Goal: Task Accomplishment & Management: Use online tool/utility

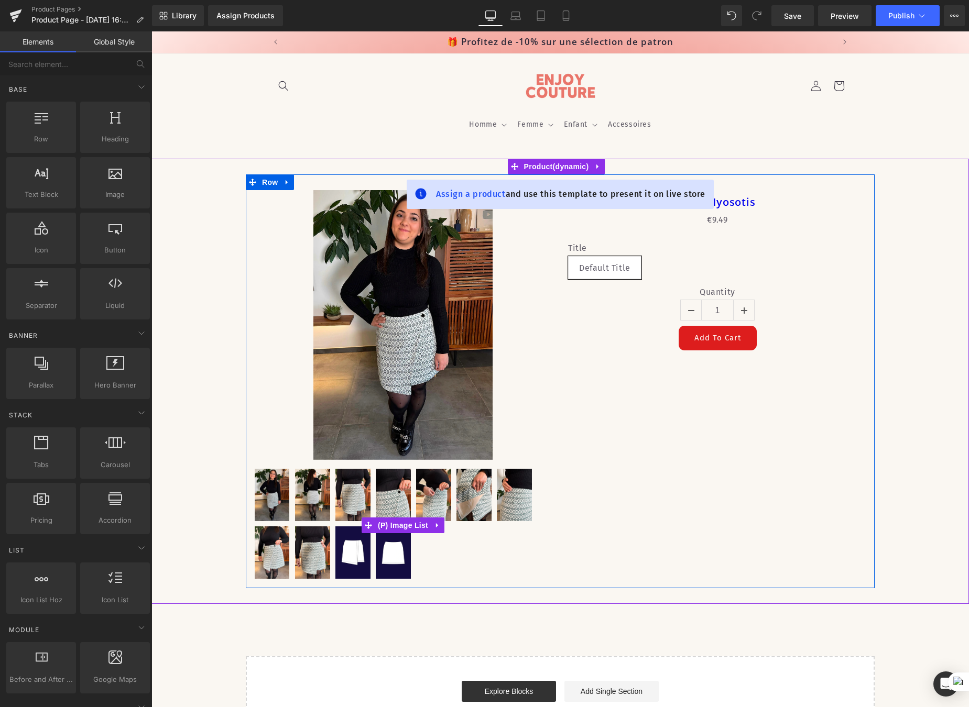
scroll to position [13, 0]
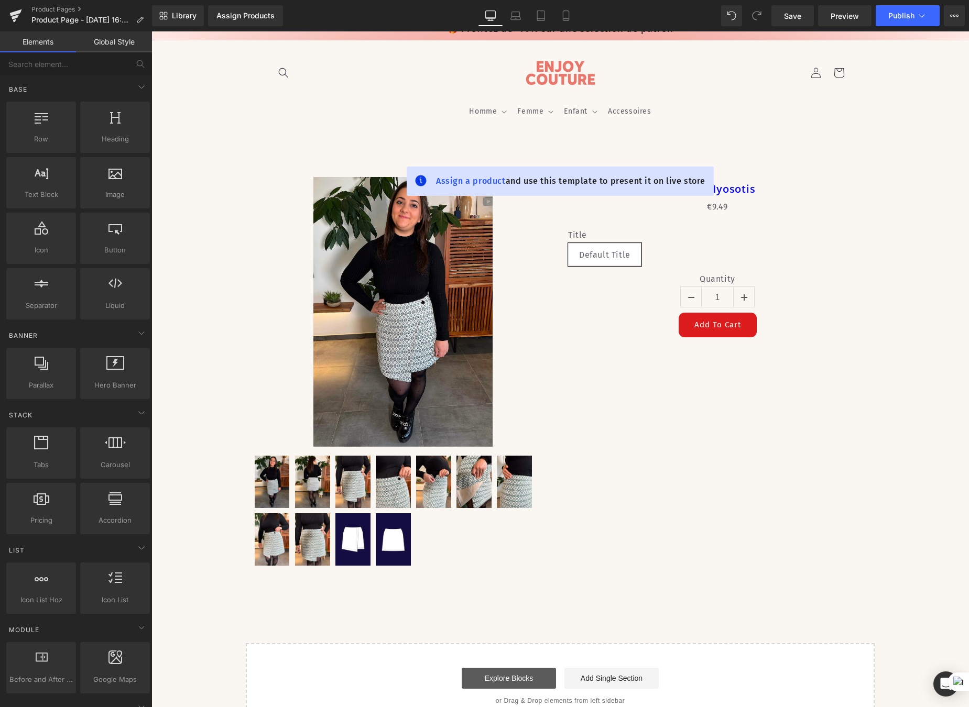
click at [517, 683] on link "Explore Blocks" at bounding box center [509, 678] width 94 height 21
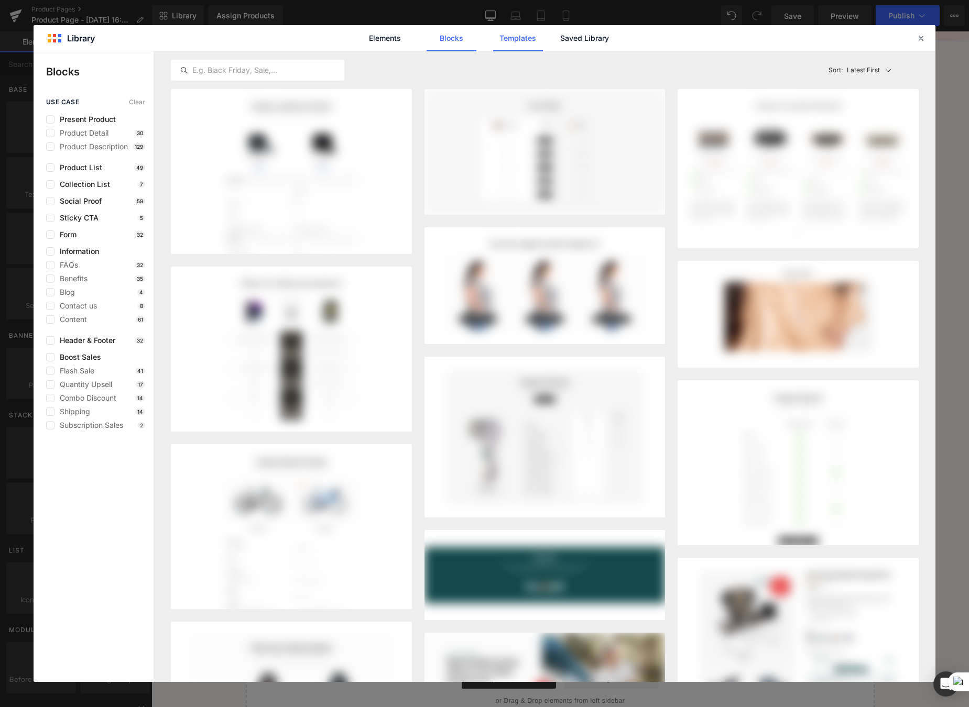
click at [506, 39] on link "Templates" at bounding box center [518, 38] width 50 height 26
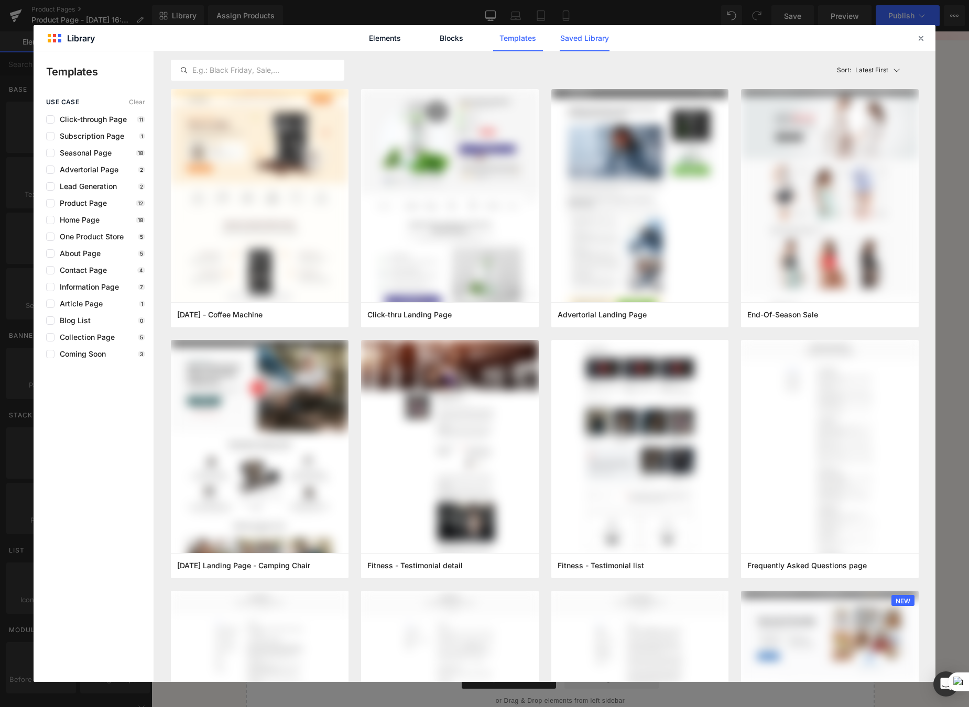
click at [600, 37] on link "Saved Library" at bounding box center [585, 38] width 50 height 26
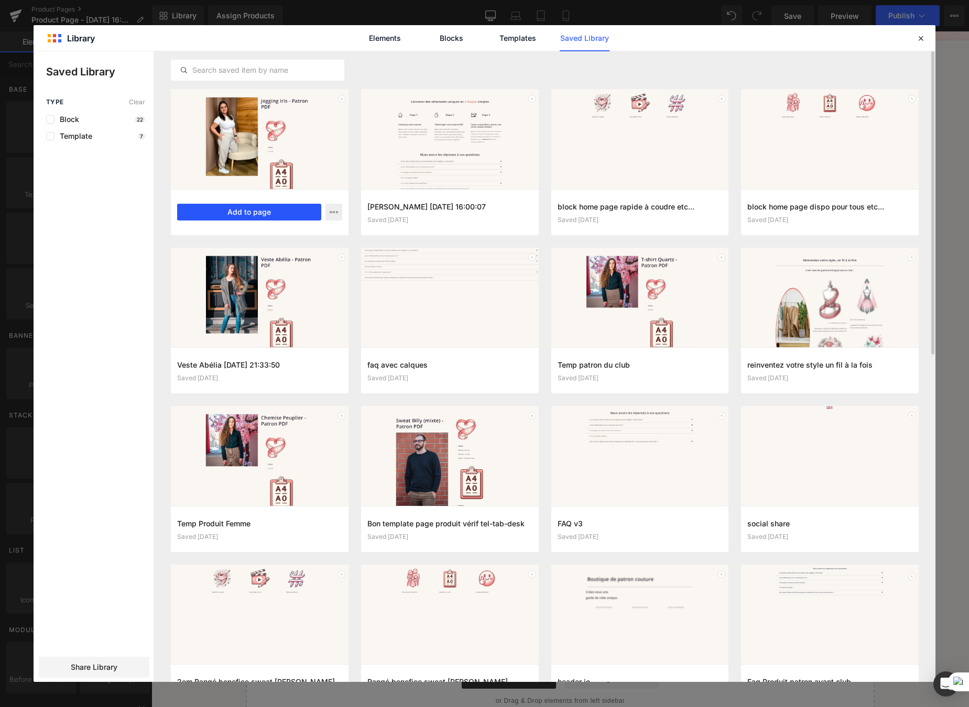
click at [273, 215] on button "Add to page" at bounding box center [249, 212] width 144 height 17
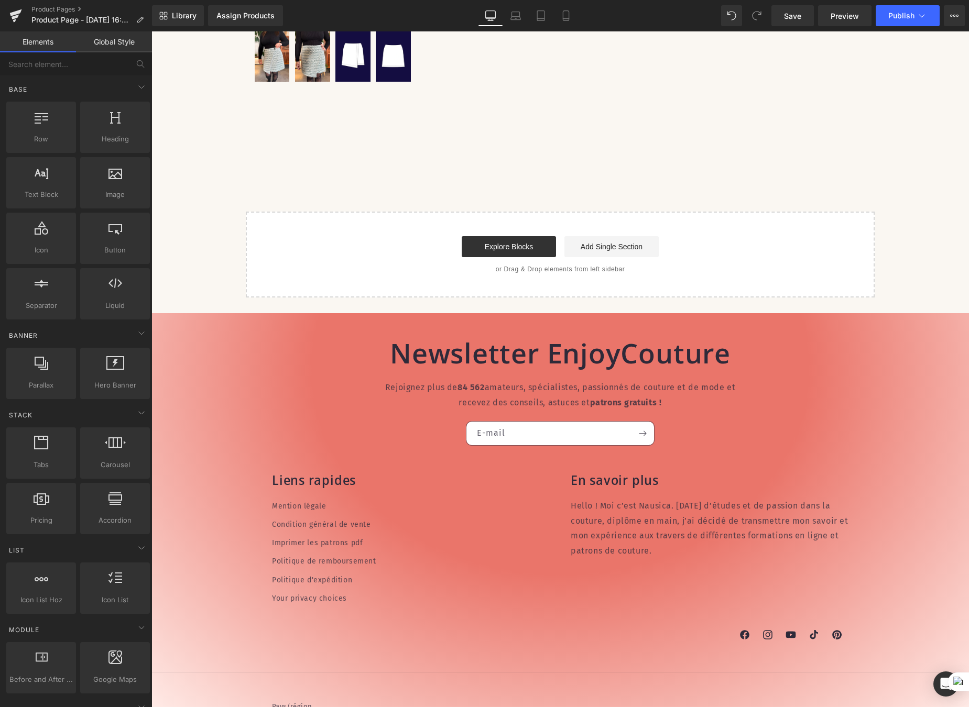
scroll to position [520, 0]
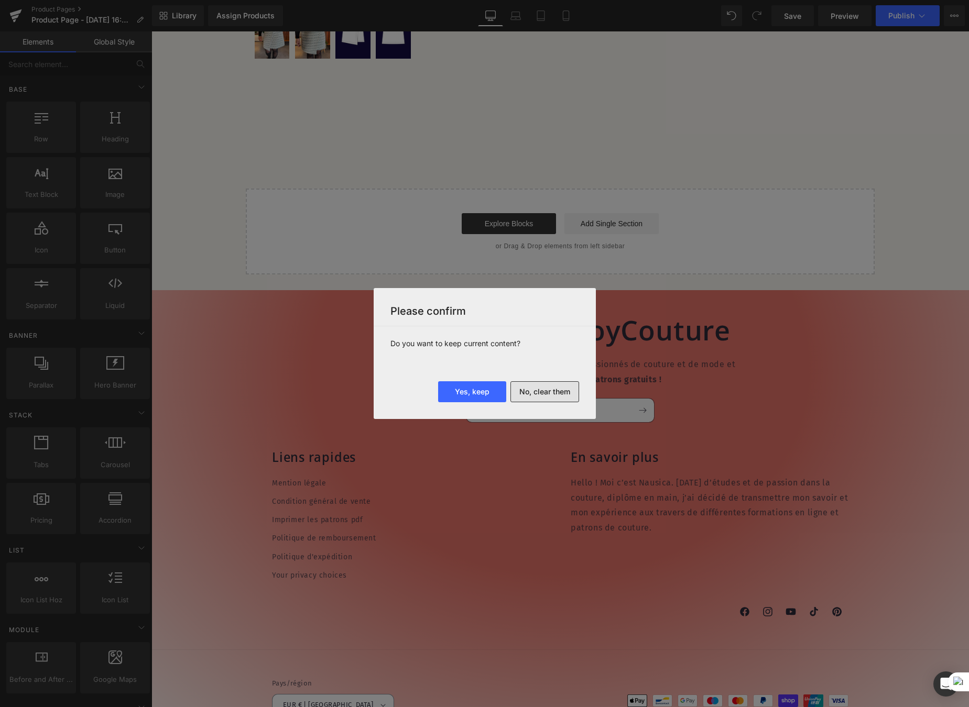
click at [539, 392] on button "No, clear them" at bounding box center [544, 391] width 69 height 21
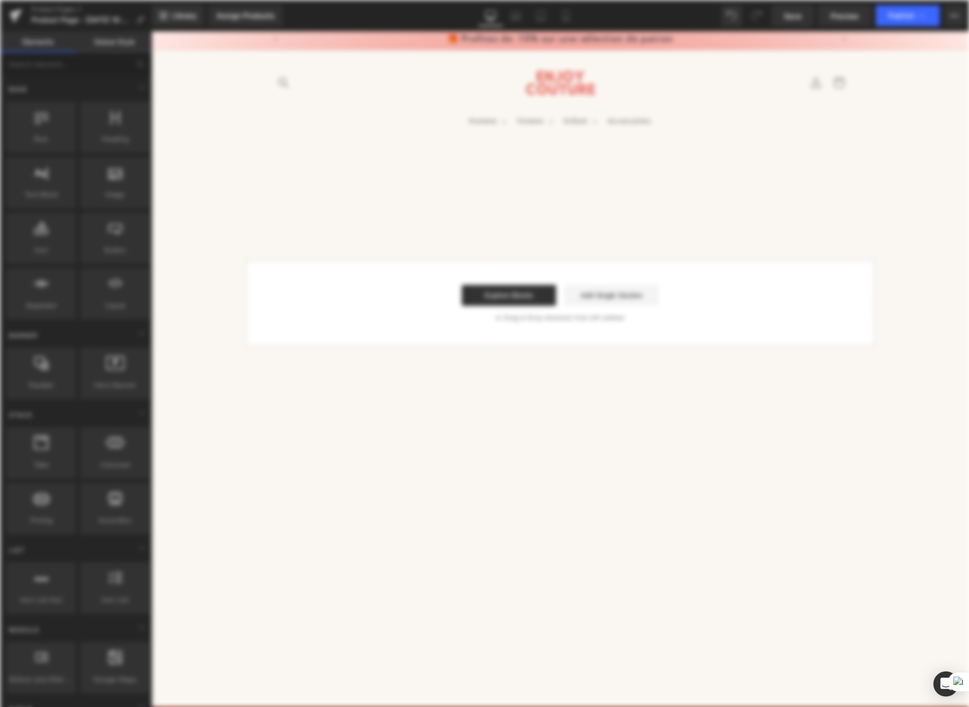
scroll to position [0, 0]
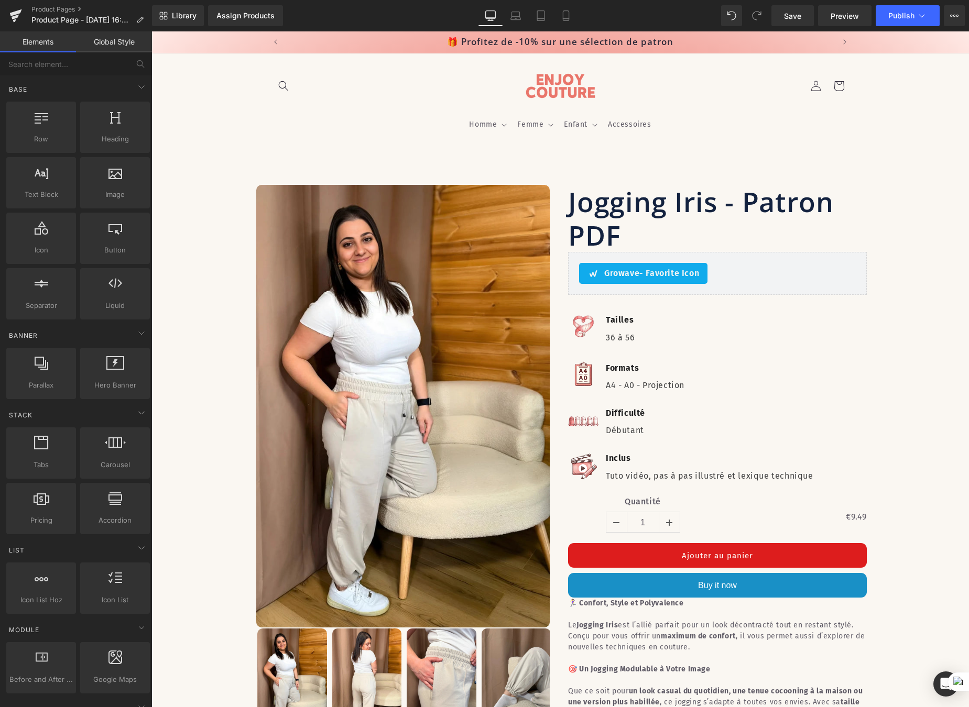
click at [112, 46] on link "Global Style" at bounding box center [114, 41] width 76 height 21
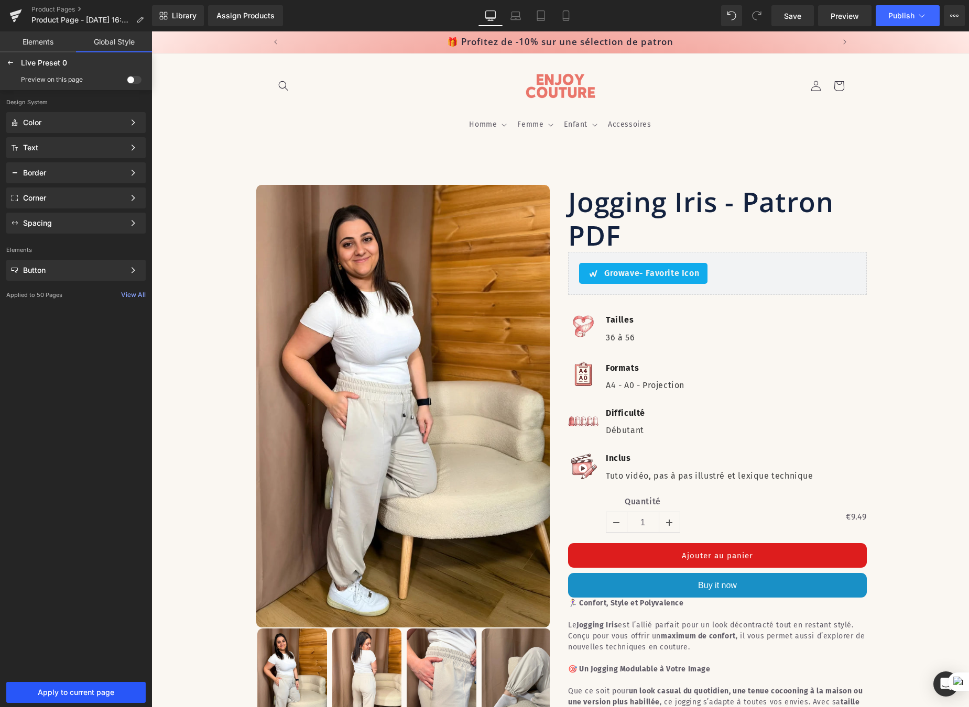
click at [97, 696] on span "Apply to current page" at bounding box center [76, 692] width 127 height 8
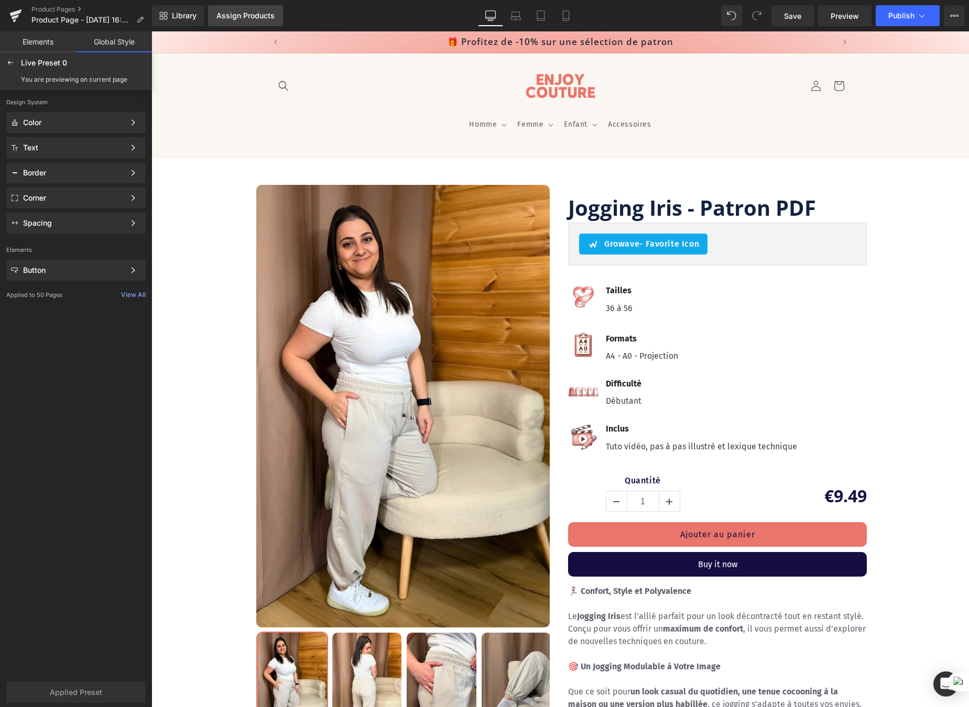
click at [230, 17] on div "Assign Products" at bounding box center [245, 16] width 58 height 8
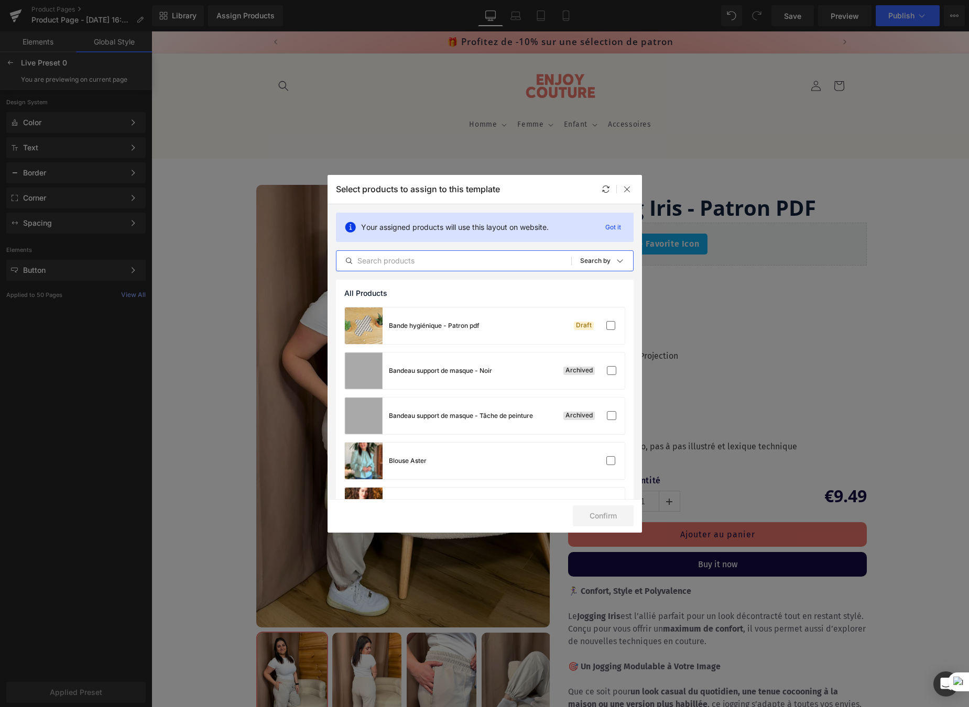
click at [377, 261] on input "text" at bounding box center [453, 261] width 235 height 13
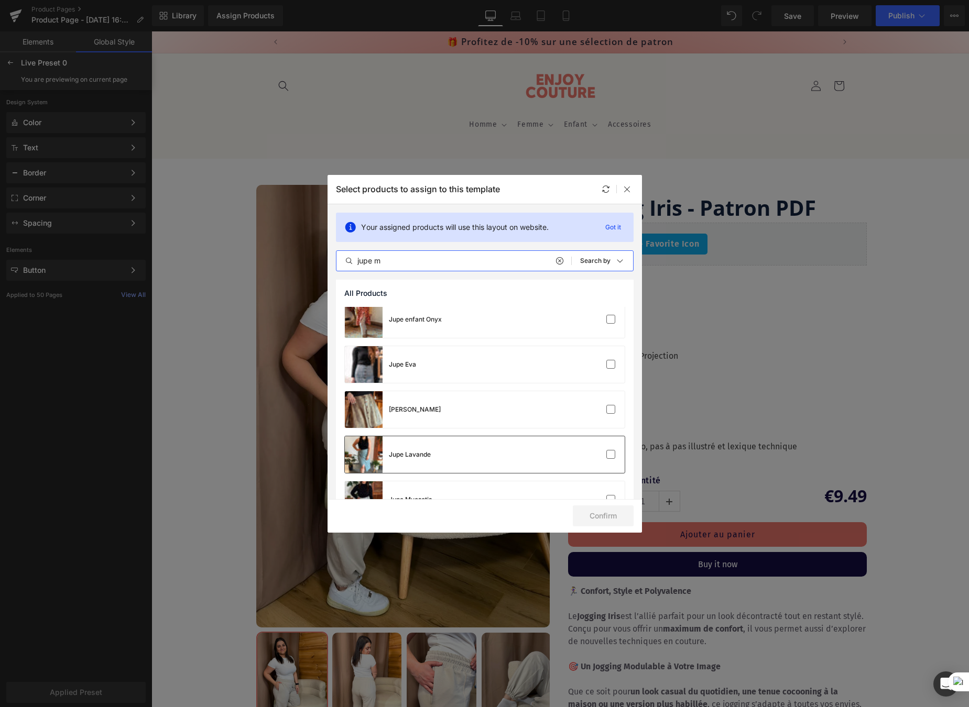
scroll to position [145, 0]
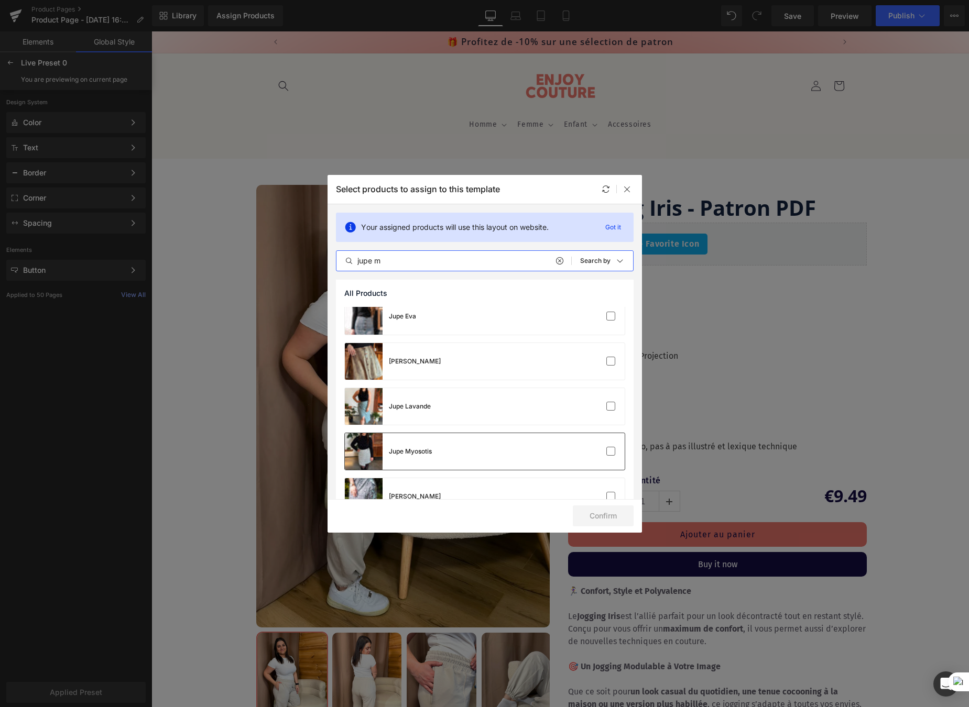
type input "jupe m"
click at [516, 443] on div "Jupe Myosotis" at bounding box center [485, 451] width 280 height 37
click at [595, 516] on button "Confirm" at bounding box center [603, 516] width 61 height 21
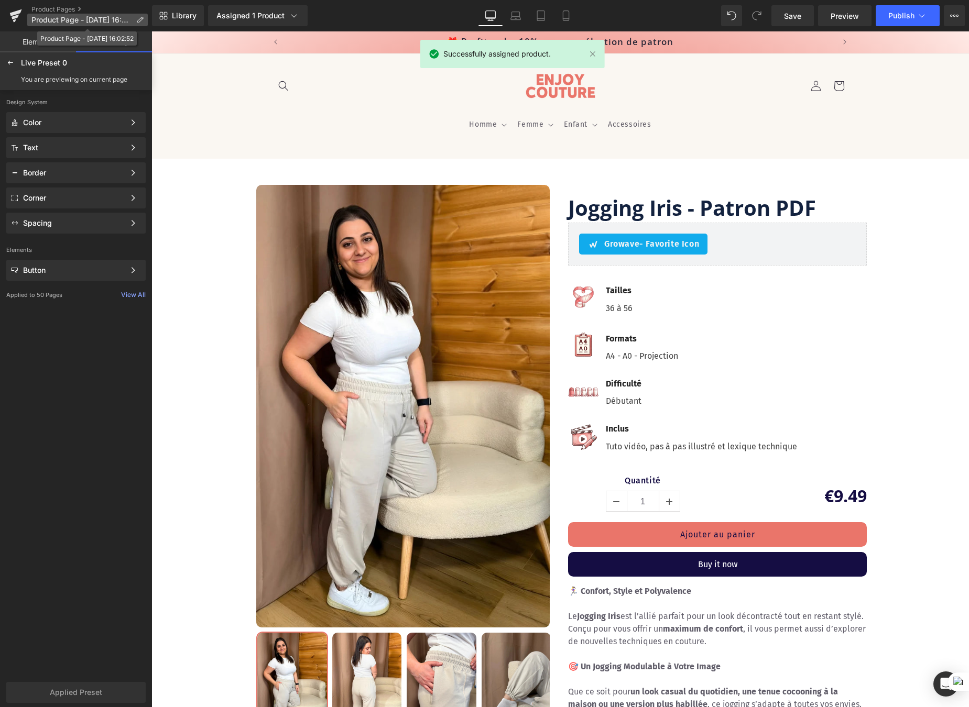
click at [136, 17] on icon at bounding box center [139, 19] width 7 height 7
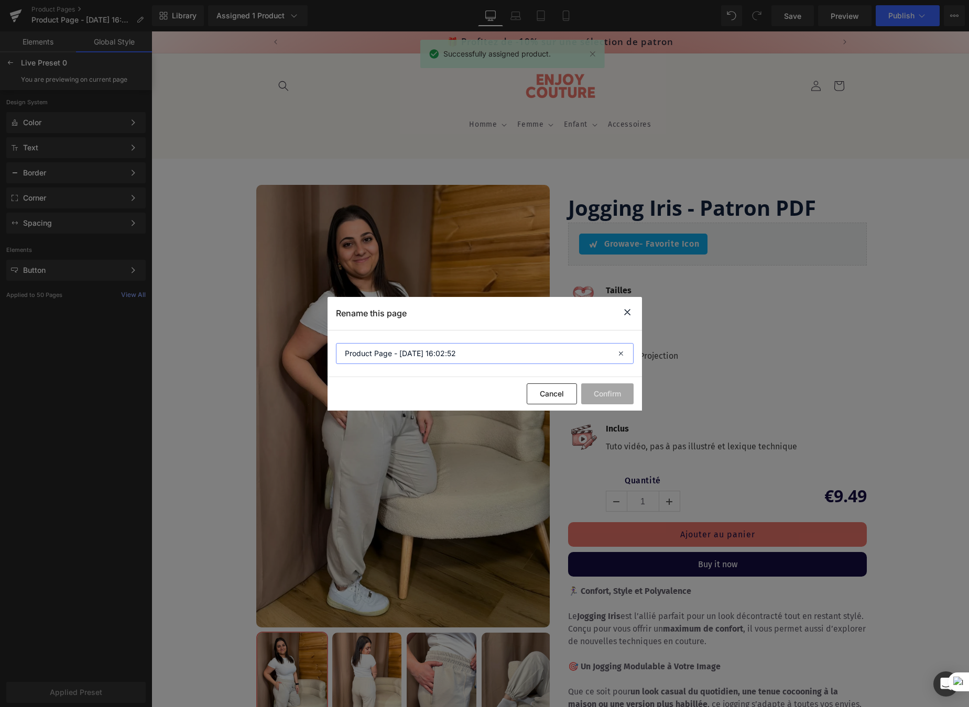
click at [411, 354] on input "Product Page - Oct 14, 16:02:52" at bounding box center [485, 353] width 298 height 21
click at [409, 354] on input "Product Page - Oct 14, 16:02:52" at bounding box center [485, 353] width 298 height 21
paste input "Jupe Myosotis"
click at [409, 354] on input "Product Page - Jupe Myosotis14, 16:02:52" at bounding box center [485, 353] width 298 height 21
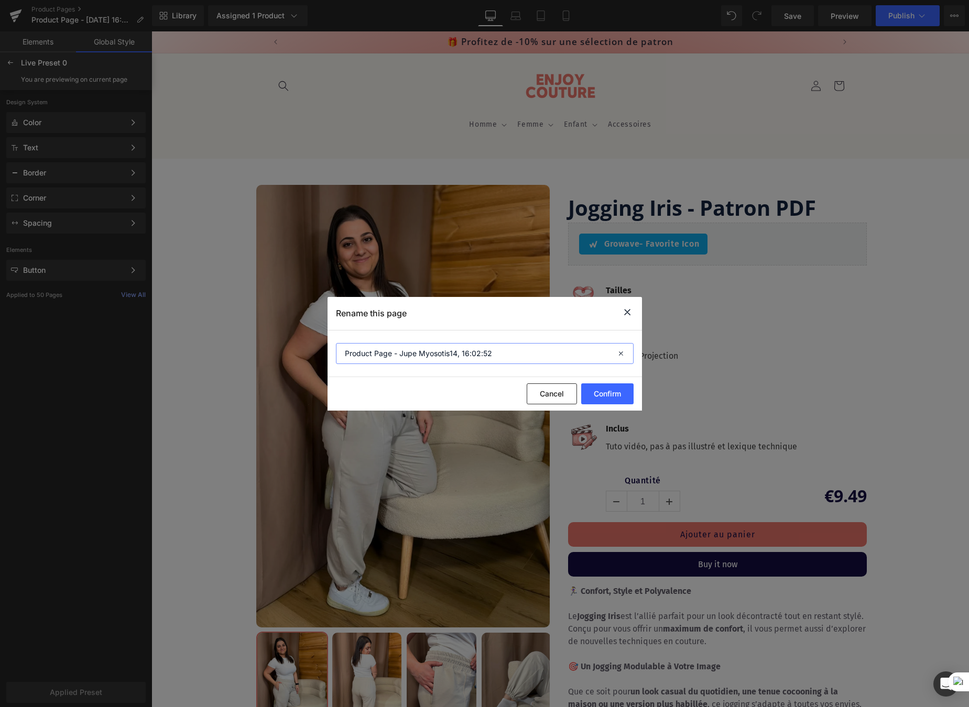
click at [409, 354] on input "Product Page - Jupe Myosotis14, 16:02:52" at bounding box center [485, 353] width 298 height 21
paste input "Jupe Myosotis"
type input "Jupe Myosotis"
click at [614, 396] on button "Confirm" at bounding box center [607, 394] width 52 height 21
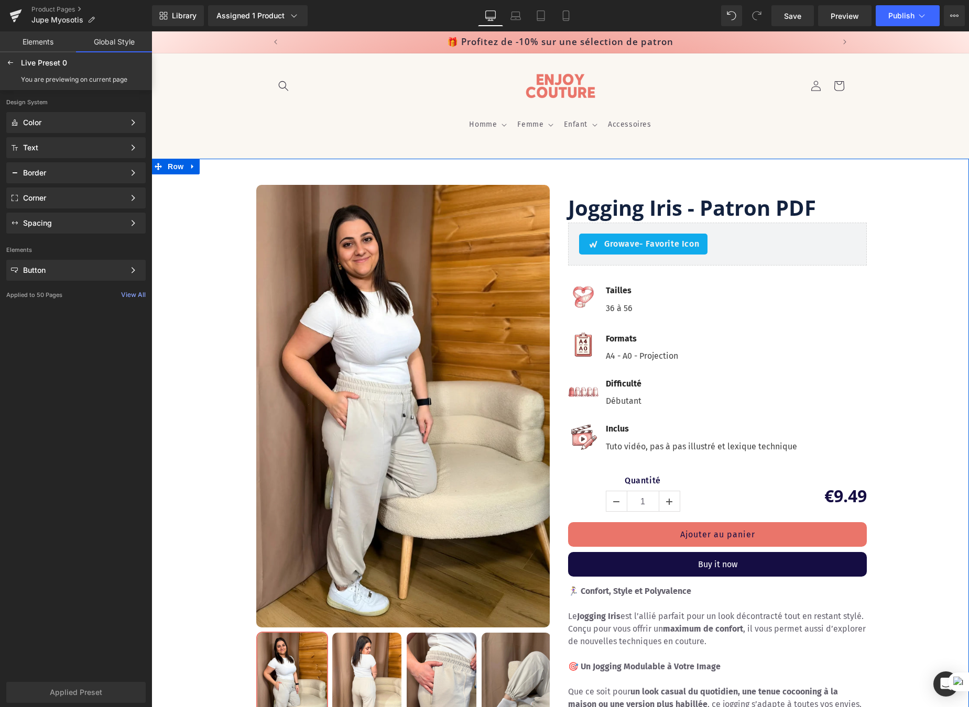
click at [672, 201] on h1 "Jogging Iris - Patron PDF" at bounding box center [717, 207] width 299 height 29
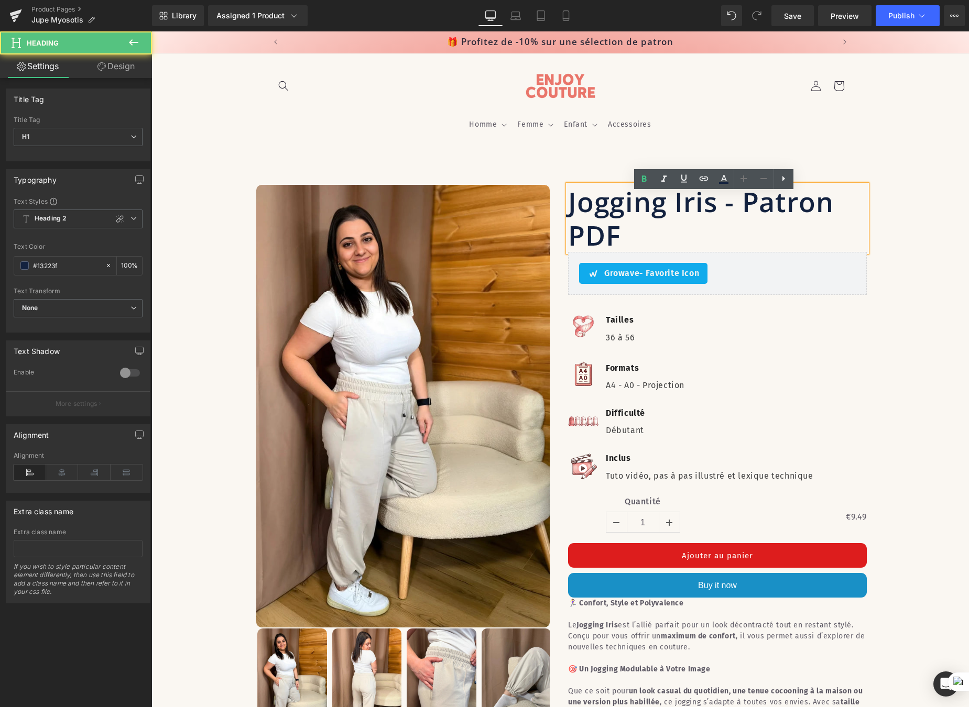
click at [677, 206] on h1 "Jogging Iris - Patron PDF" at bounding box center [717, 218] width 299 height 67
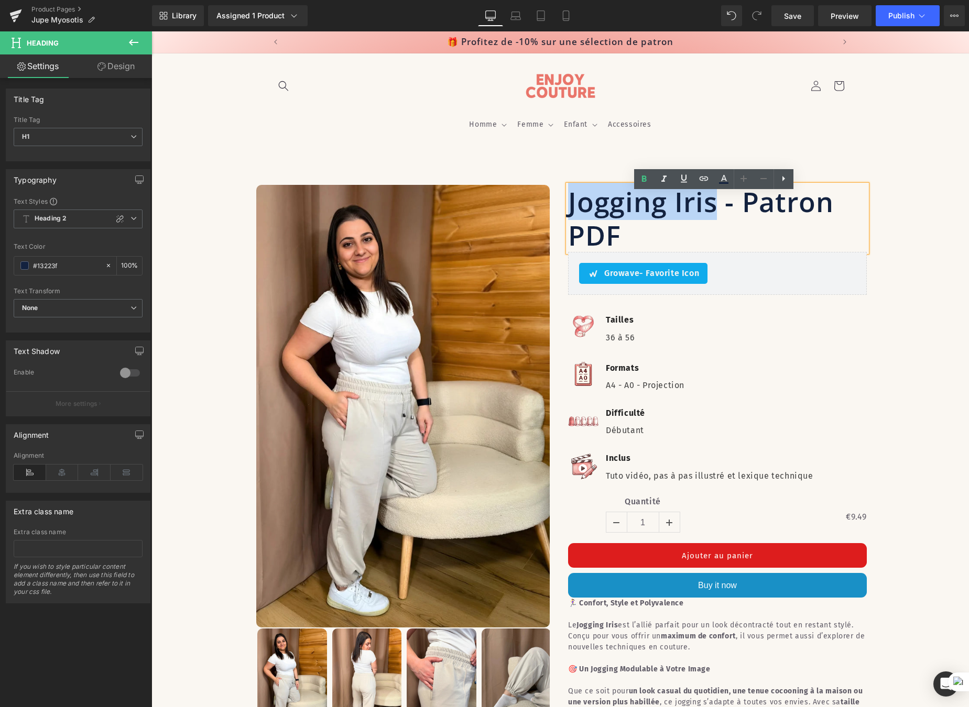
drag, startPoint x: 677, startPoint y: 207, endPoint x: 566, endPoint y: 211, distance: 110.6
click at [568, 211] on h1 "Jogging Iris - Patron PDF" at bounding box center [717, 218] width 299 height 67
paste div
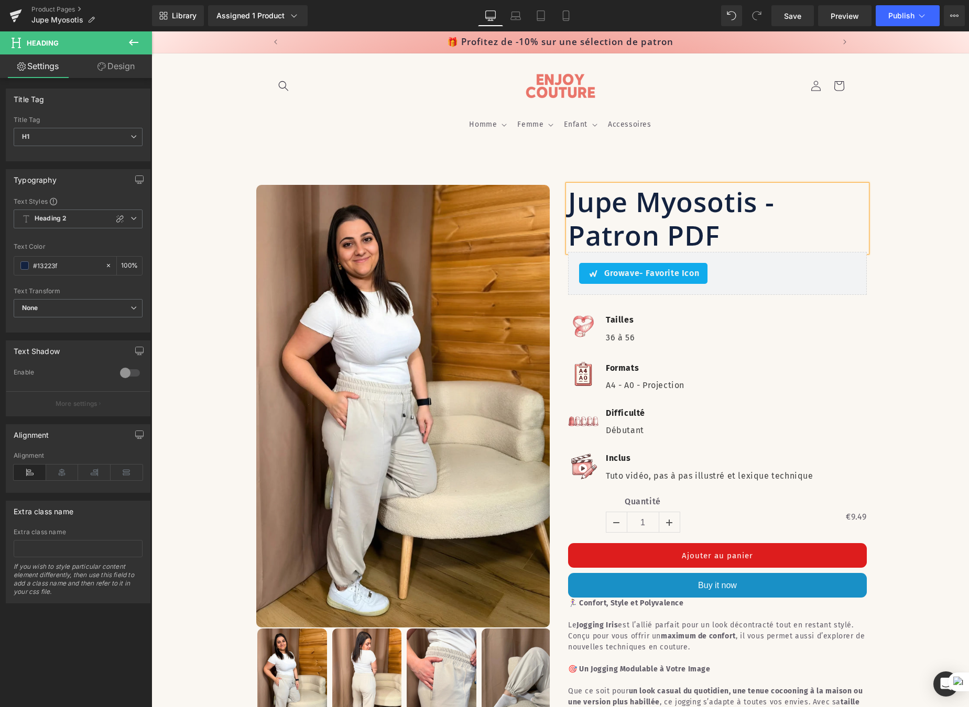
click at [219, 260] on div "Sale Off (P) Image ‹" at bounding box center [559, 678] width 817 height 987
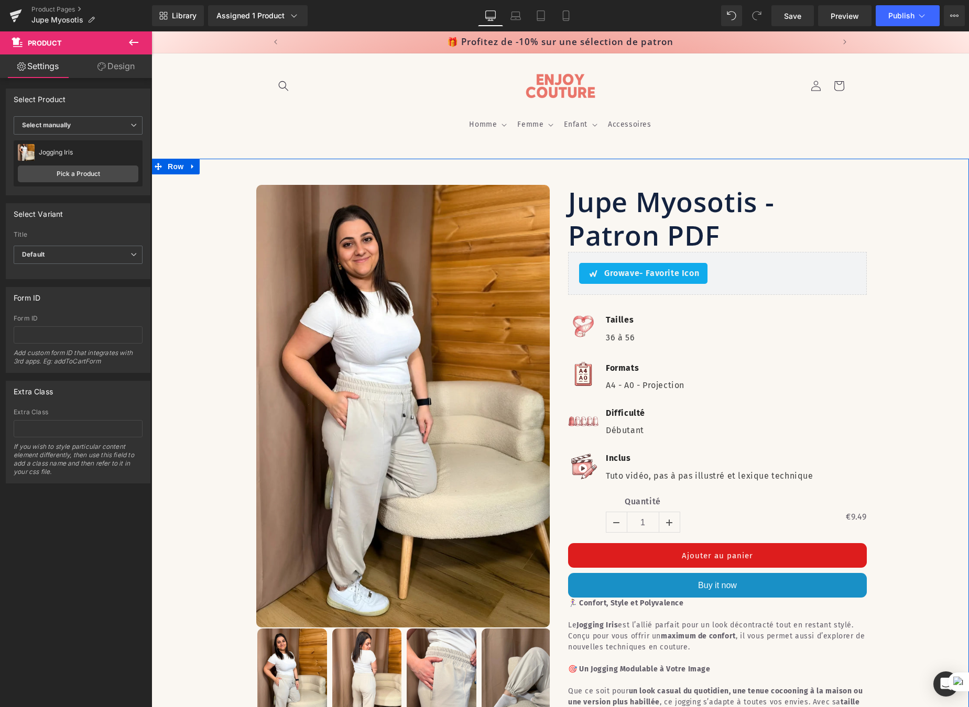
scroll to position [20, 0]
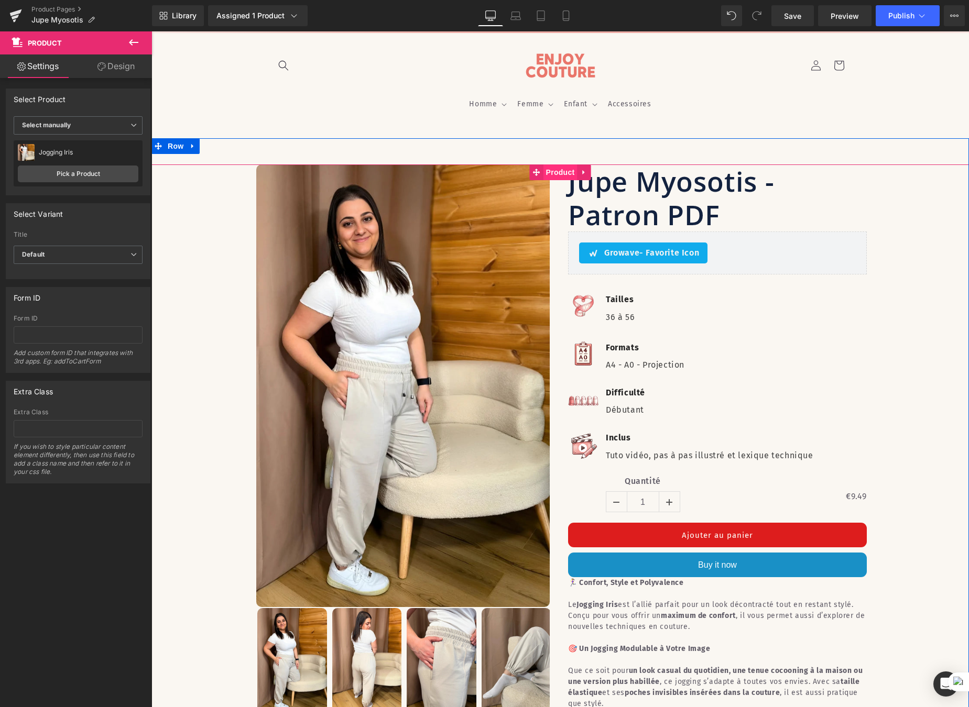
click at [558, 174] on span "Product" at bounding box center [560, 173] width 34 height 16
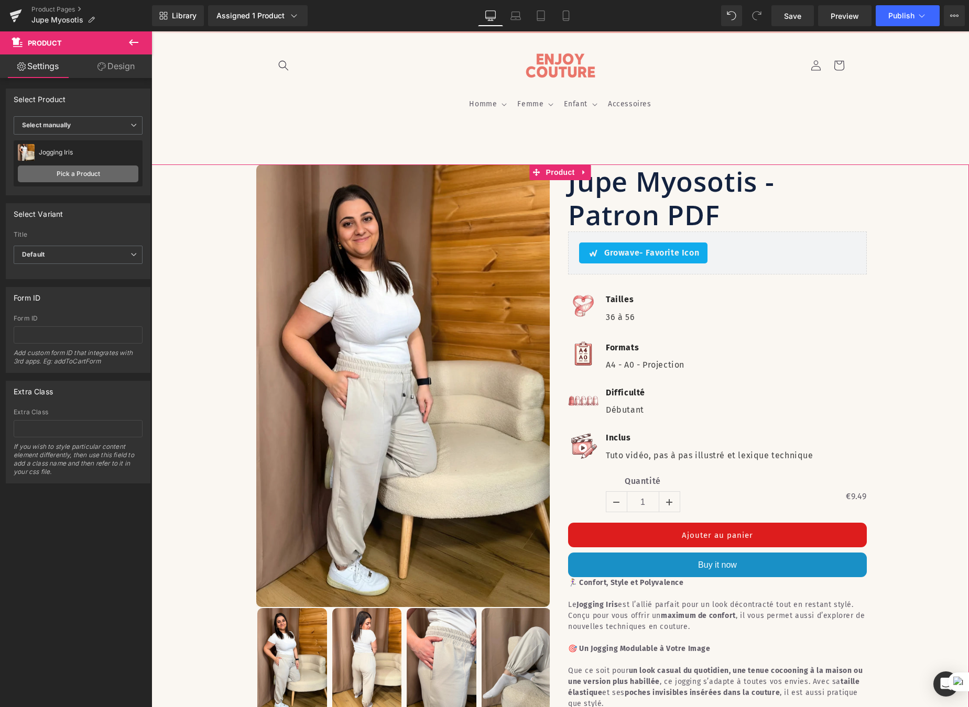
click at [85, 176] on link "Pick a Product" at bounding box center [78, 174] width 121 height 17
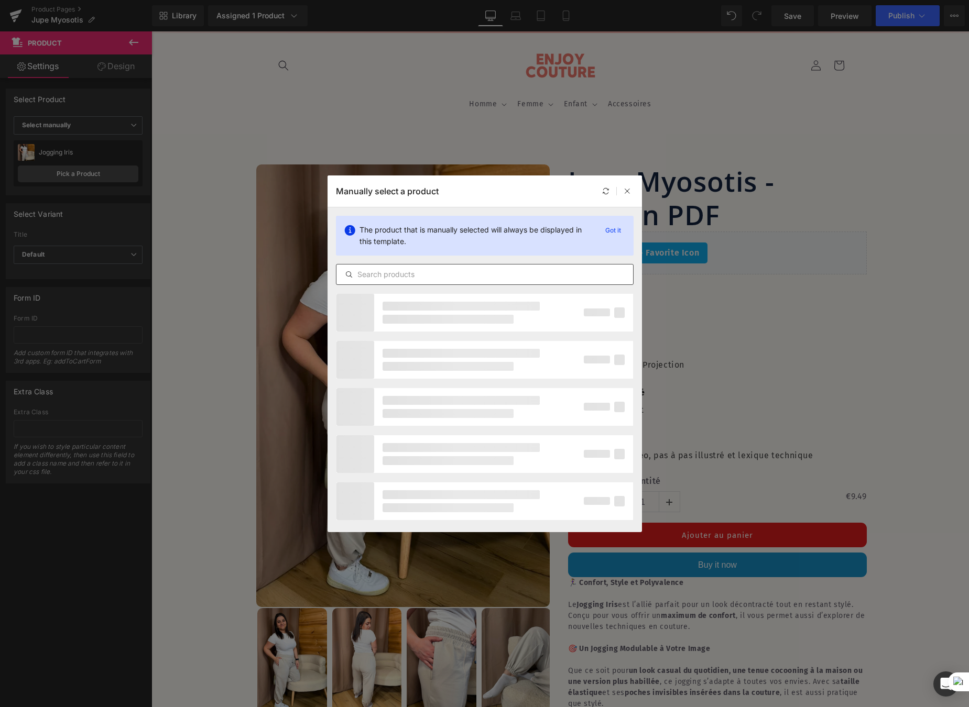
click at [419, 274] on input "text" at bounding box center [484, 274] width 297 height 13
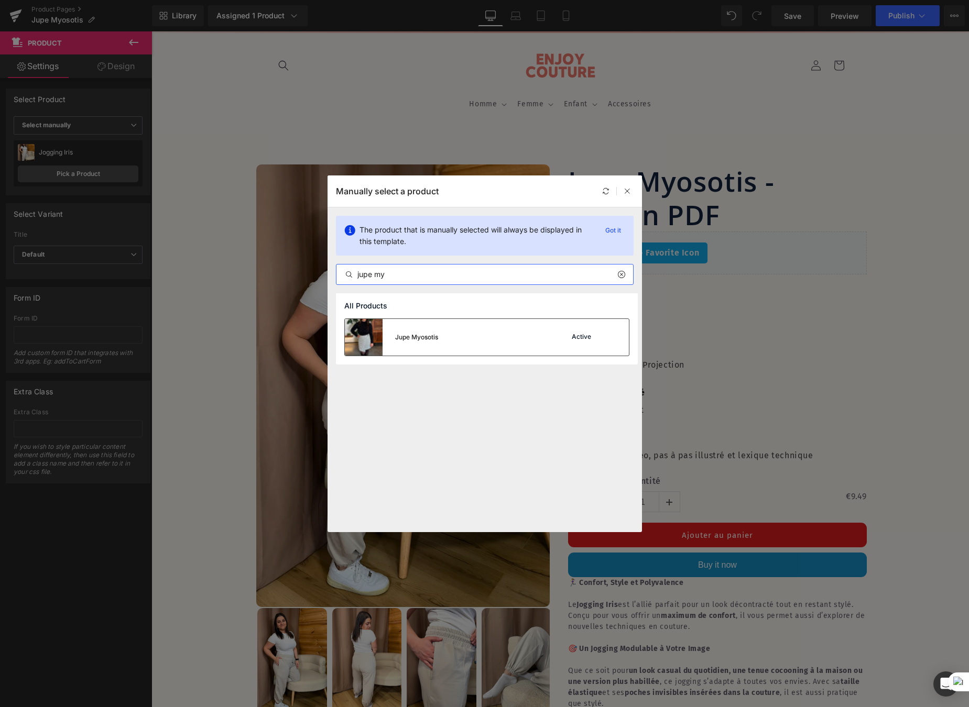
type input "jupe my"
click at [583, 329] on div "Jupe Myosotis Active" at bounding box center [487, 337] width 284 height 37
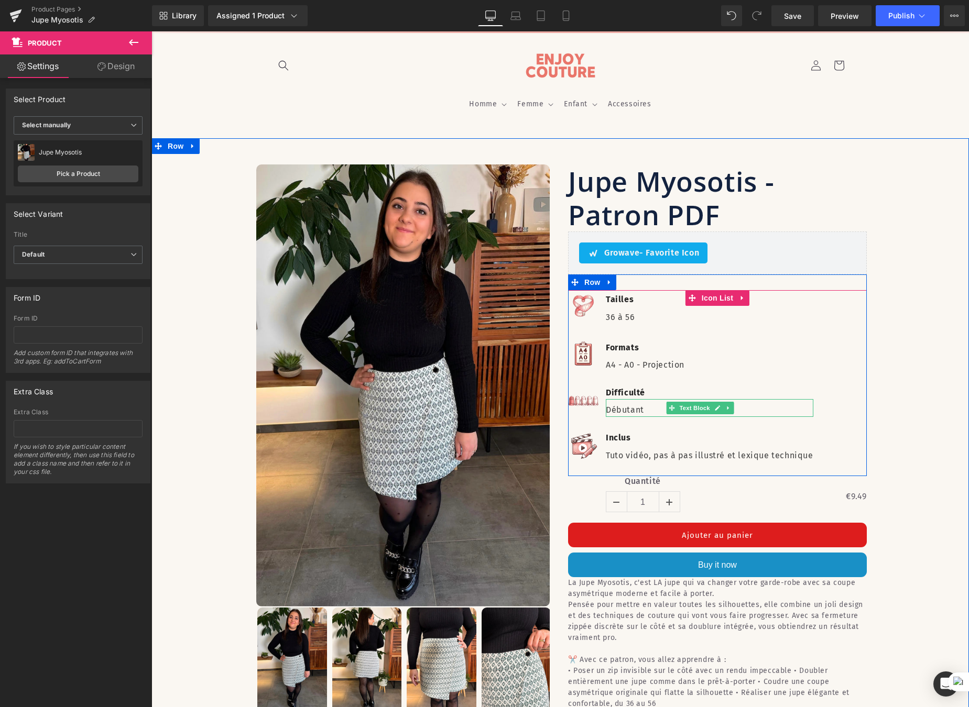
click at [634, 403] on p "Débutant" at bounding box center [709, 410] width 207 height 14
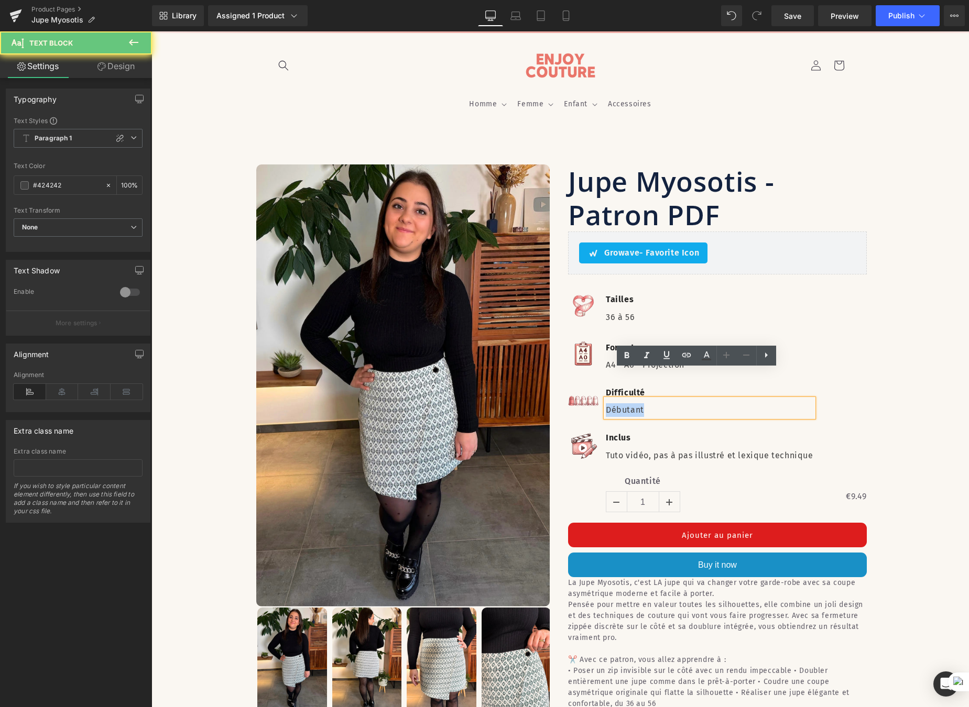
click at [634, 403] on p "Débutant" at bounding box center [709, 410] width 207 height 14
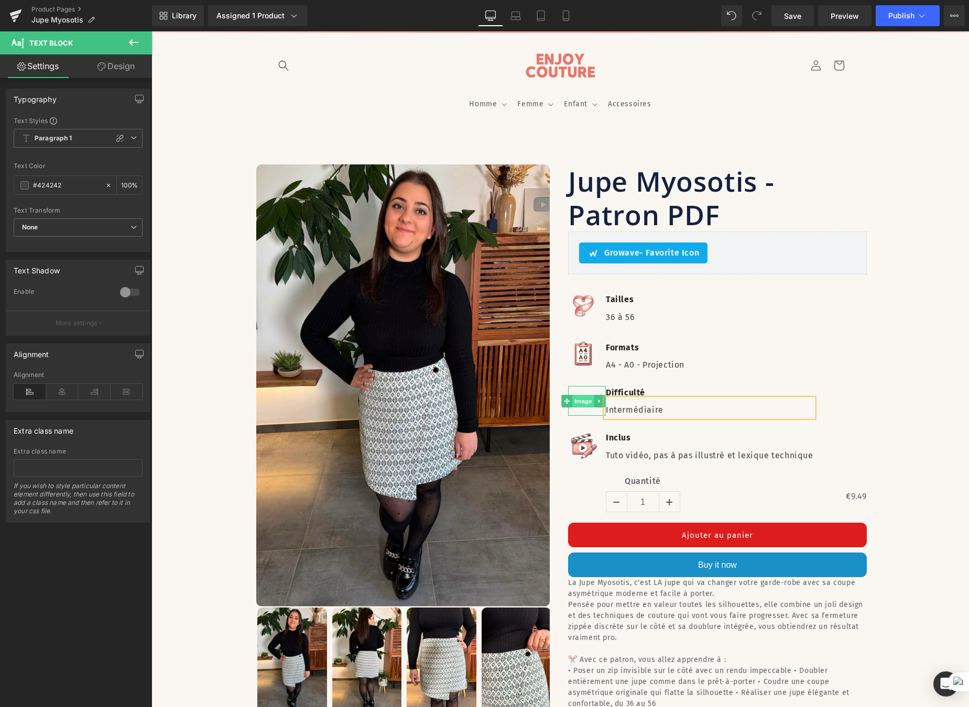
click at [576, 395] on span "Image" at bounding box center [583, 401] width 22 height 13
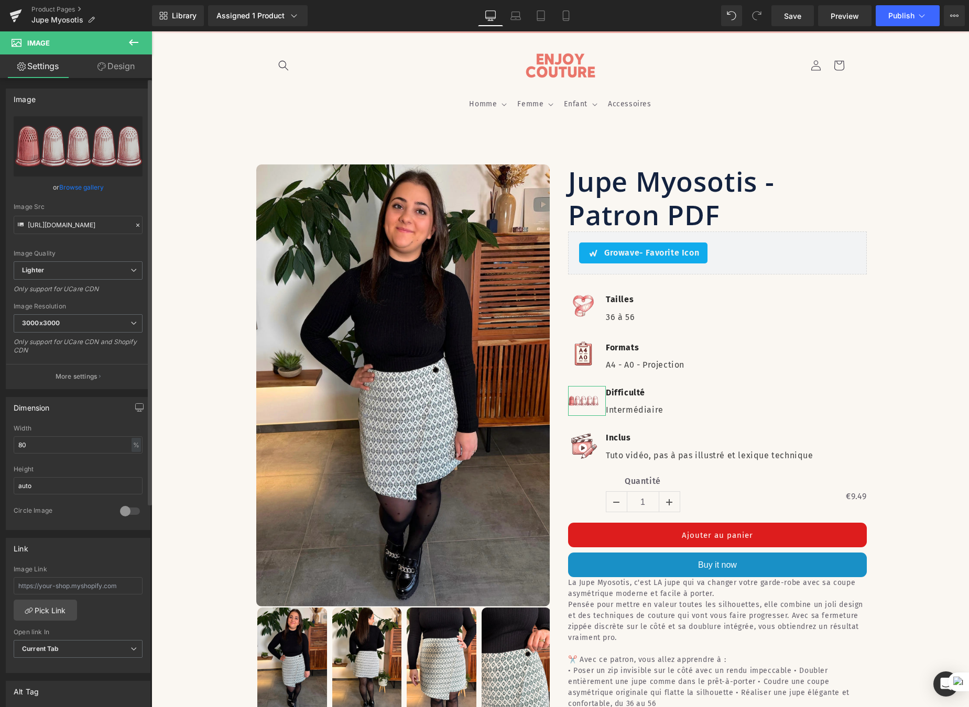
click at [74, 185] on link "Browse gallery" at bounding box center [81, 187] width 45 height 18
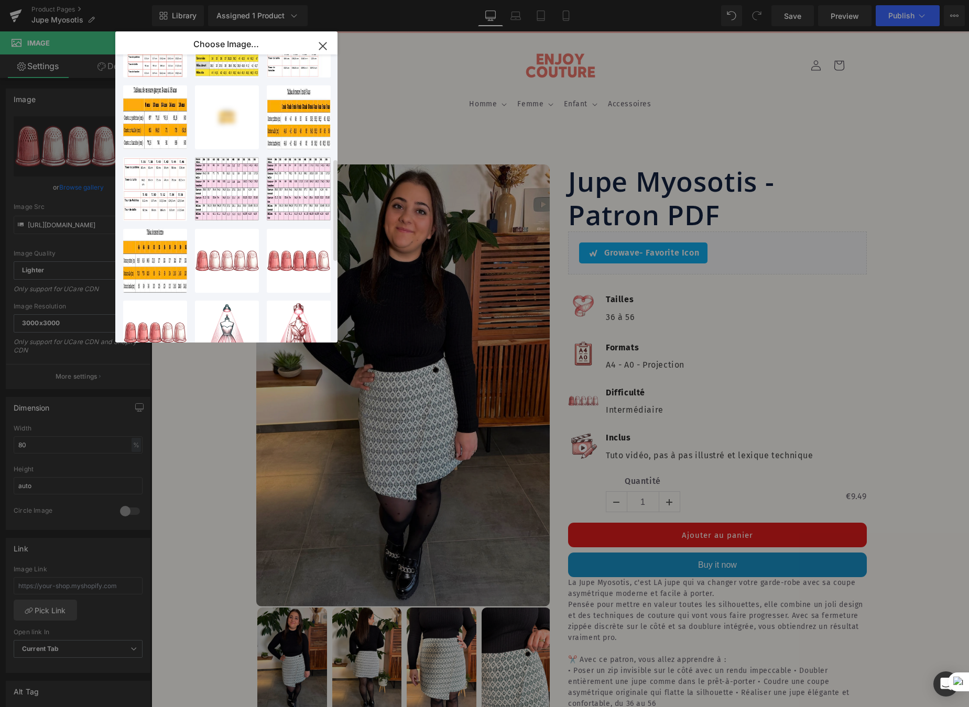
scroll to position [389, 0]
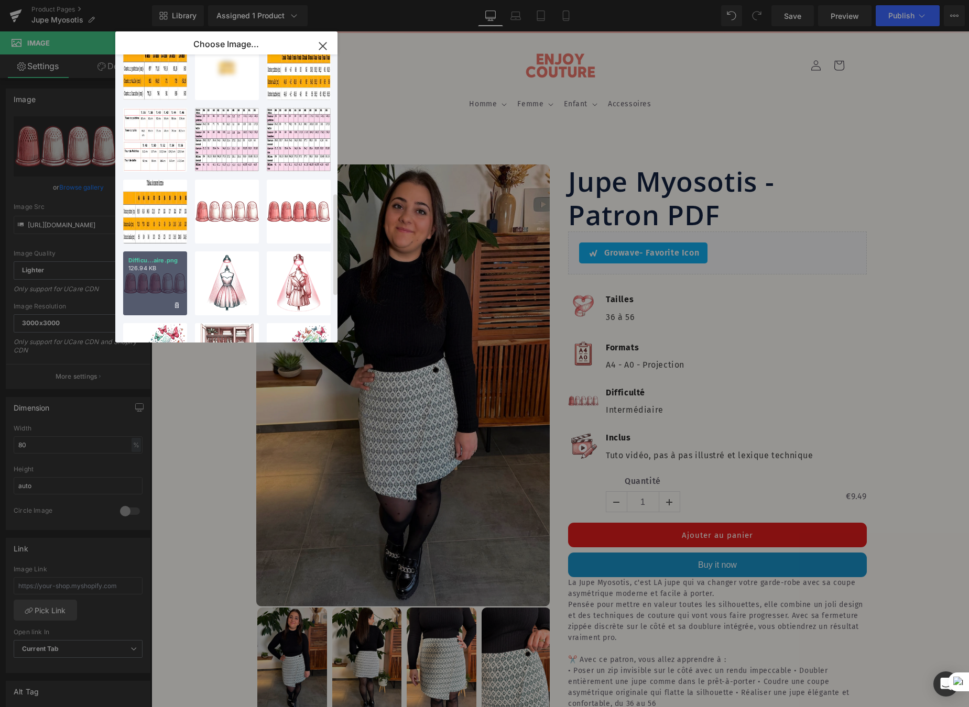
click at [163, 283] on div "Difficu...aire.png 126.94 KB" at bounding box center [155, 283] width 64 height 64
type input "https://ucarecdn.com/df198eb4-9127-499b-970a-247ffffeb43d/-/format/auto/-/previ…"
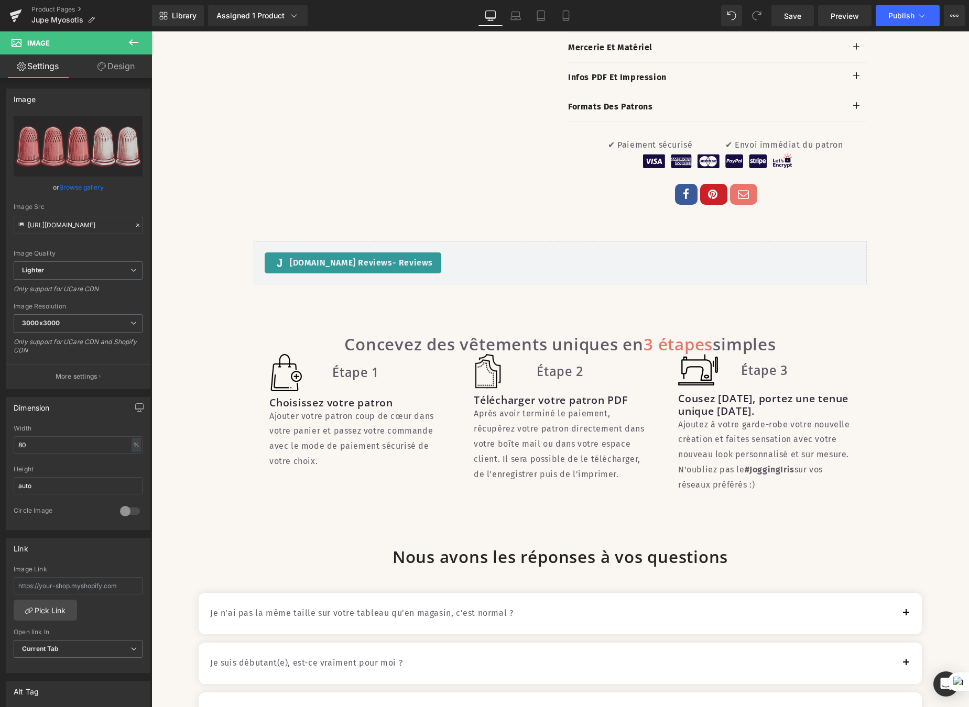
scroll to position [923, 0]
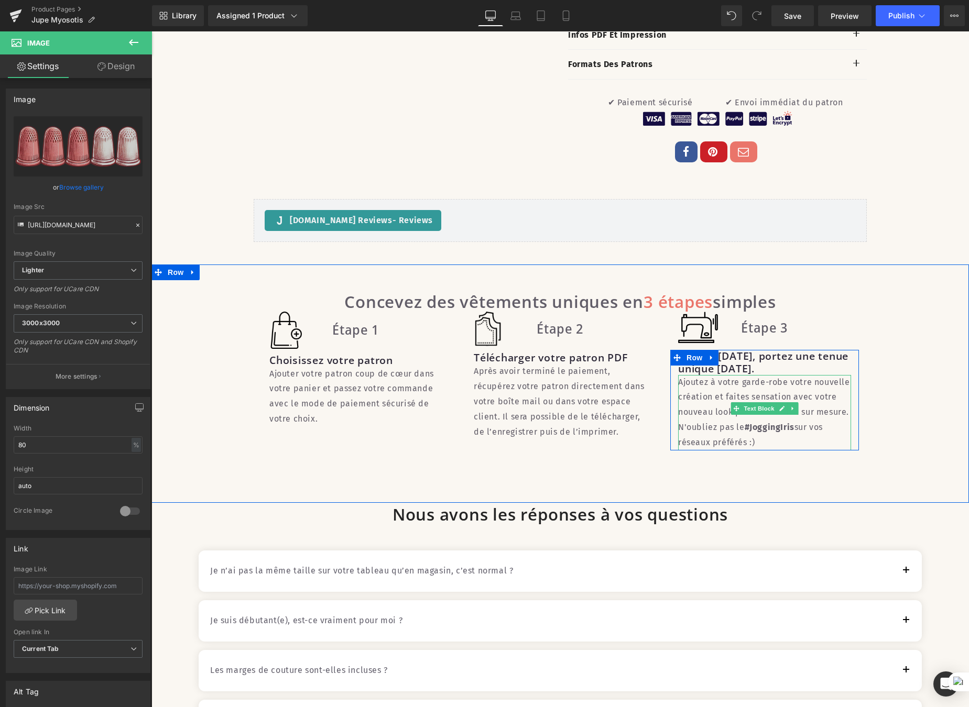
click at [764, 432] on strong "#JoggingIris" at bounding box center [770, 427] width 50 height 10
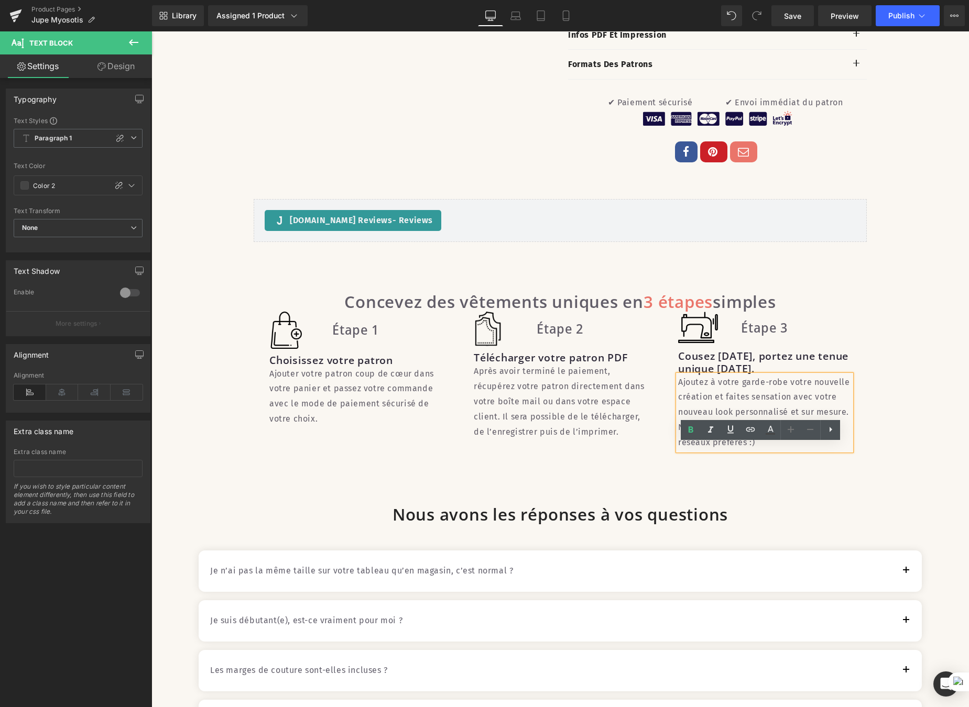
drag, startPoint x: 743, startPoint y: 492, endPoint x: 779, endPoint y: 493, distance: 35.6
click at [779, 432] on strong "#JoggingIris" at bounding box center [770, 427] width 50 height 10
click at [759, 432] on strong "#Jupe Myosotis" at bounding box center [776, 427] width 63 height 10
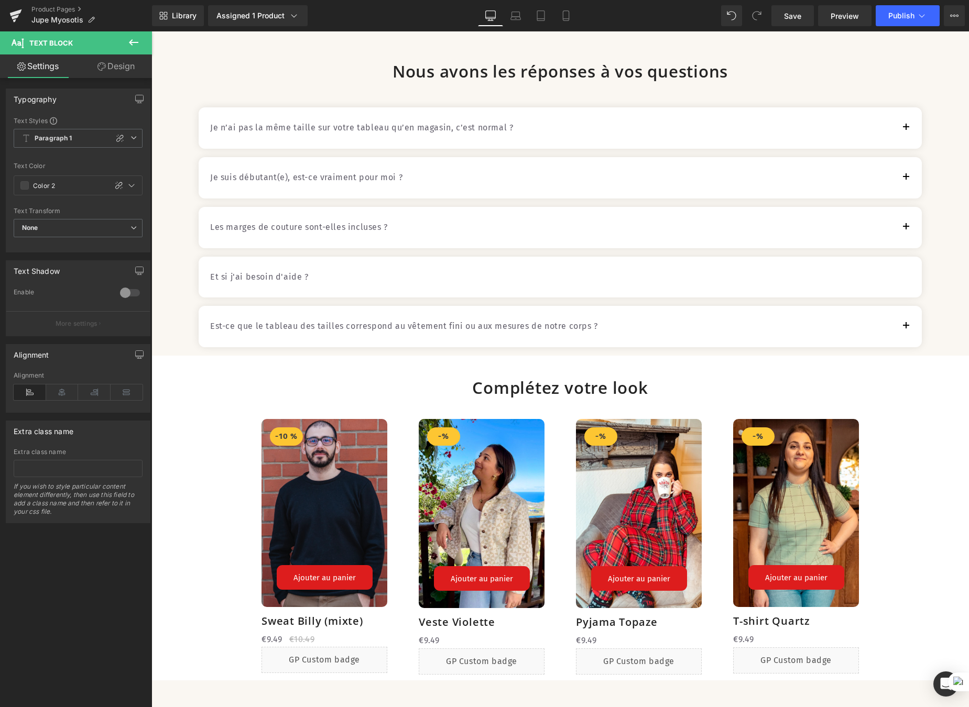
scroll to position [1474, 0]
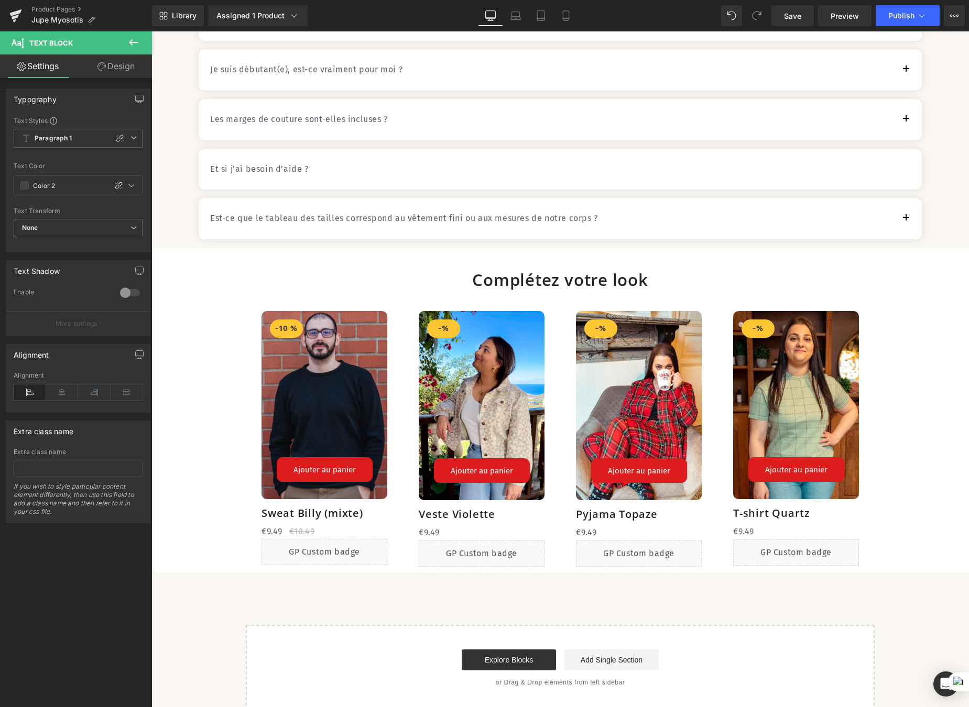
click at [549, 290] on div "Complétez votre look Heading" at bounding box center [560, 280] width 613 height 20
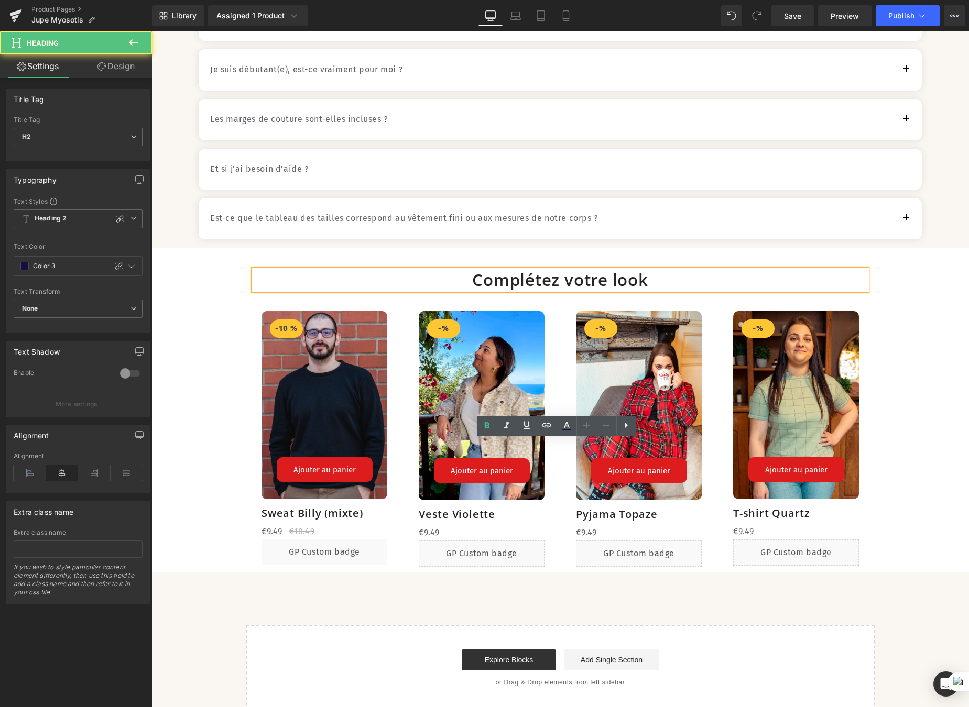
scroll to position [1750, 0]
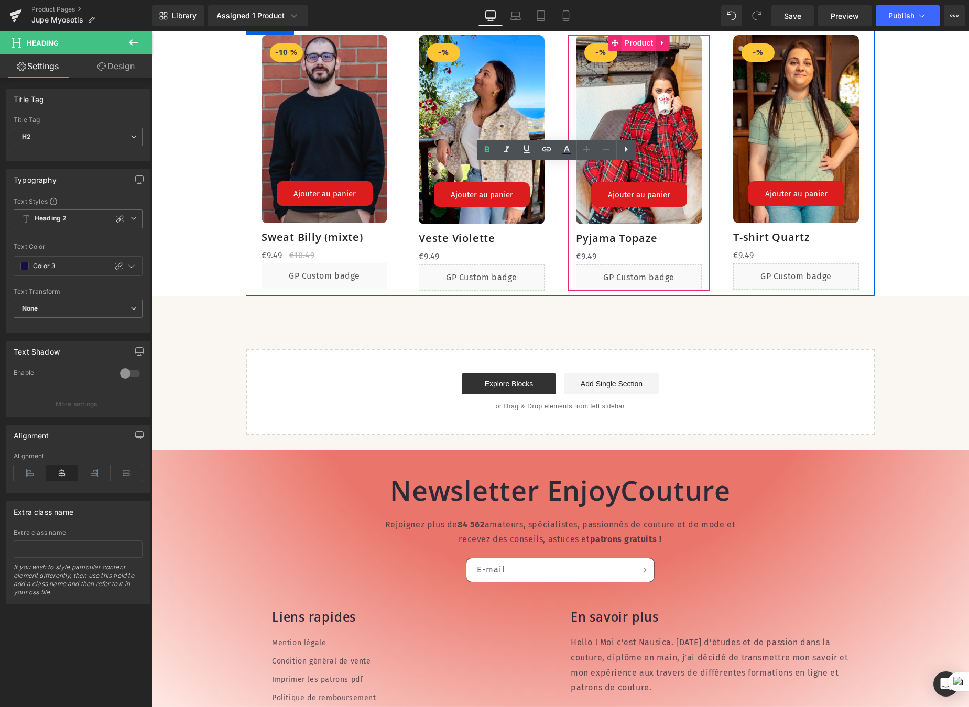
click at [632, 51] on span "Product" at bounding box center [639, 43] width 34 height 16
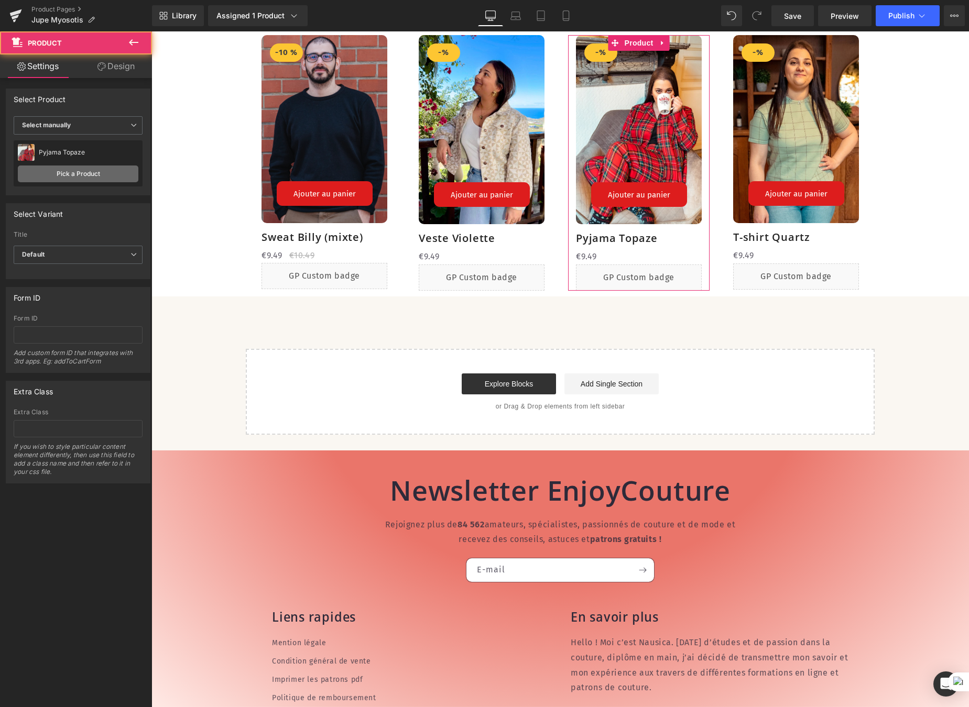
click at [89, 166] on link "Pick a Product" at bounding box center [78, 174] width 121 height 17
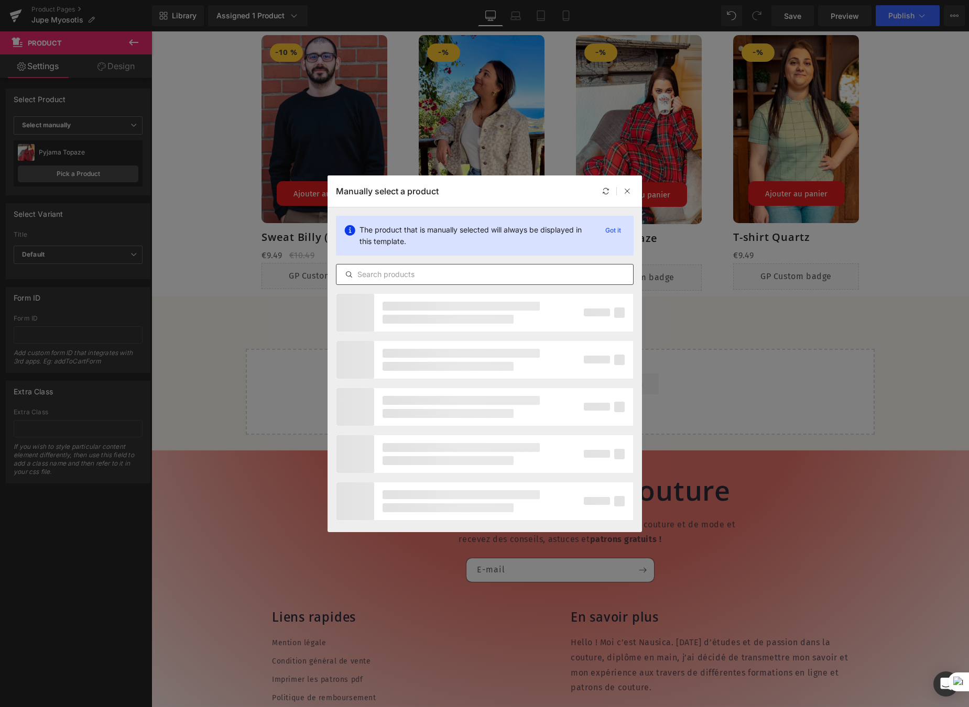
click at [431, 271] on input "text" at bounding box center [484, 274] width 297 height 13
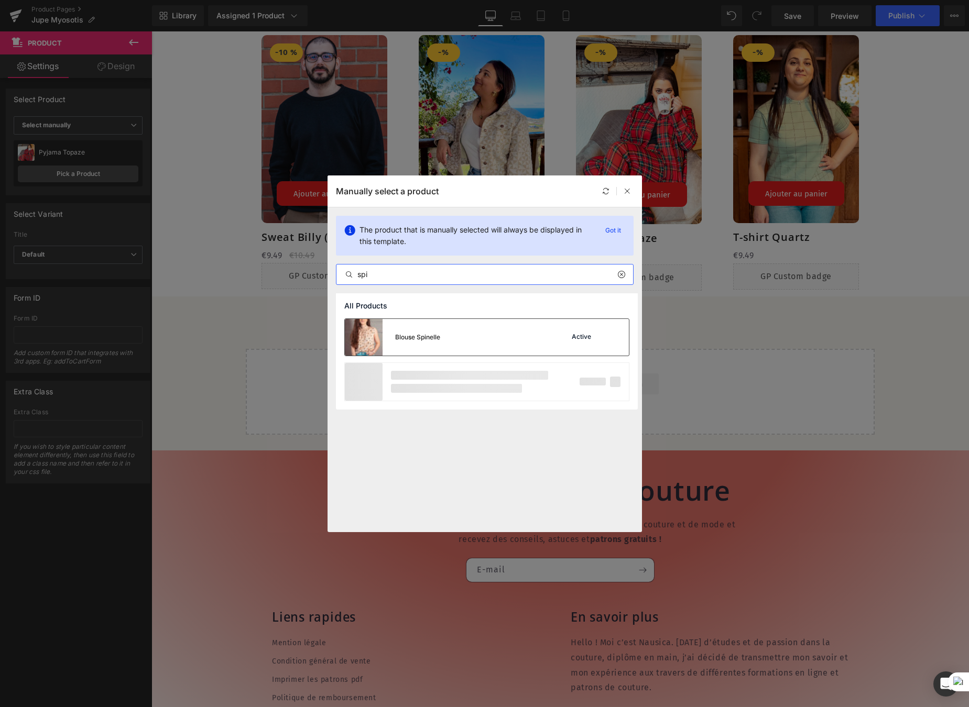
type input "spi"
click at [475, 336] on div "Blouse Spinelle Active" at bounding box center [487, 337] width 284 height 37
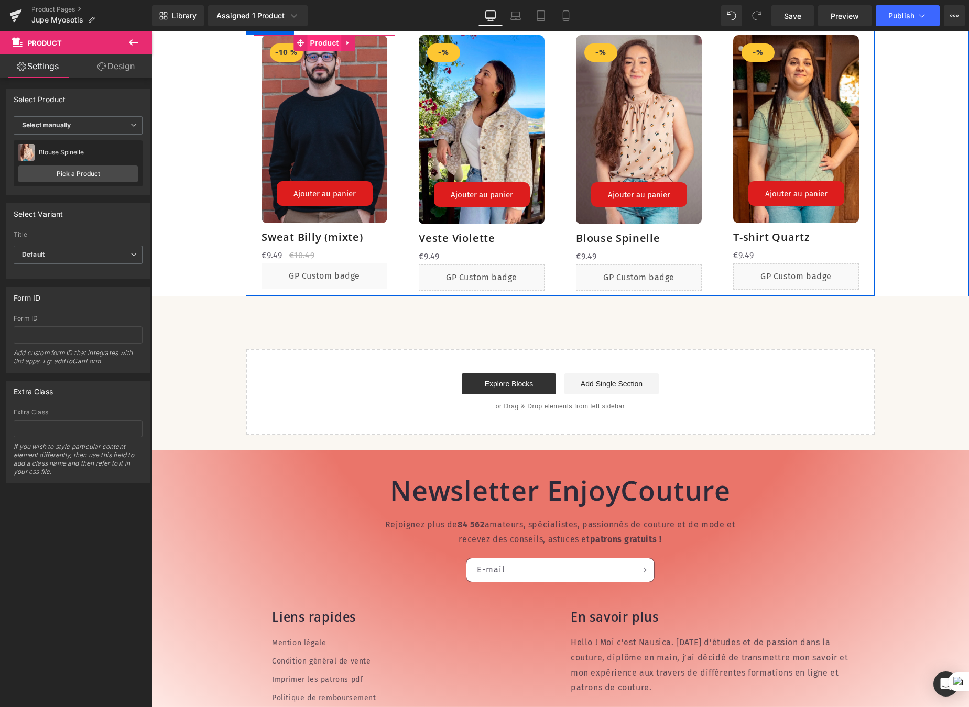
click at [318, 51] on span "Product" at bounding box center [325, 43] width 34 height 16
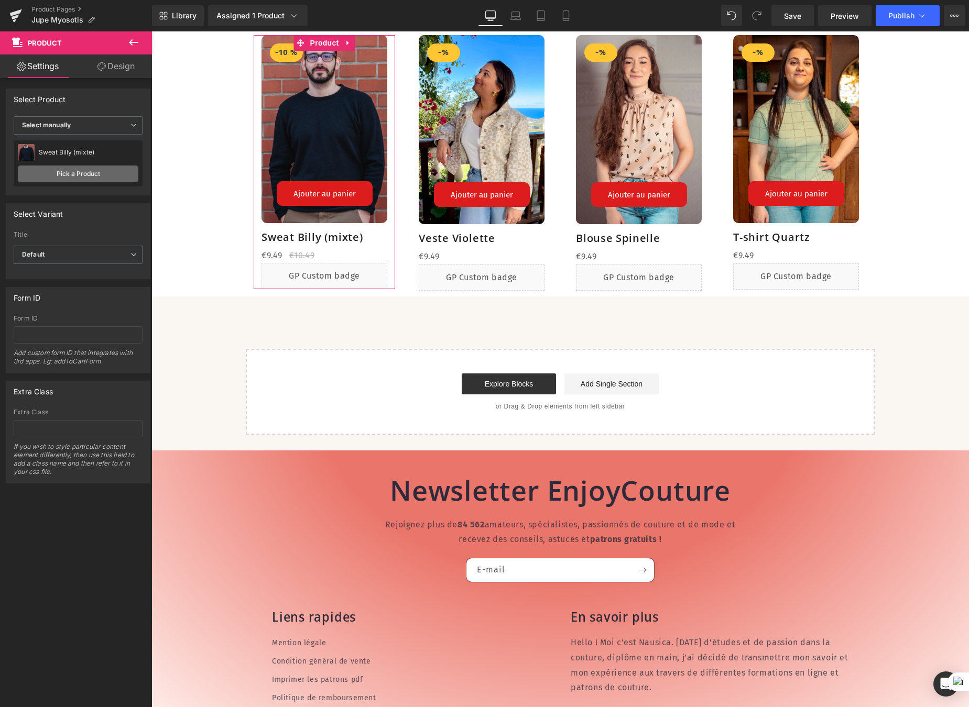
click at [102, 181] on link "Pick a Product" at bounding box center [78, 174] width 121 height 17
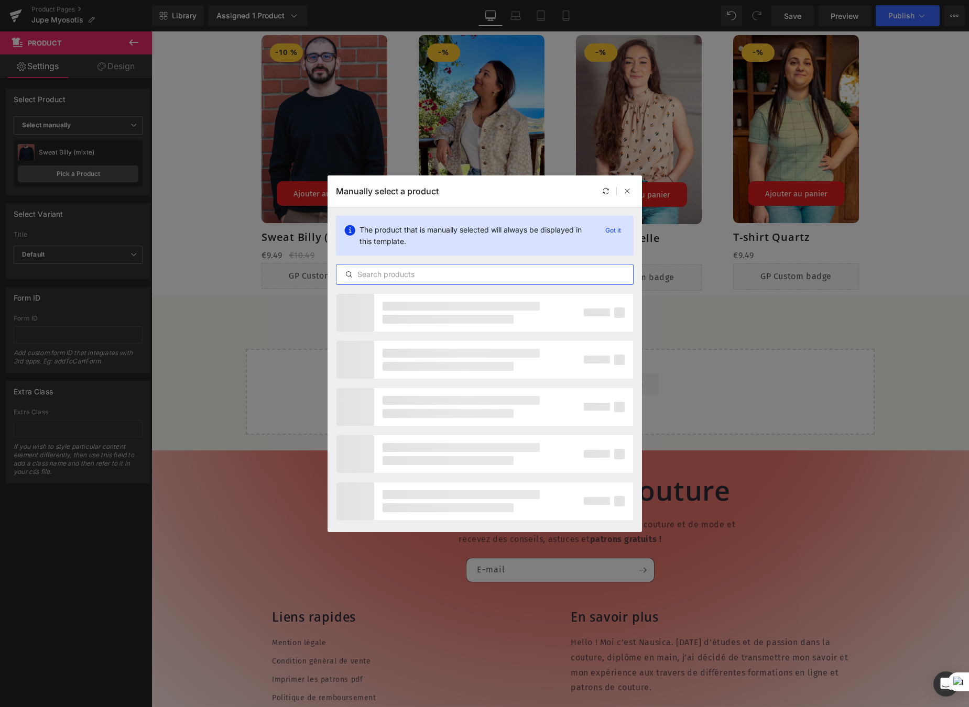
click at [375, 279] on input "text" at bounding box center [484, 274] width 297 height 13
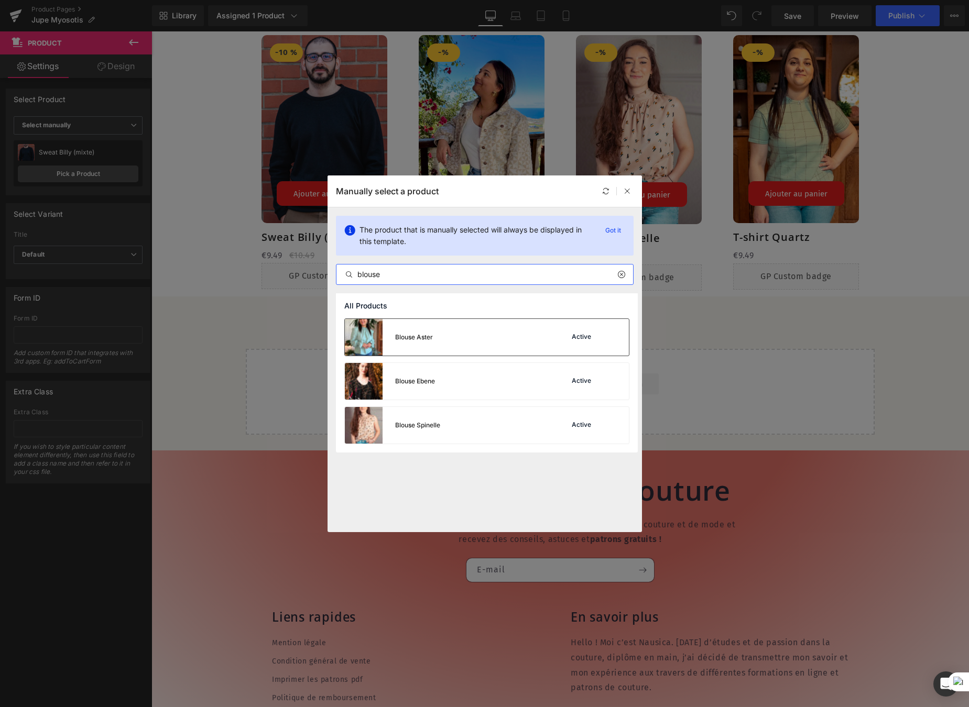
type input "blouse"
click at [434, 327] on div "Blouse Aster Active" at bounding box center [487, 337] width 284 height 37
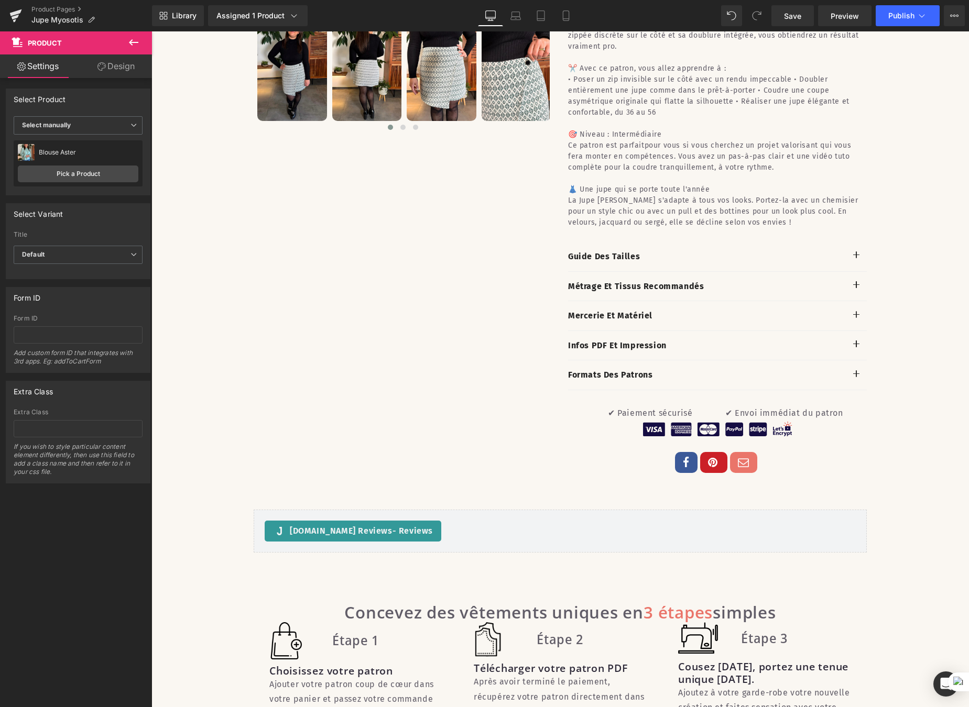
scroll to position [665, 0]
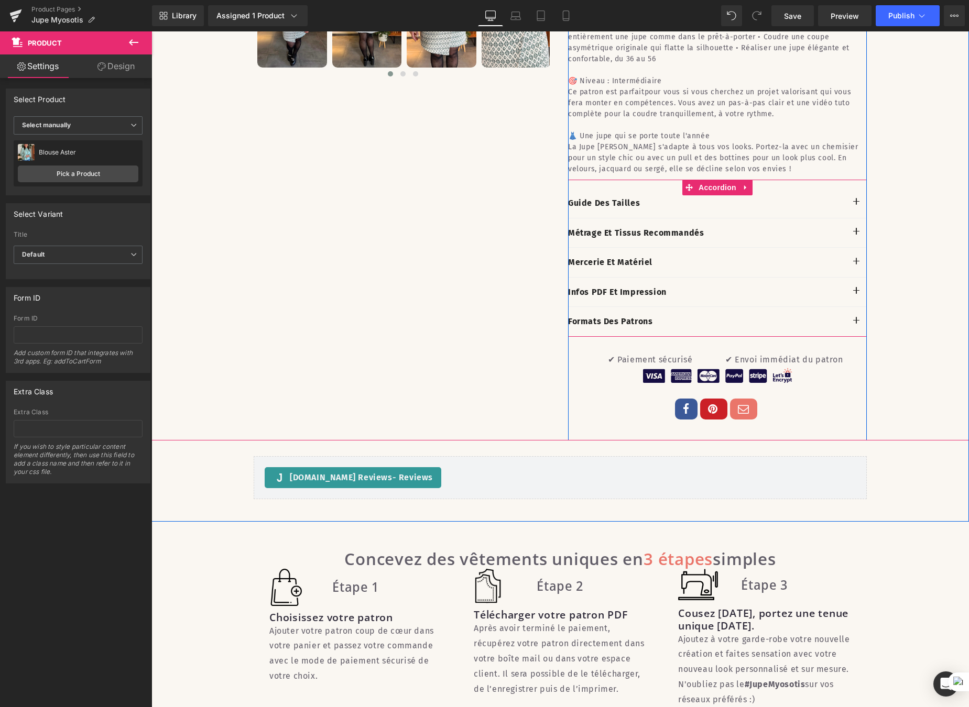
click at [851, 277] on button "button" at bounding box center [856, 262] width 21 height 29
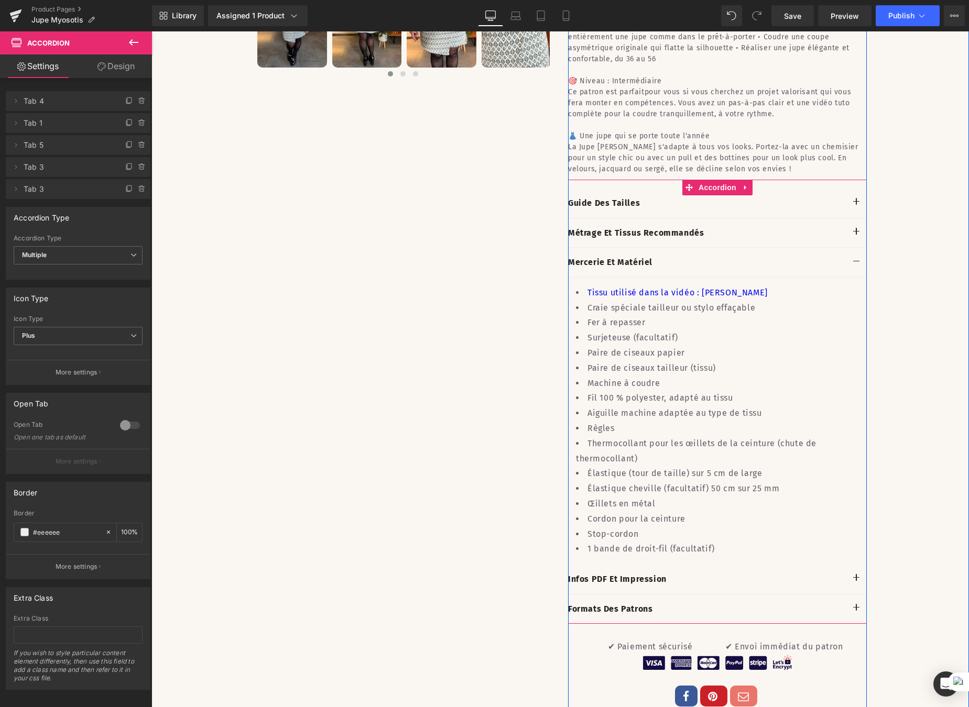
click at [856, 235] on span "button" at bounding box center [856, 235] width 0 height 0
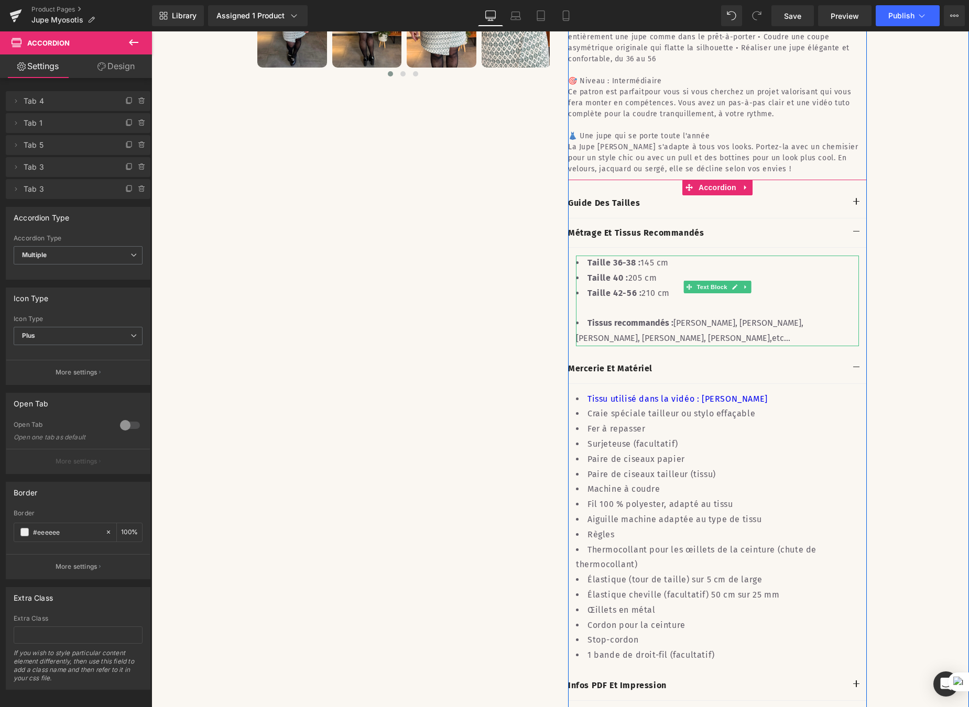
click at [676, 301] on li "Taille 42-56 : 210 cm" at bounding box center [717, 293] width 283 height 15
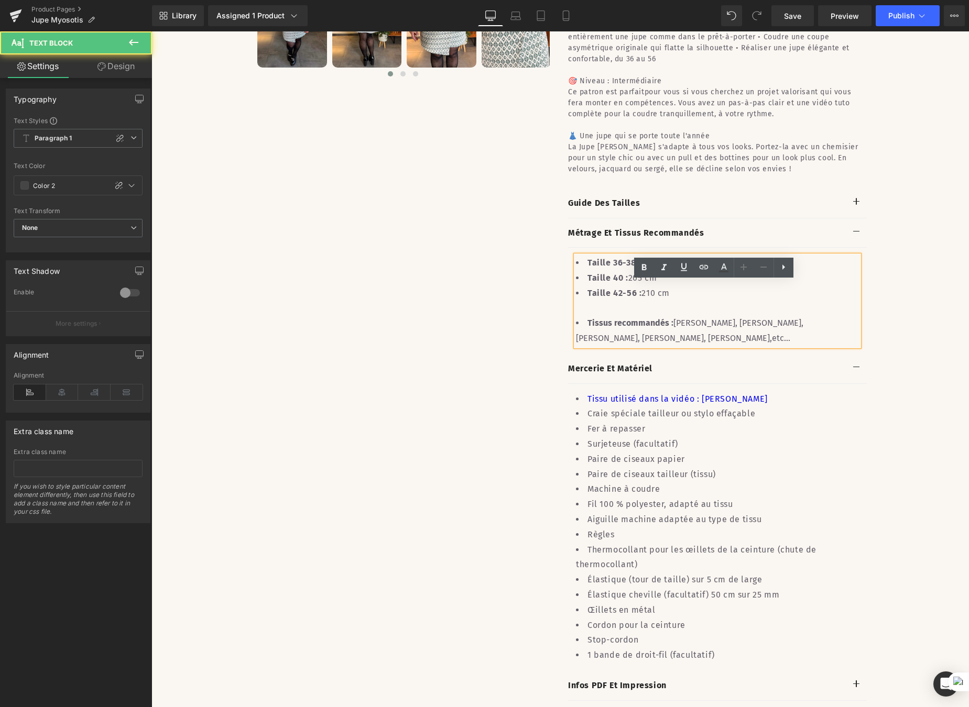
click at [655, 301] on li "Taille 42-56 : 210 cm" at bounding box center [717, 293] width 283 height 15
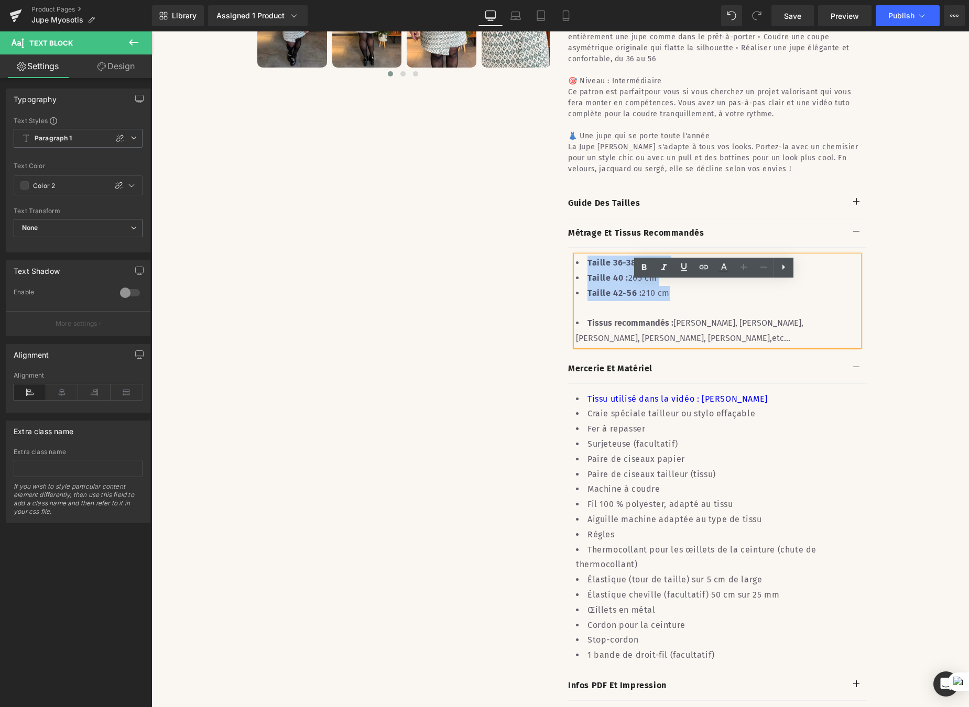
drag, startPoint x: 661, startPoint y: 314, endPoint x: 585, endPoint y: 287, distance: 80.5
click at [585, 287] on ul "Taille 36-38 : 145 cm Taille 40 : 205 cm Taille 42-56 : 210 cm" at bounding box center [717, 278] width 283 height 45
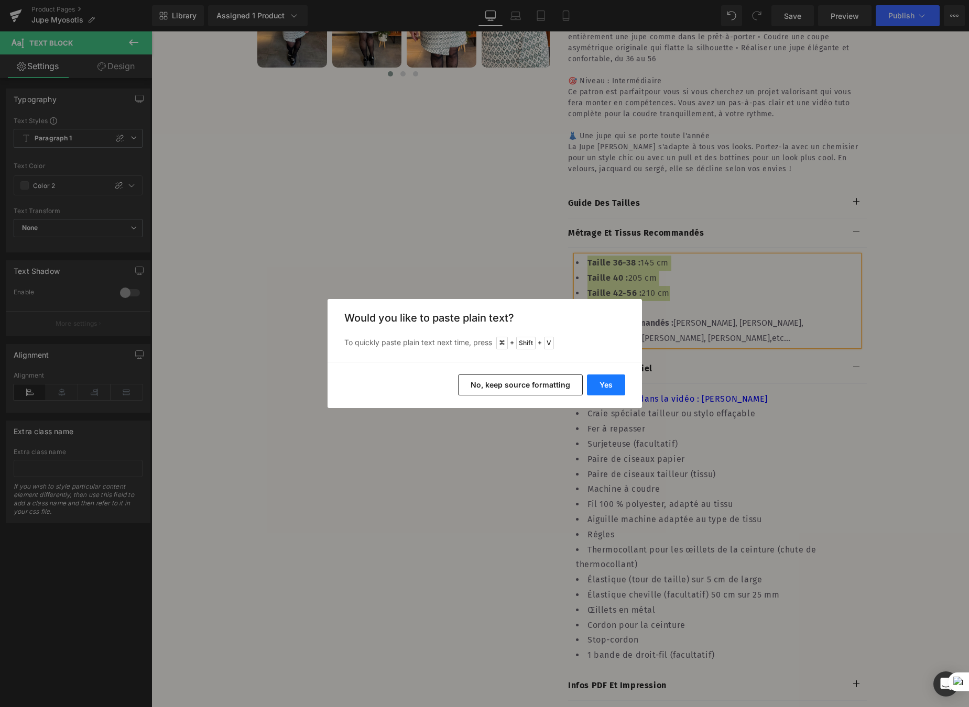
click at [606, 379] on button "Yes" at bounding box center [606, 385] width 38 height 21
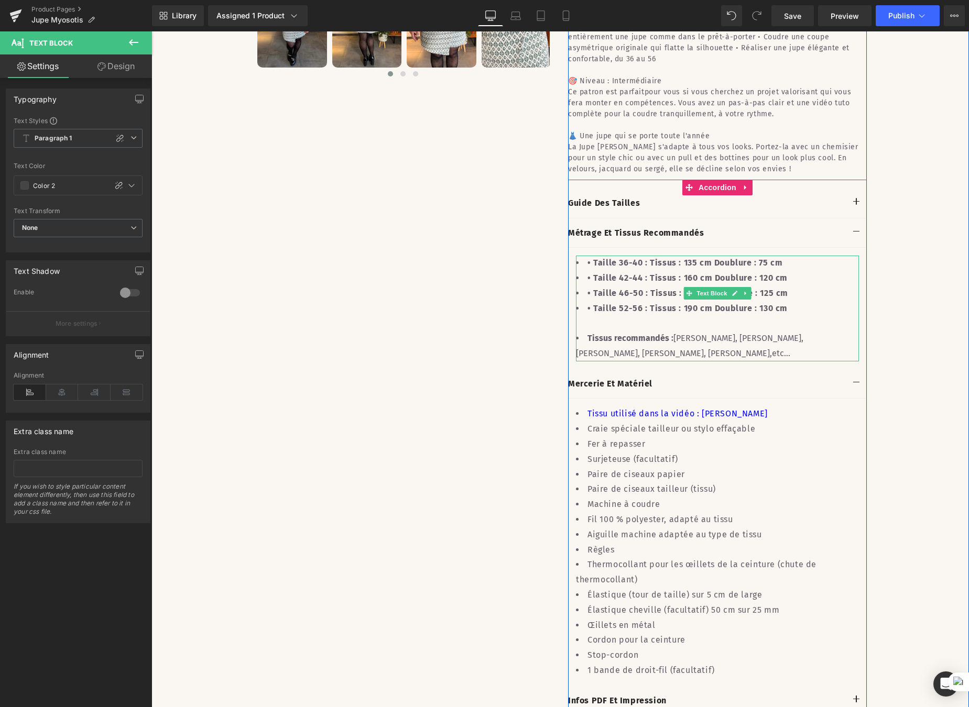
click at [587, 268] on b "• Taille 36-40 : Tissus : 135 cm Doublure : 75 cm" at bounding box center [684, 263] width 195 height 10
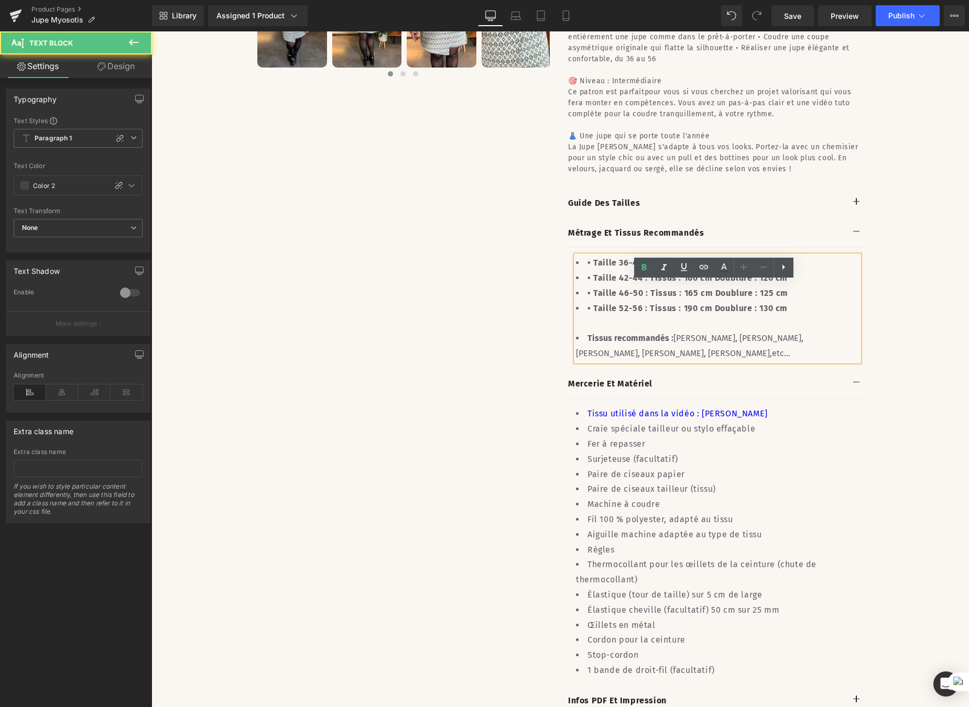
click at [588, 268] on b "• Taille 36-40 : Tissus : 135 cm Doublure : 75 cm" at bounding box center [684, 263] width 195 height 10
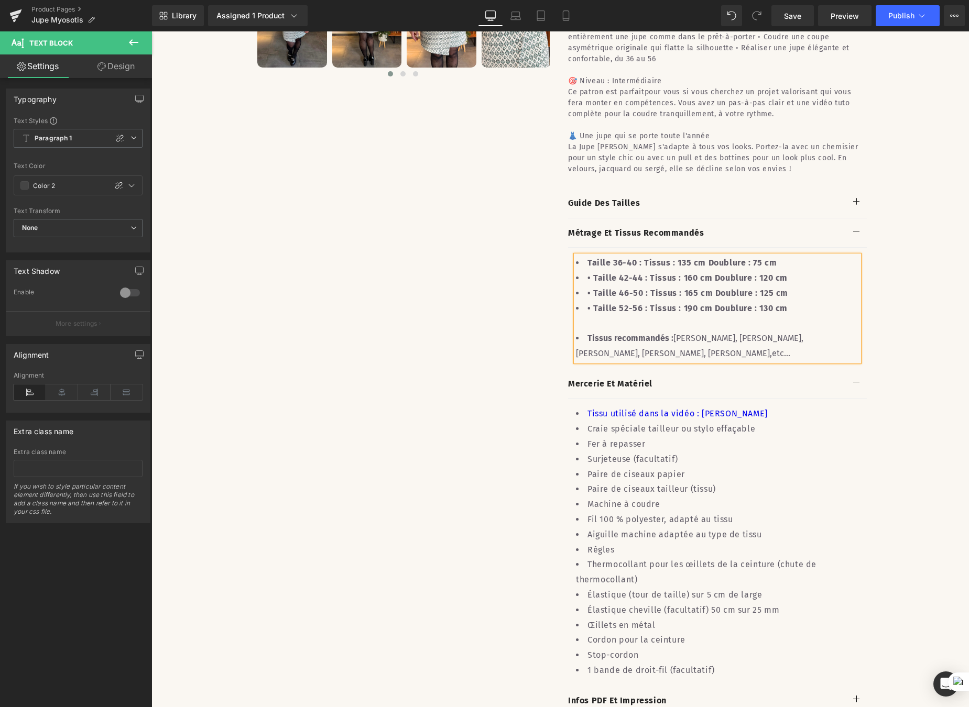
click at [589, 283] on b "• Taille 42-44 : Tissus : 160 cm Doublure : 120 cm" at bounding box center [687, 278] width 200 height 10
click at [589, 298] on b "• Taille 46-50 : Tissus : 165 cm Doublure : 125 cm" at bounding box center [687, 293] width 201 height 10
click at [587, 313] on b "• Taille 52-56 : Tissus : 190 cm Doublure : 130 cm" at bounding box center [687, 308] width 200 height 10
drag, startPoint x: 634, startPoint y: 325, endPoint x: 764, endPoint y: 325, distance: 129.9
click at [764, 316] on li "Taille 52-56 : Tissus : 190 cm Doublure : 130 cm" at bounding box center [717, 308] width 283 height 15
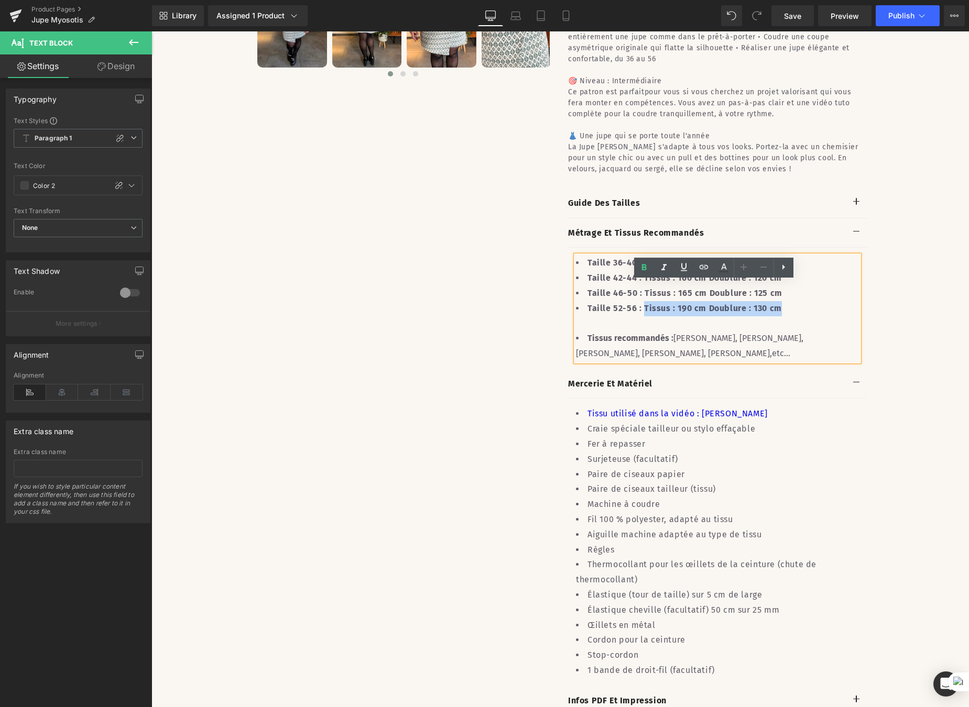
click at [705, 313] on b "Taille 52-56 : Tissus : 190 cm Doublure : 130 cm" at bounding box center [684, 308] width 194 height 10
drag, startPoint x: 636, startPoint y: 324, endPoint x: 713, endPoint y: 321, distance: 77.6
click at [713, 313] on b "Taille 52-56 : Tissus : 190 cm Doublure : 130 cm" at bounding box center [684, 308] width 194 height 10
click at [650, 313] on b "Taille 52-56 : Tissus : 190 cm Doublure : 130 cm" at bounding box center [684, 308] width 194 height 10
drag, startPoint x: 664, startPoint y: 324, endPoint x: 687, endPoint y: 325, distance: 23.1
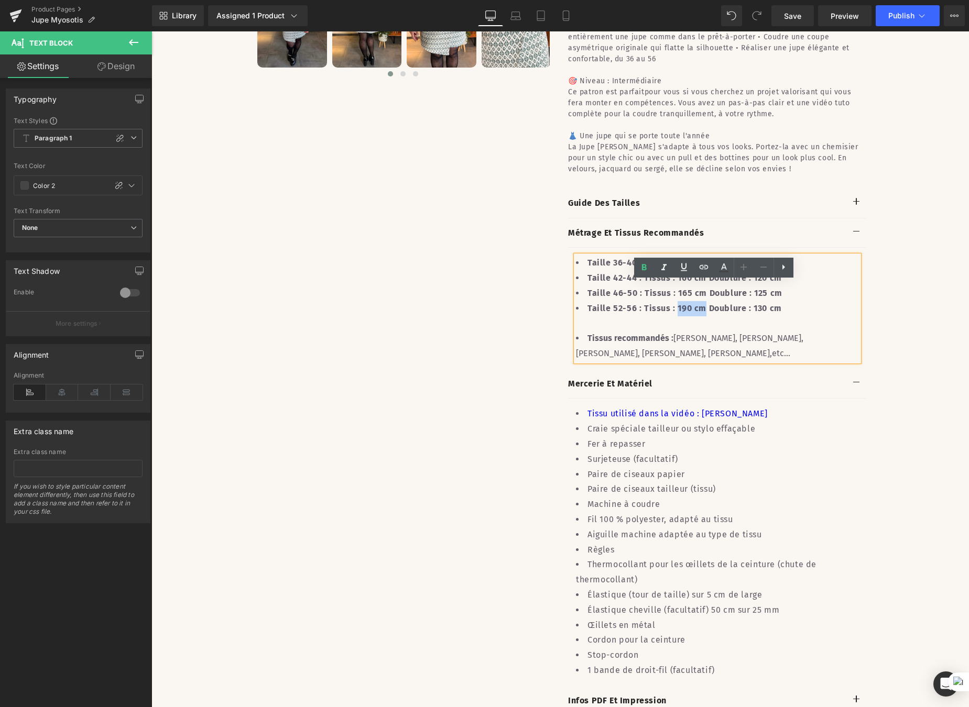
click at [687, 313] on b "Taille 52-56 : Tissus : 190 cm Doublure : 130 cm" at bounding box center [684, 308] width 194 height 10
click at [697, 313] on b "Taille 52-56 : Tissus : 190 cm Doublure : 130 cm" at bounding box center [684, 308] width 194 height 10
drag, startPoint x: 632, startPoint y: 323, endPoint x: 758, endPoint y: 325, distance: 125.8
click at [758, 313] on b "Taille 52-56 : Tissus : 190 cm Doublure : 130 cm" at bounding box center [684, 308] width 194 height 10
click at [642, 266] on icon at bounding box center [643, 268] width 5 height 6
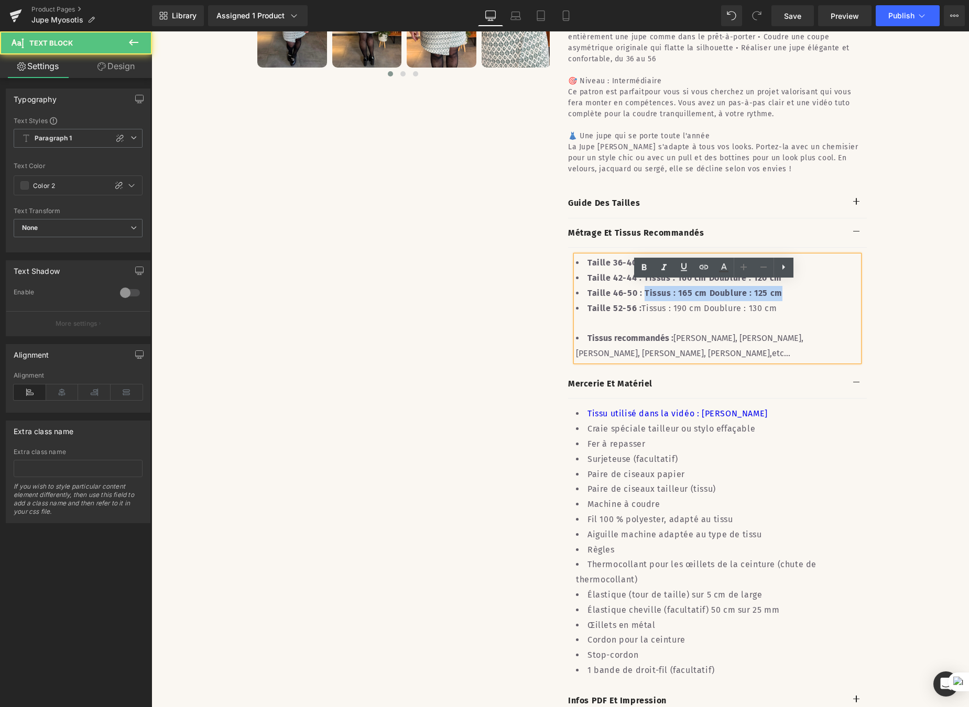
drag, startPoint x: 636, startPoint y: 312, endPoint x: 758, endPoint y: 312, distance: 122.6
click at [758, 298] on b "Taille 46-50 : Tissus : 165 cm Doublure : 125 cm" at bounding box center [684, 293] width 195 height 10
click at [645, 267] on icon at bounding box center [644, 267] width 13 height 13
drag, startPoint x: 633, startPoint y: 300, endPoint x: 764, endPoint y: 302, distance: 131.0
click at [764, 286] on li "Taille 42-44 : Tissus : 160 cm Doublure : 120 cm" at bounding box center [717, 278] width 283 height 15
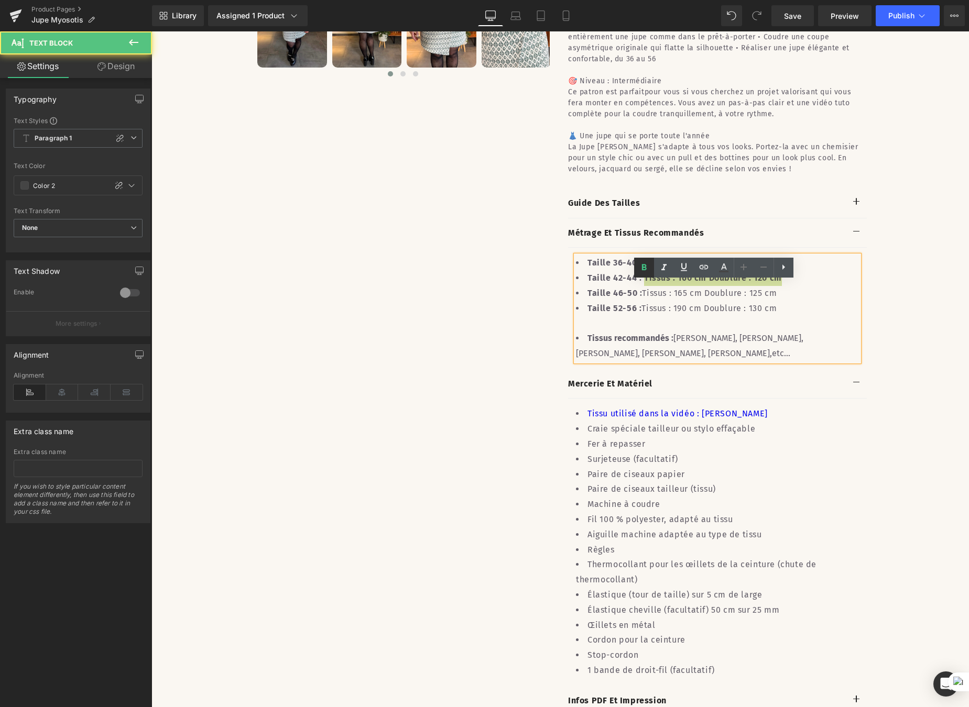
click at [648, 269] on icon at bounding box center [644, 267] width 13 height 13
drag, startPoint x: 633, startPoint y: 286, endPoint x: 757, endPoint y: 291, distance: 123.3
click at [757, 271] on li "Taille 36-40 : Tissus : 135 cm Doublure : 75 cm" at bounding box center [717, 263] width 283 height 15
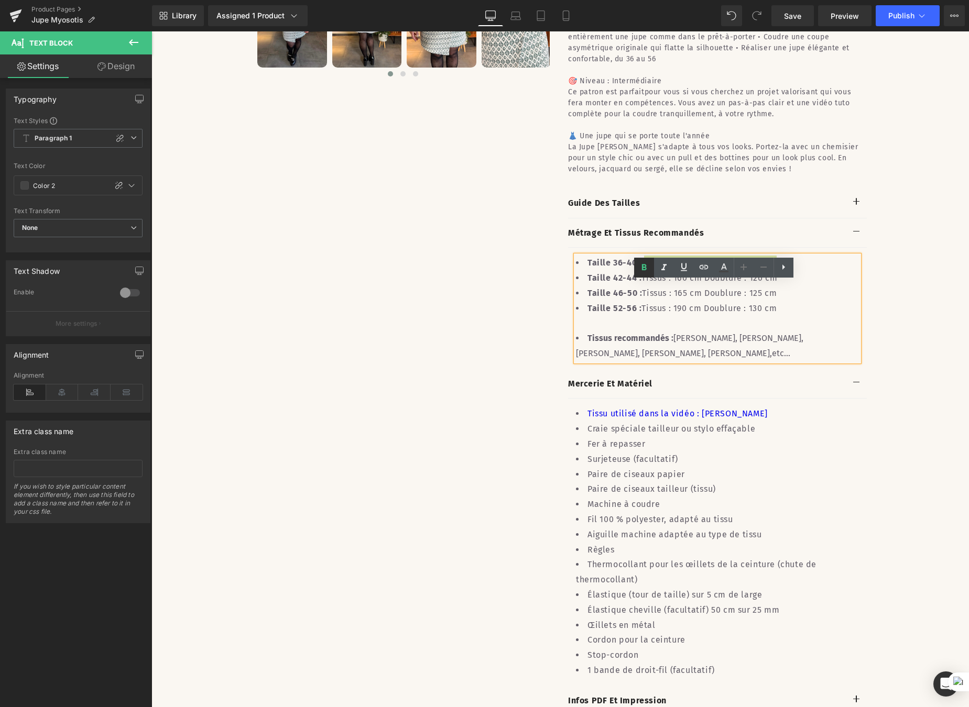
click at [648, 266] on icon at bounding box center [644, 267] width 13 height 13
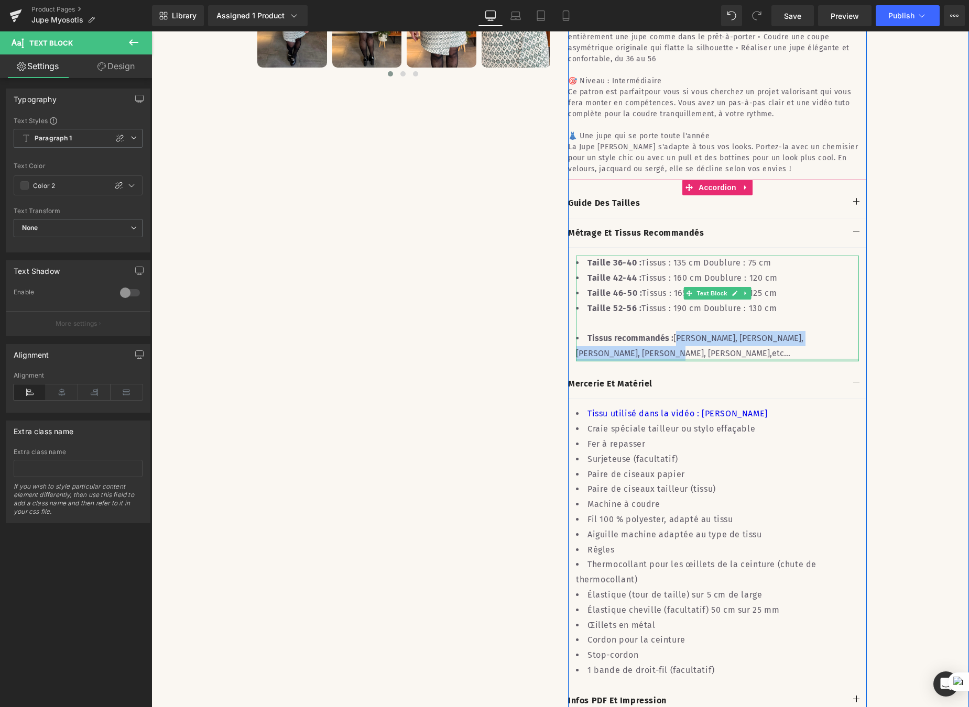
drag, startPoint x: 669, startPoint y: 348, endPoint x: 849, endPoint y: 354, distance: 180.3
click at [849, 354] on div "Taille 36-40 : Tissus : 135 cm Doublure : 75 cm Taille 42-44 : Tissus : 160 cm …" at bounding box center [717, 309] width 283 height 106
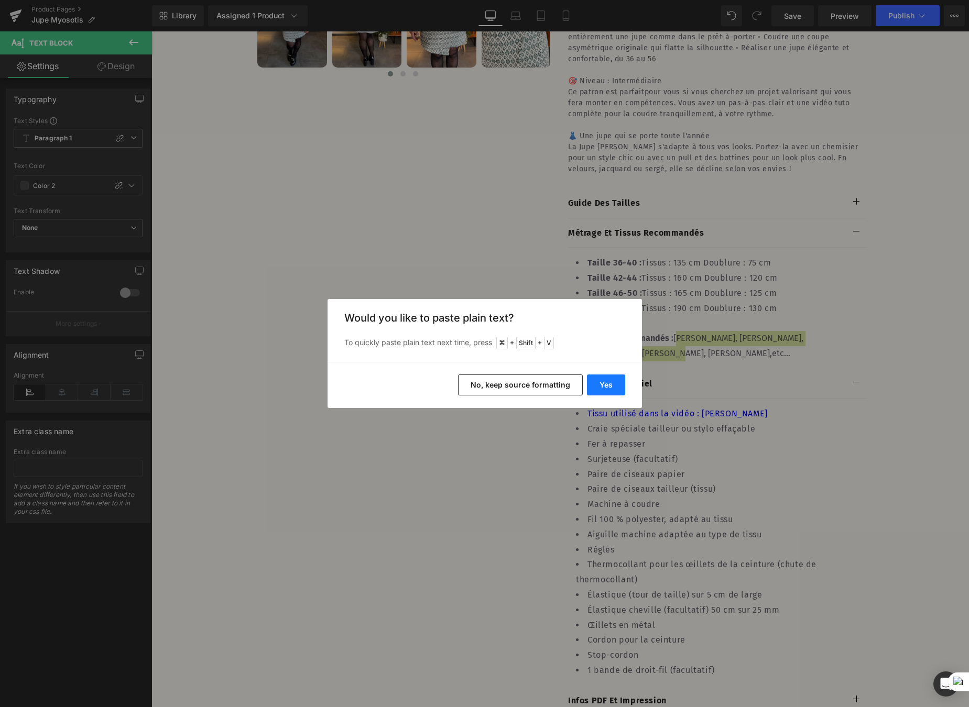
click at [602, 385] on button "Yes" at bounding box center [606, 385] width 38 height 21
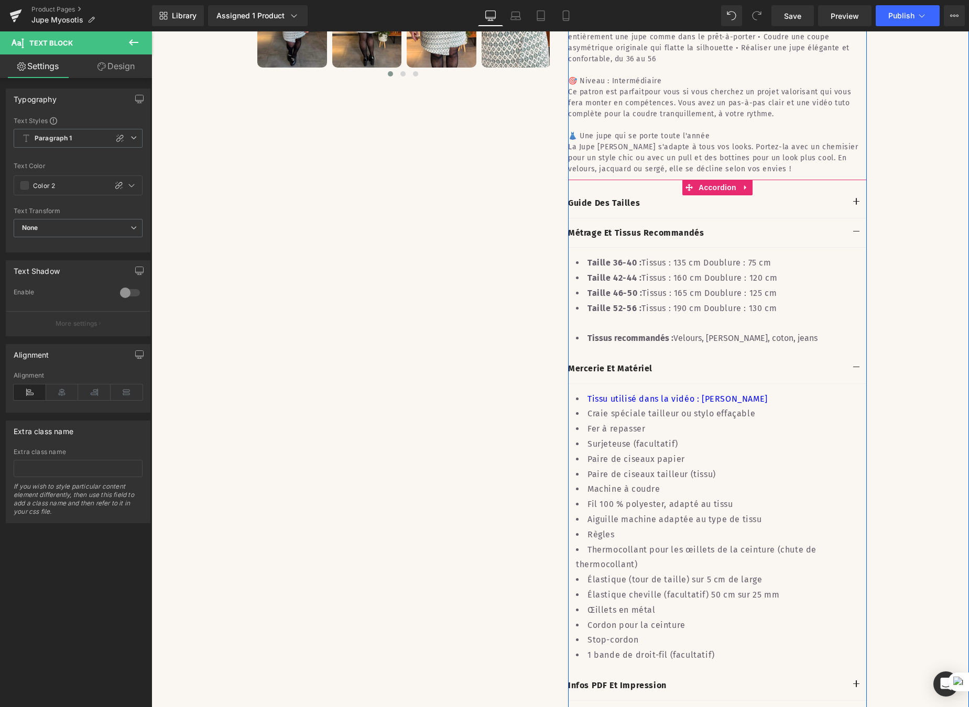
click at [856, 205] on span "button" at bounding box center [856, 205] width 0 height 0
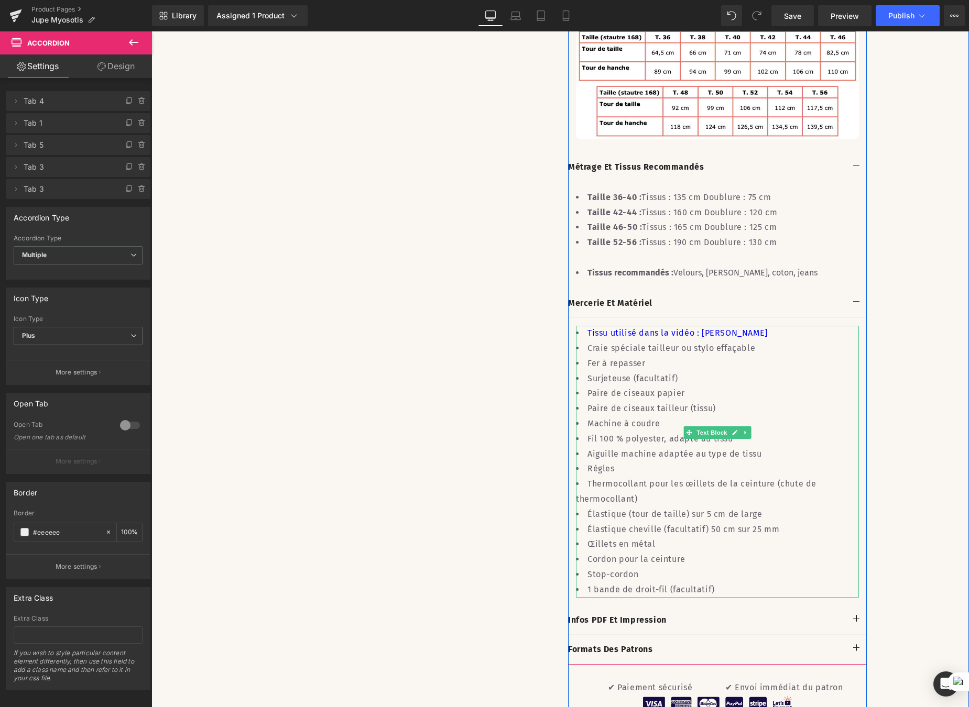
scroll to position [896, 0]
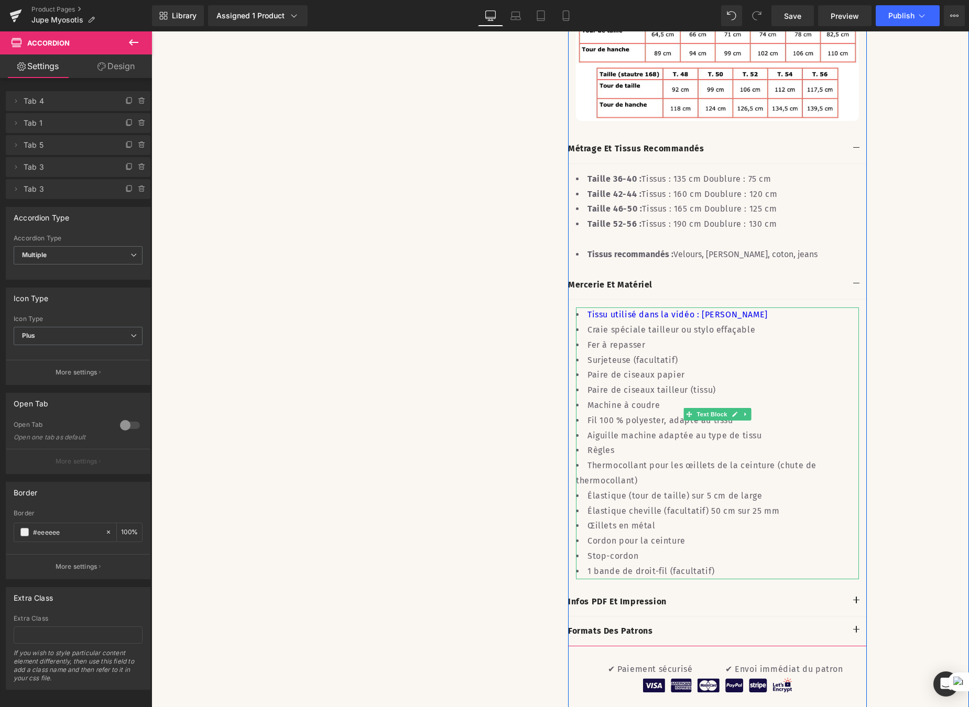
click at [654, 549] on li "Stop-cordon" at bounding box center [717, 556] width 283 height 15
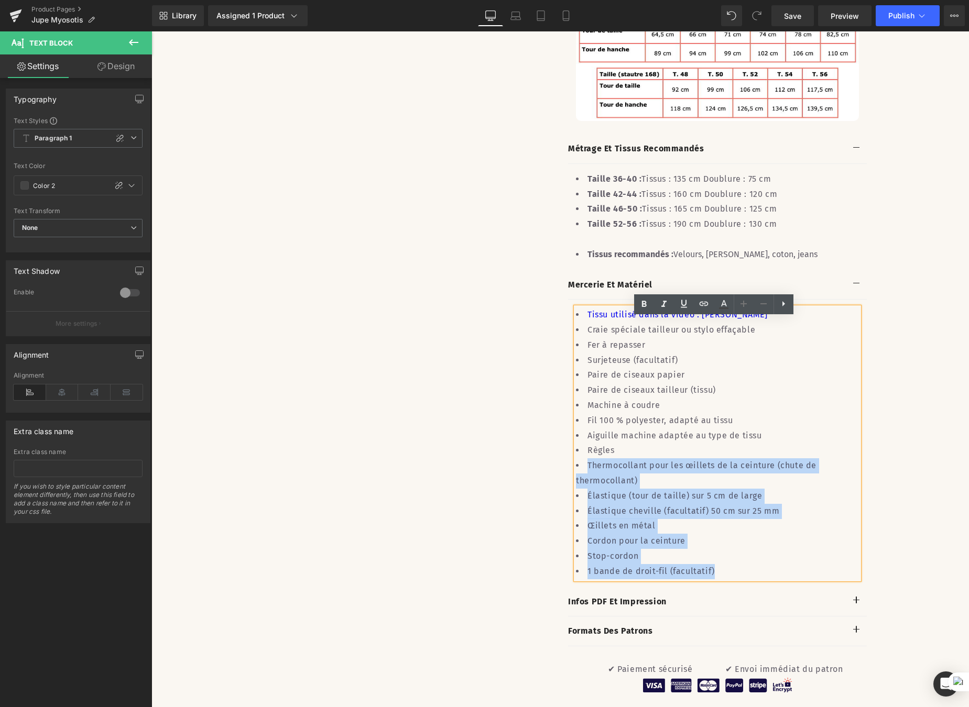
drag, startPoint x: 702, startPoint y: 526, endPoint x: 583, endPoint y: 455, distance: 138.4
click at [583, 455] on ul "Tissu utilisé dans la vidéo : French Terry Craie spéciale tailleur ou stylo eff…" at bounding box center [717, 443] width 283 height 271
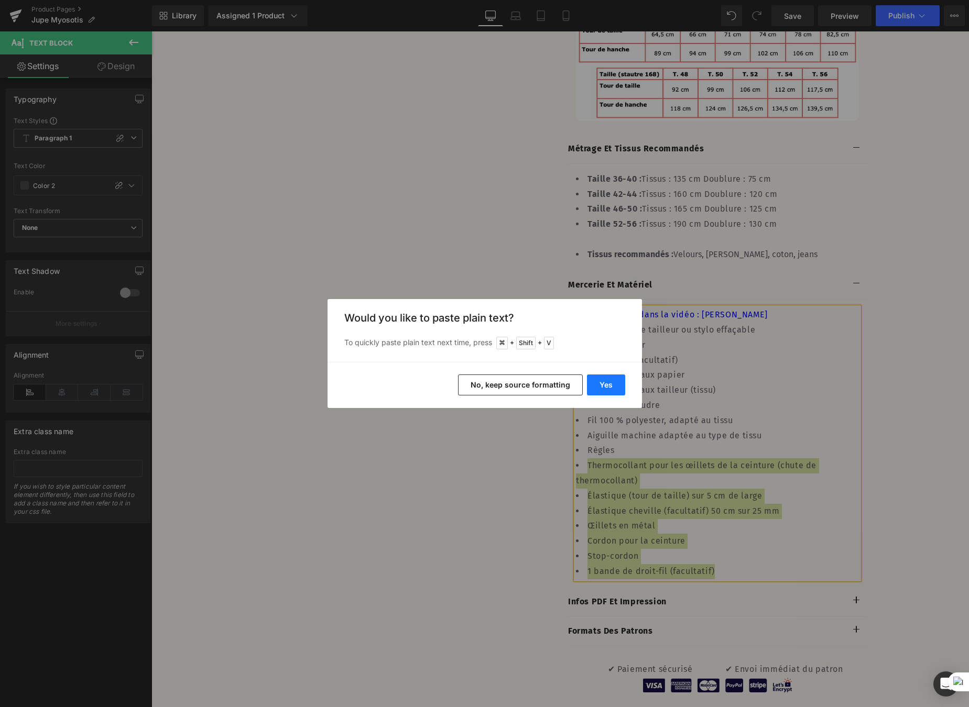
click at [596, 385] on button "Yes" at bounding box center [606, 385] width 38 height 21
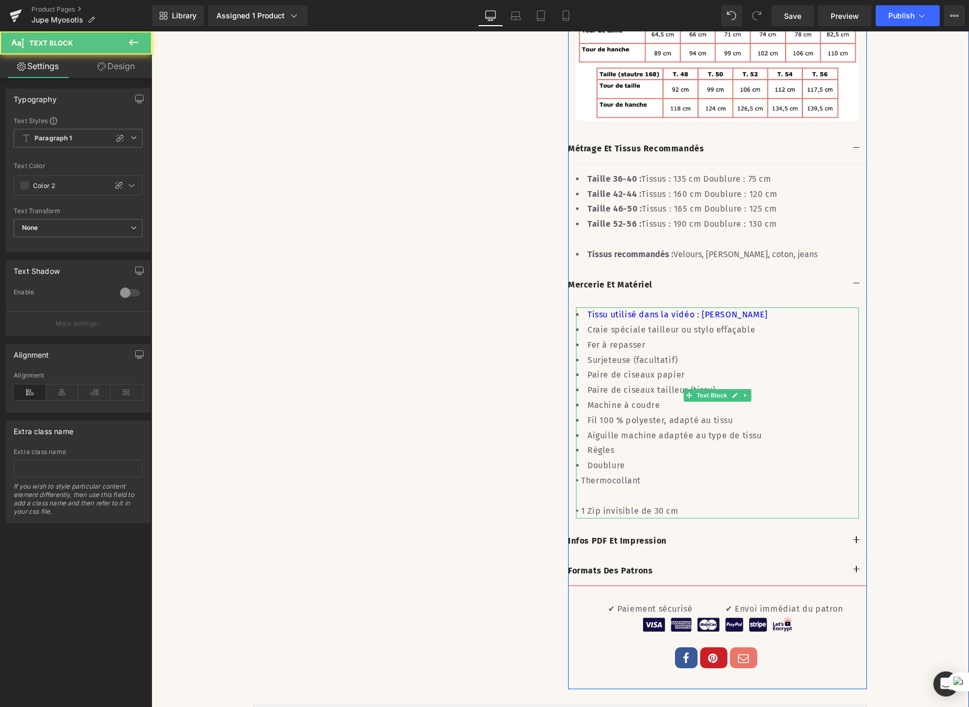
click at [576, 474] on div "• Thermocollant" at bounding box center [717, 481] width 283 height 15
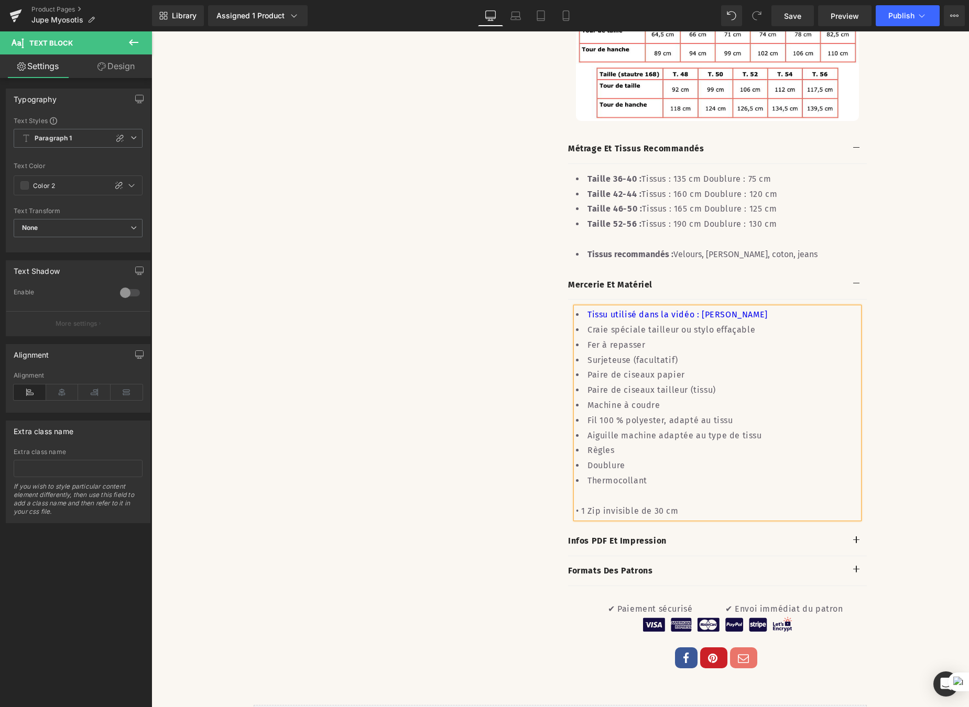
click at [577, 504] on div "• 1 Zip invisible de 30 cm" at bounding box center [717, 511] width 283 height 15
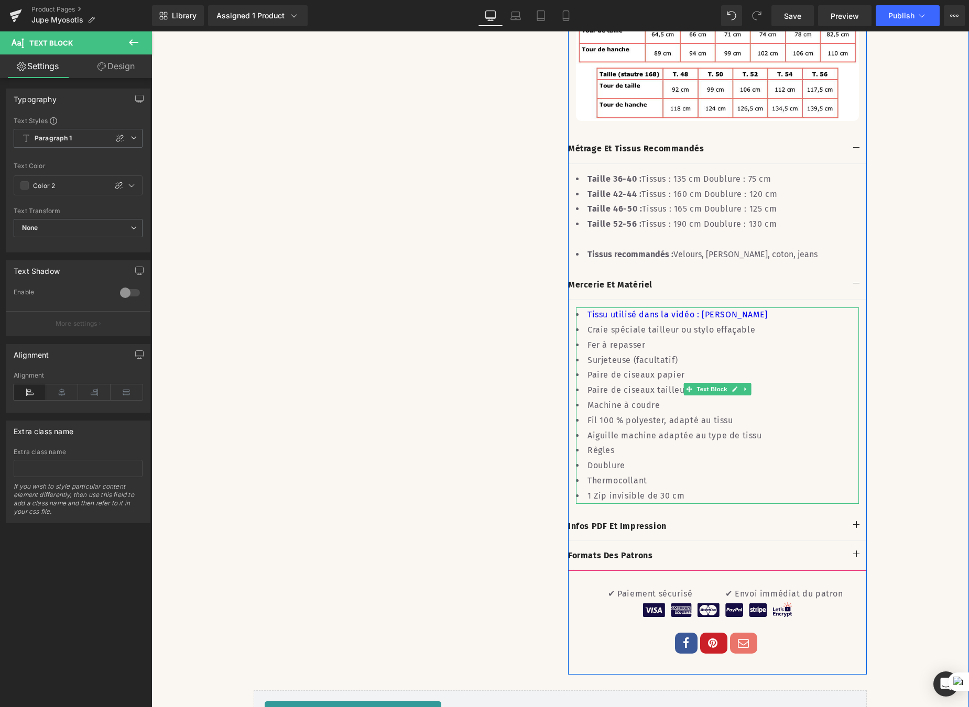
click at [736, 323] on li "Tissu utilisé dans la vidéo : French Terry" at bounding box center [717, 315] width 283 height 15
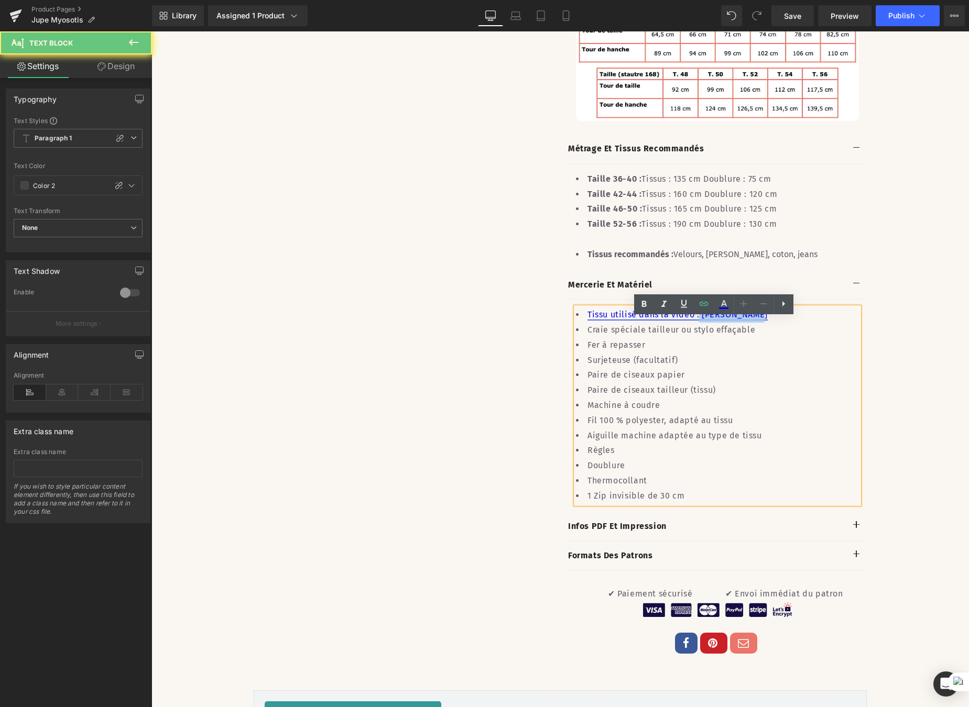
drag, startPoint x: 743, startPoint y: 327, endPoint x: 685, endPoint y: 323, distance: 58.3
click at [685, 323] on li "Tissu utilisé dans la vidéo : French Terry" at bounding box center [717, 315] width 283 height 15
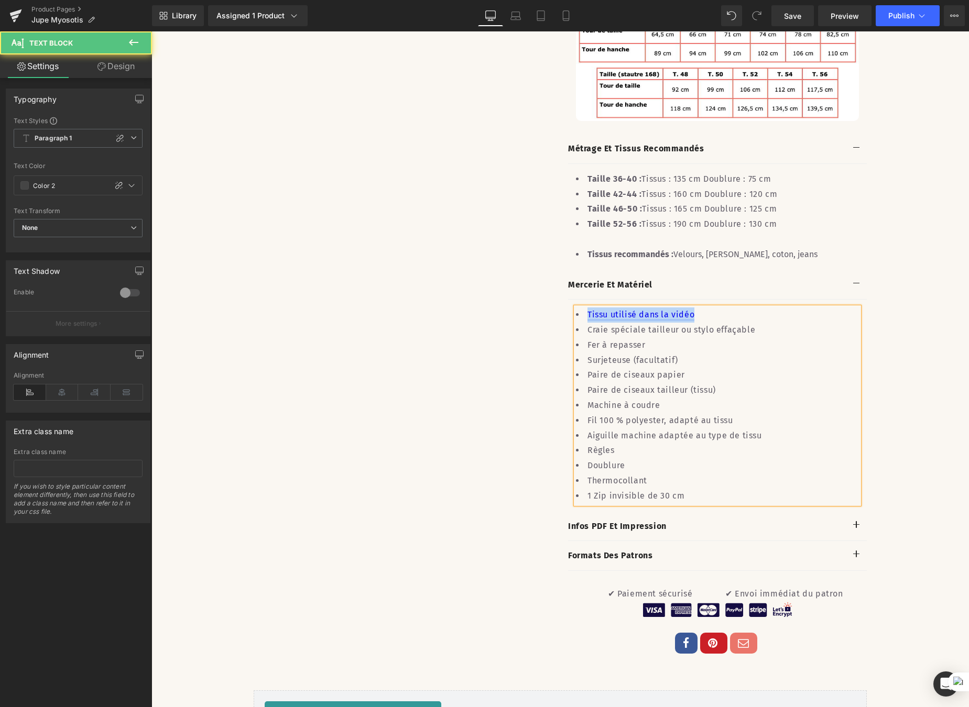
drag, startPoint x: 664, startPoint y: 325, endPoint x: 584, endPoint y: 324, distance: 80.2
click at [583, 323] on li "Tissu utilisé dans la vidéo" at bounding box center [717, 315] width 283 height 15
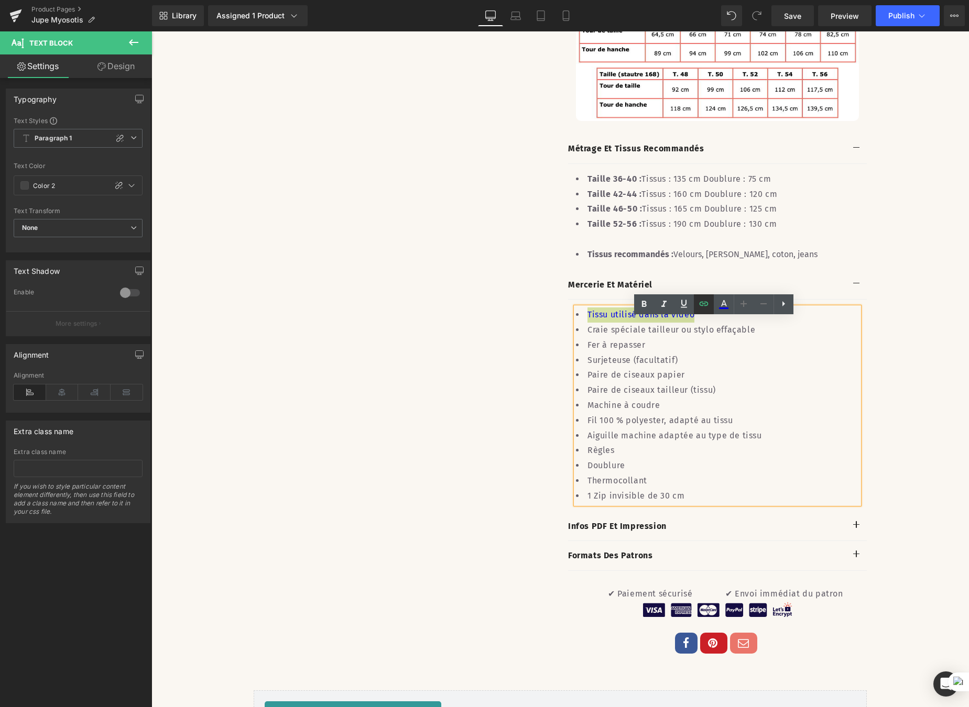
click at [699, 302] on icon at bounding box center [703, 304] width 9 height 4
click at [666, 346] on input "https://www.mondialtissus.fr/tissu-french-terry-coton-uni-beige-310418.html?que…" at bounding box center [660, 347] width 161 height 26
paste input "jacquard-polyester-coton-geometrique-vert-noir-ecru-317363.html?queryID=93e9d0f…"
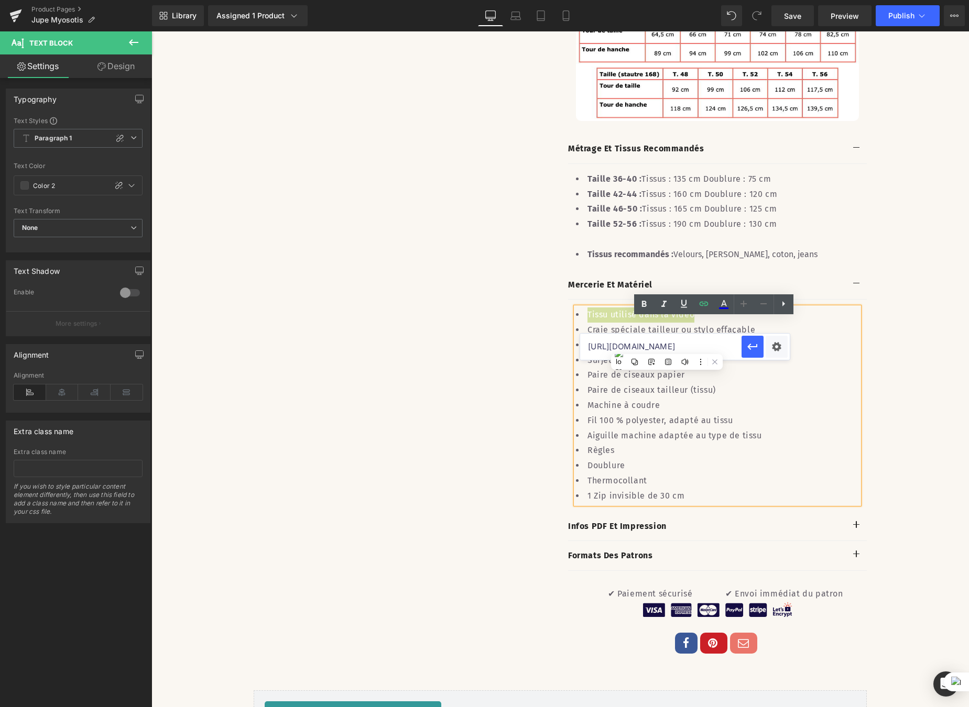
scroll to position [0, 694]
type input "https://www.mondialtissus.fr/tissu-jacquard-polyester-coton-geometrique-vert-no…"
click at [753, 349] on icon "button" at bounding box center [752, 347] width 13 height 13
click at [853, 295] on button "button" at bounding box center [856, 284] width 21 height 29
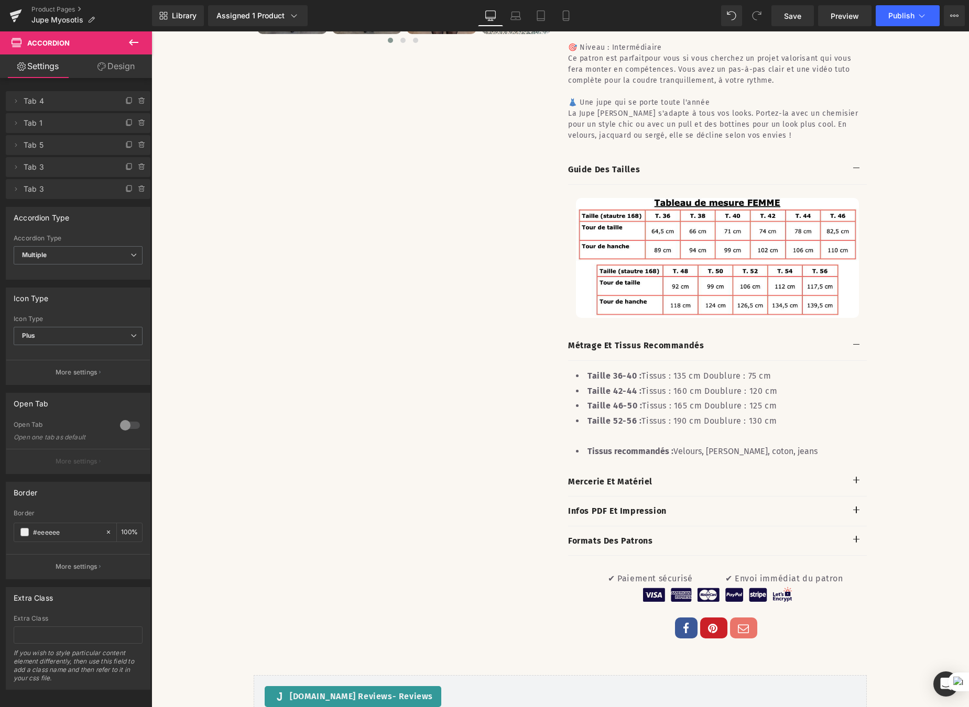
scroll to position [484, 0]
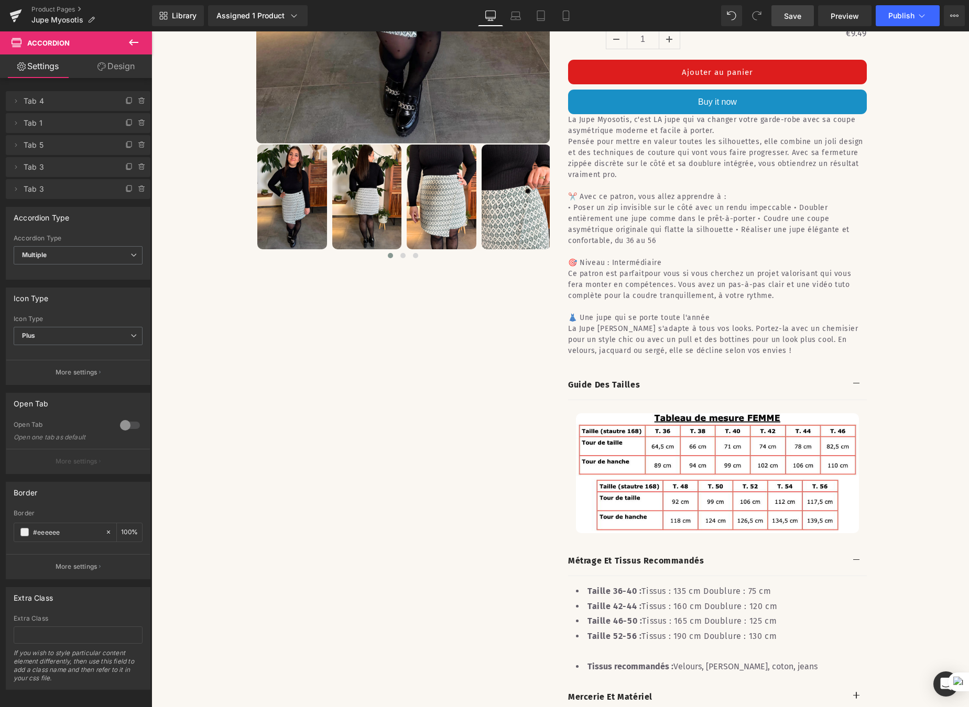
click at [778, 19] on link "Save" at bounding box center [792, 15] width 42 height 21
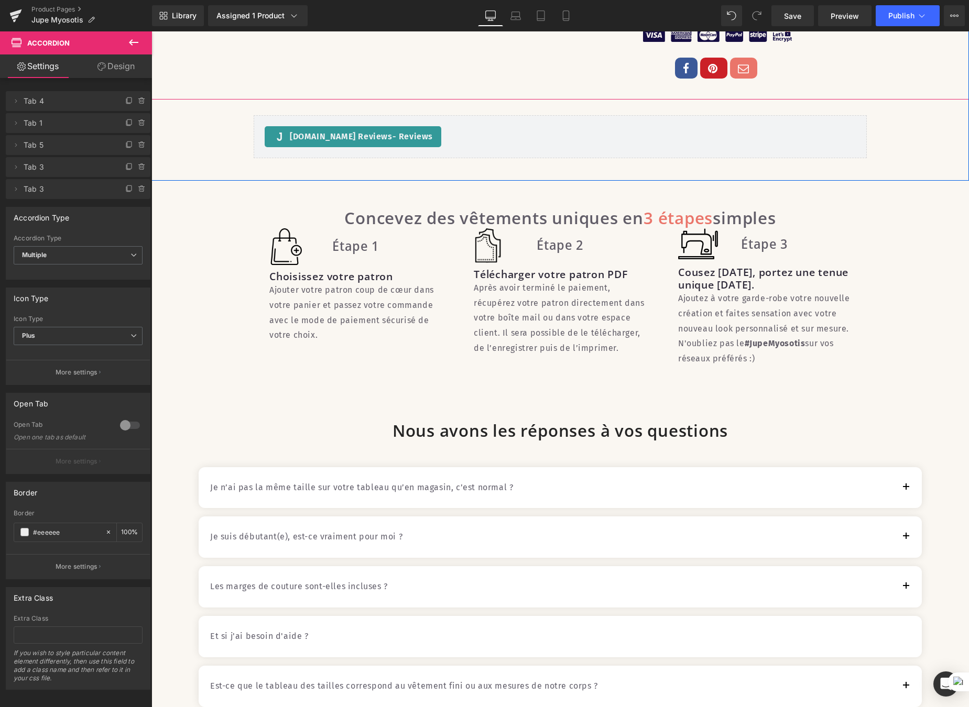
scroll to position [1366, 0]
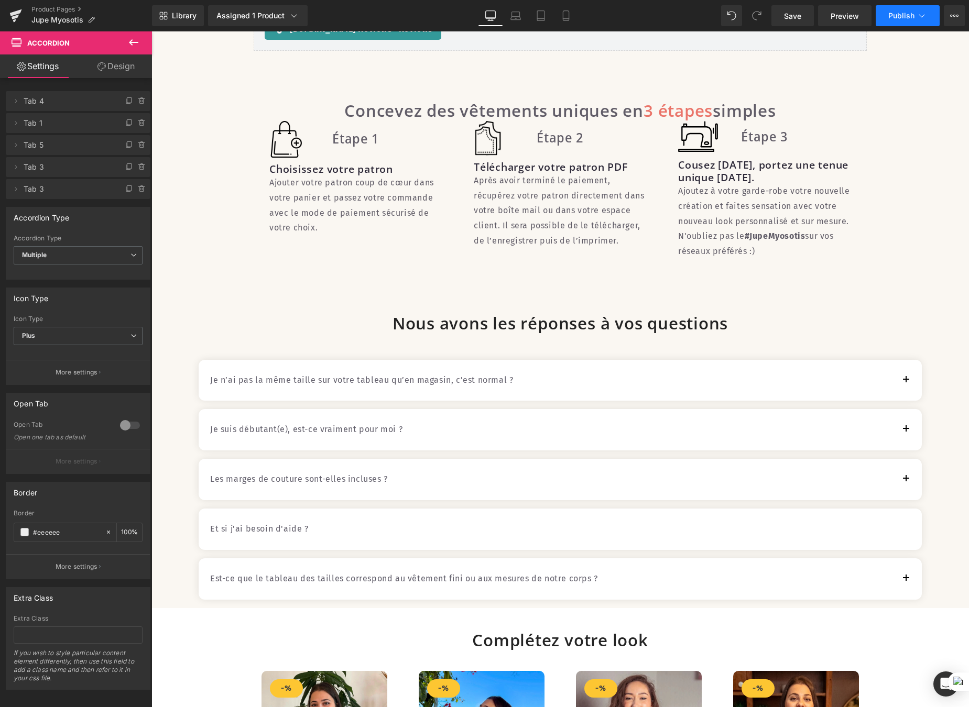
click at [930, 21] on button "Publish" at bounding box center [907, 15] width 64 height 21
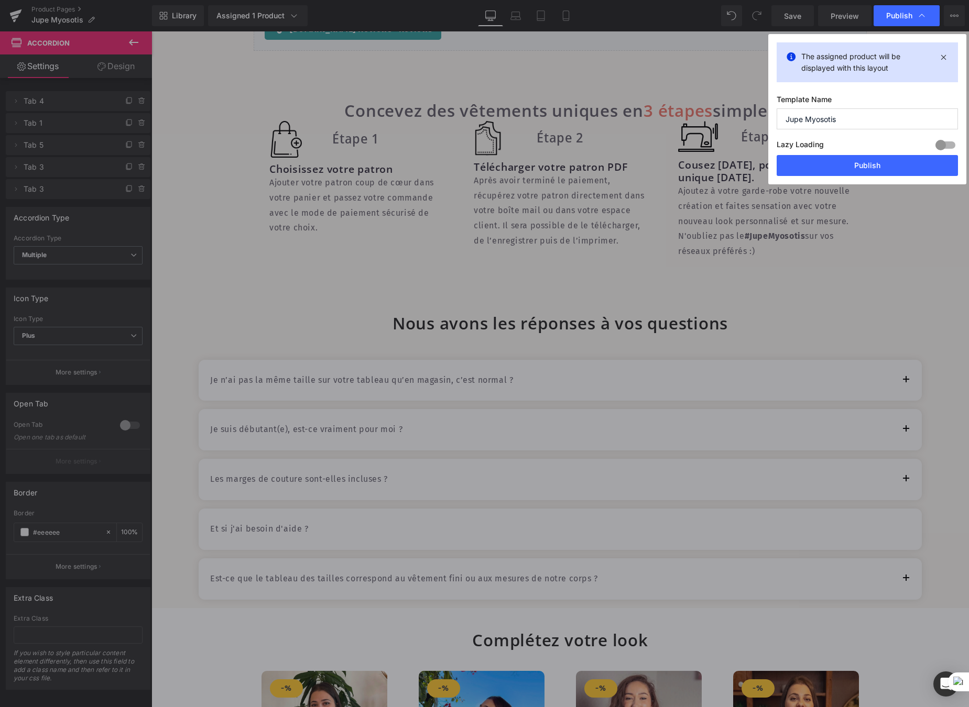
click at [944, 144] on div at bounding box center [945, 145] width 25 height 17
click at [902, 162] on button "Publish" at bounding box center [866, 165] width 181 height 21
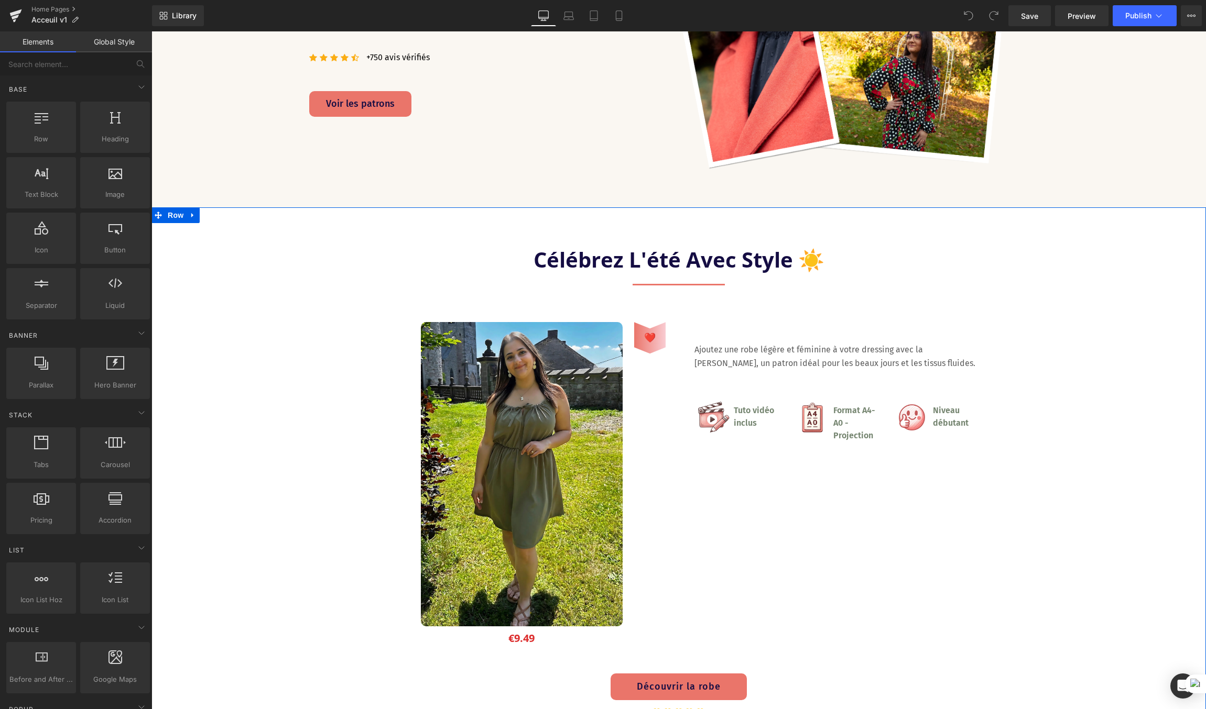
scroll to position [327, 0]
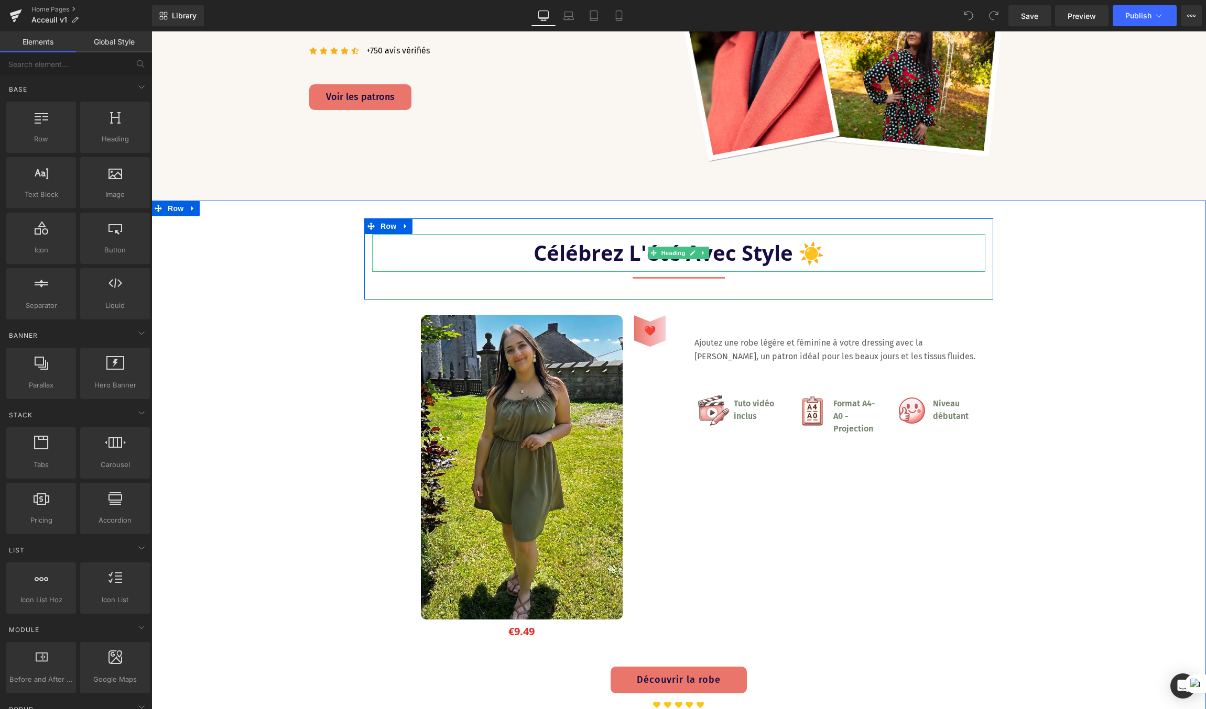
click at [650, 261] on h3 "Célébrez l'été avec Style ☀️" at bounding box center [678, 253] width 613 height 38
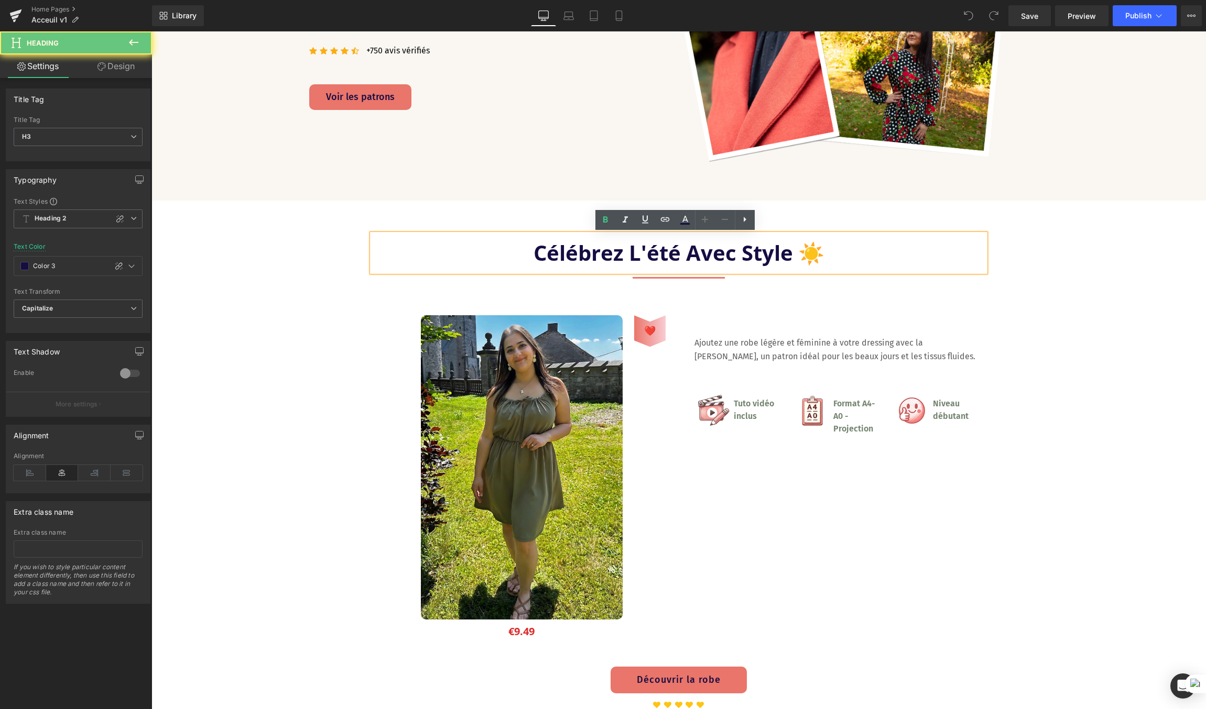
click at [679, 260] on h3 "Célébrez l'été avec Style ☀️" at bounding box center [678, 253] width 613 height 38
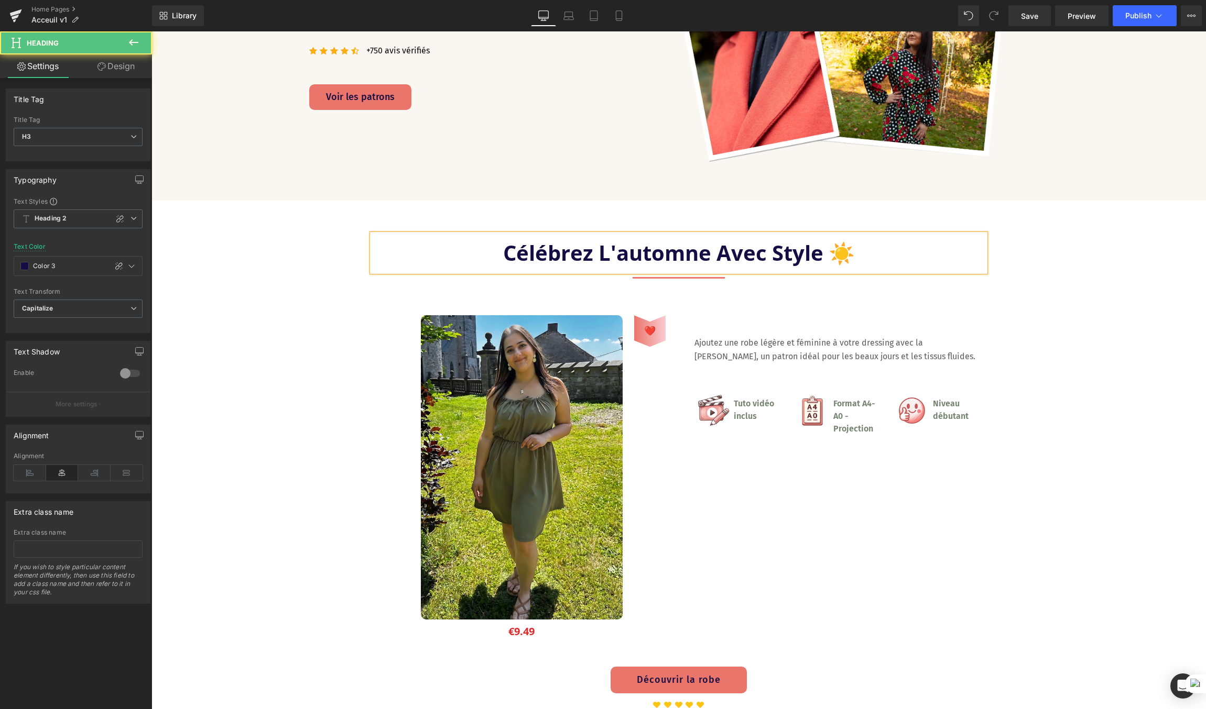
click at [838, 255] on h3 "Célébrez l'automne avec Style ☀️" at bounding box center [678, 253] width 613 height 38
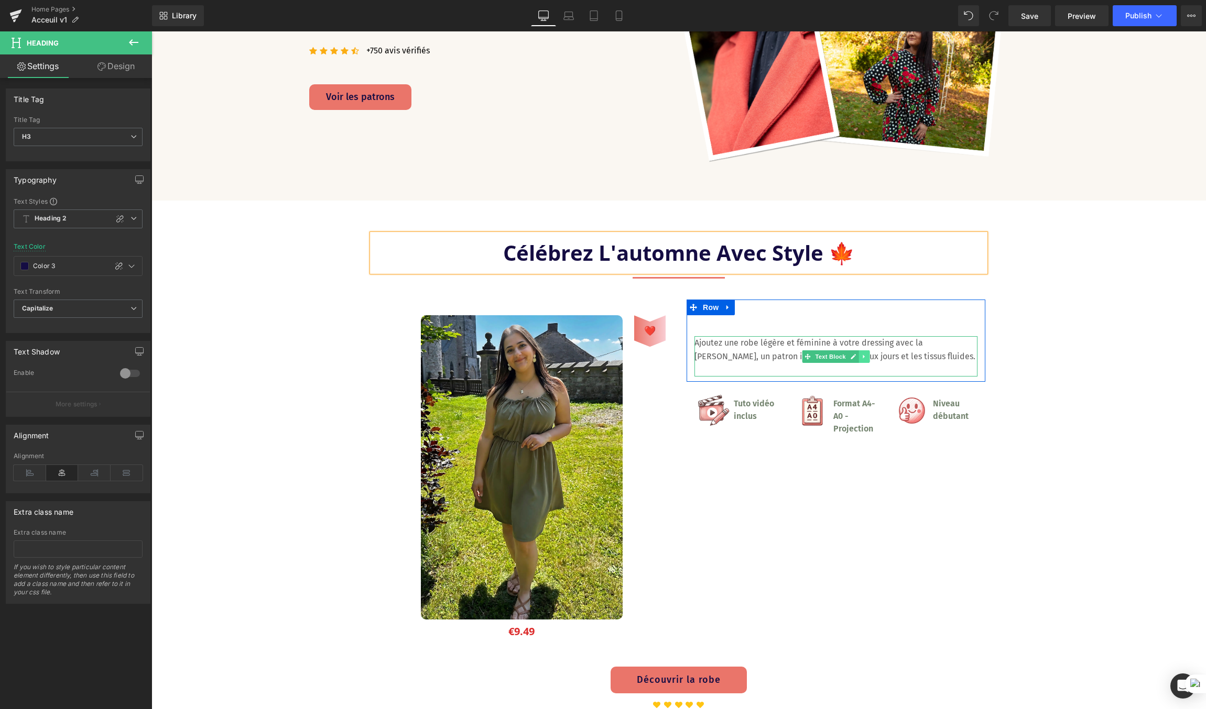
click at [859, 351] on link at bounding box center [864, 357] width 11 height 13
click at [847, 342] on p "Ajoutez une robe légère et féminine à votre dressing avec la [PERSON_NAME], un …" at bounding box center [835, 349] width 283 height 27
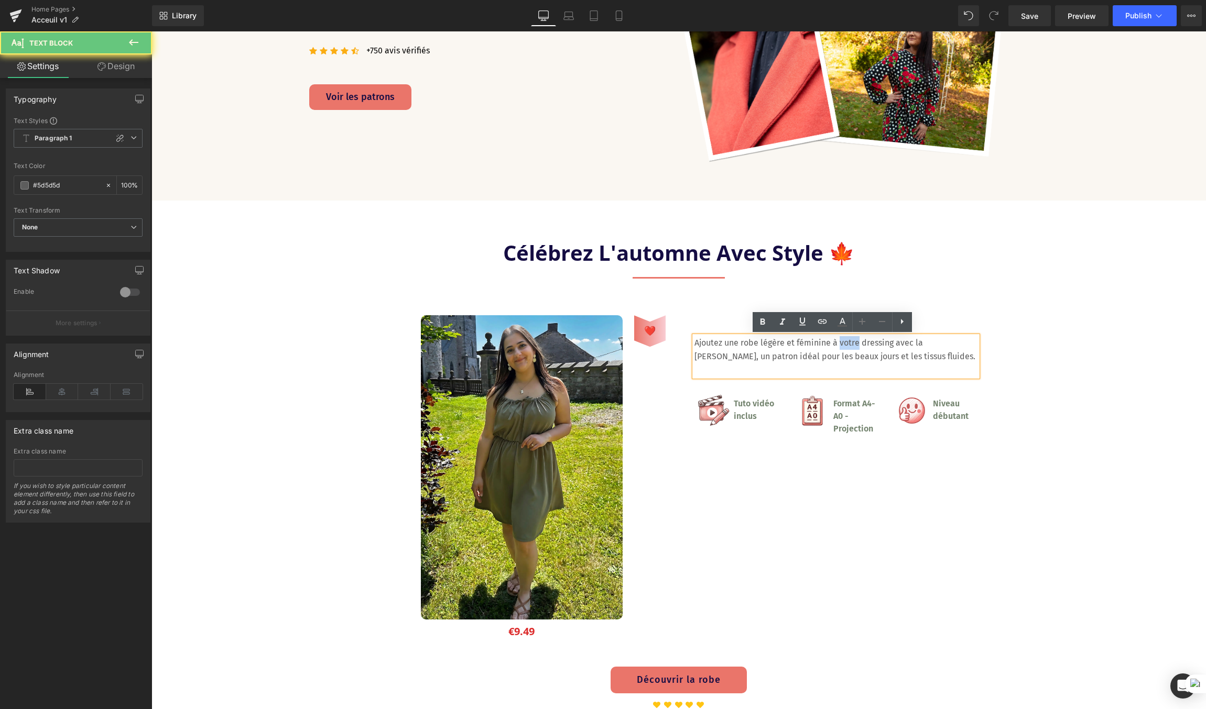
click at [847, 342] on p "Ajoutez une robe légère et féminine à votre dressing avec la [PERSON_NAME], un …" at bounding box center [835, 349] width 283 height 27
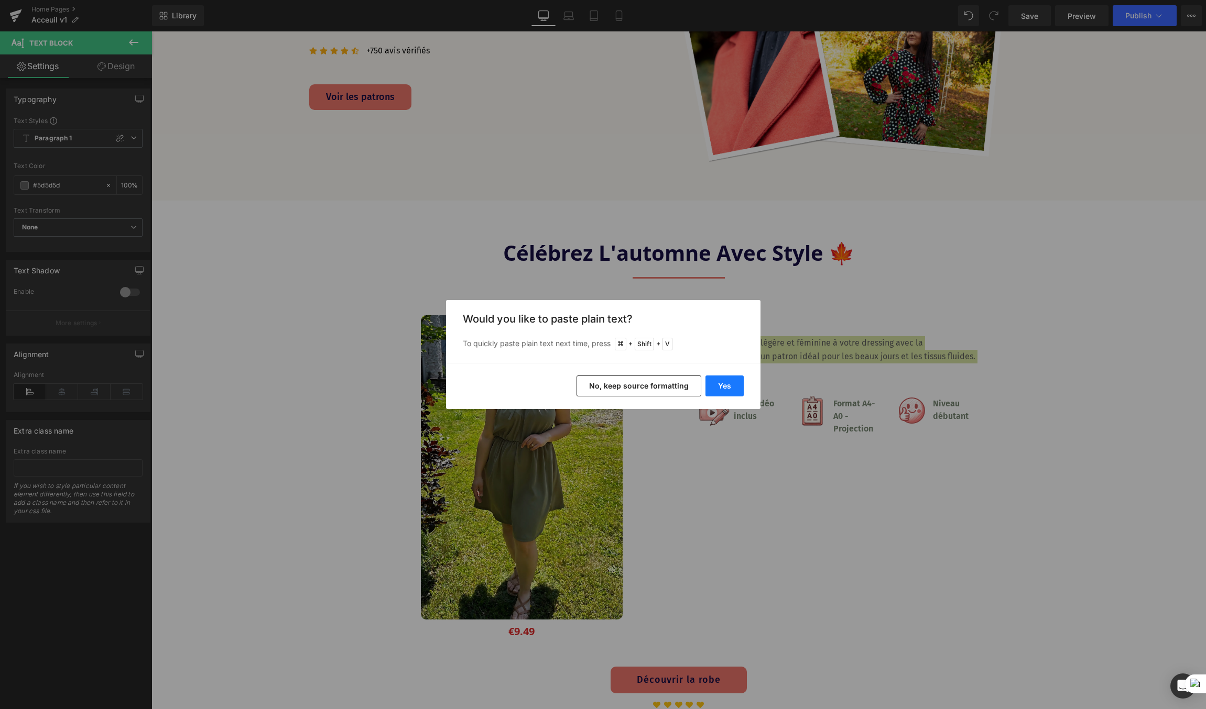
click at [722, 386] on button "Yes" at bounding box center [724, 386] width 38 height 21
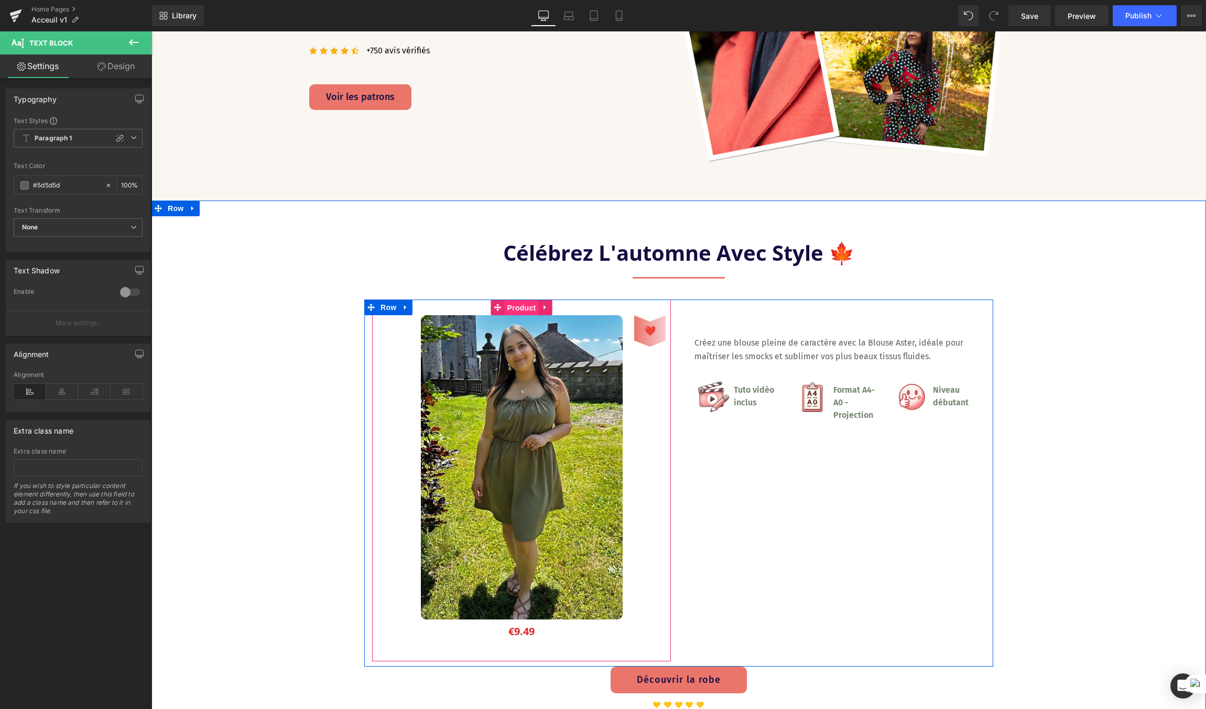
click at [515, 310] on span "Product" at bounding box center [522, 308] width 34 height 16
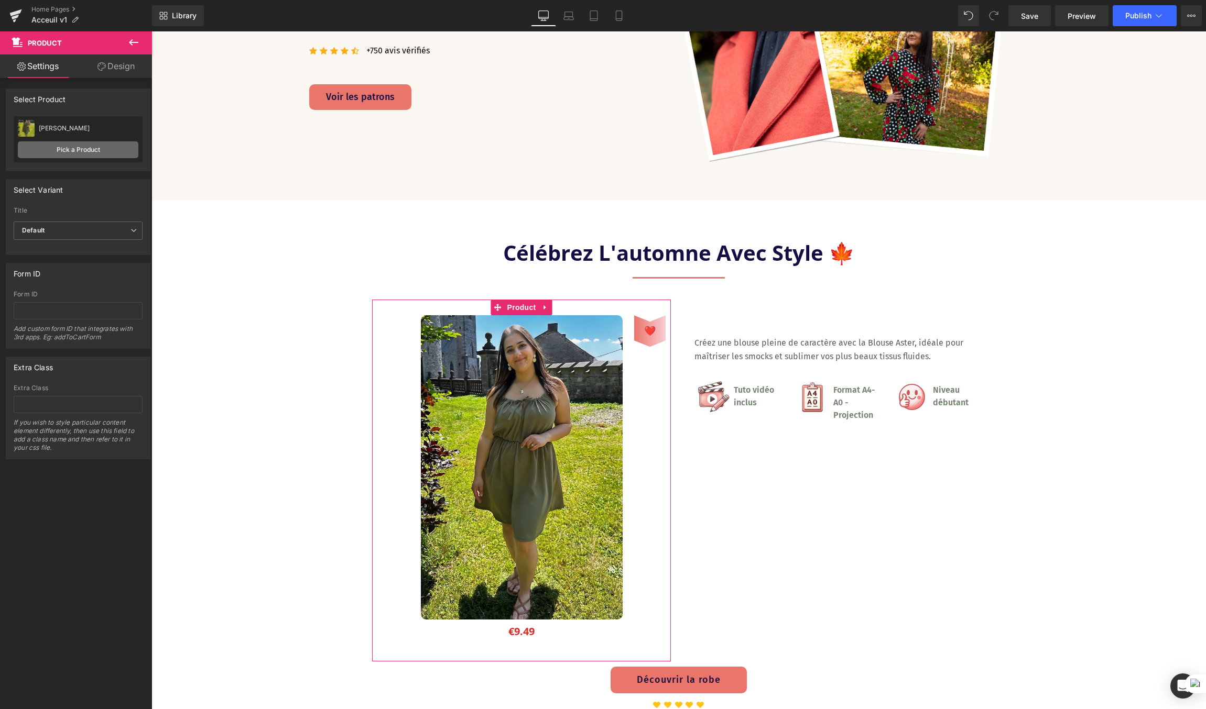
click at [68, 144] on link "Pick a Product" at bounding box center [78, 149] width 121 height 17
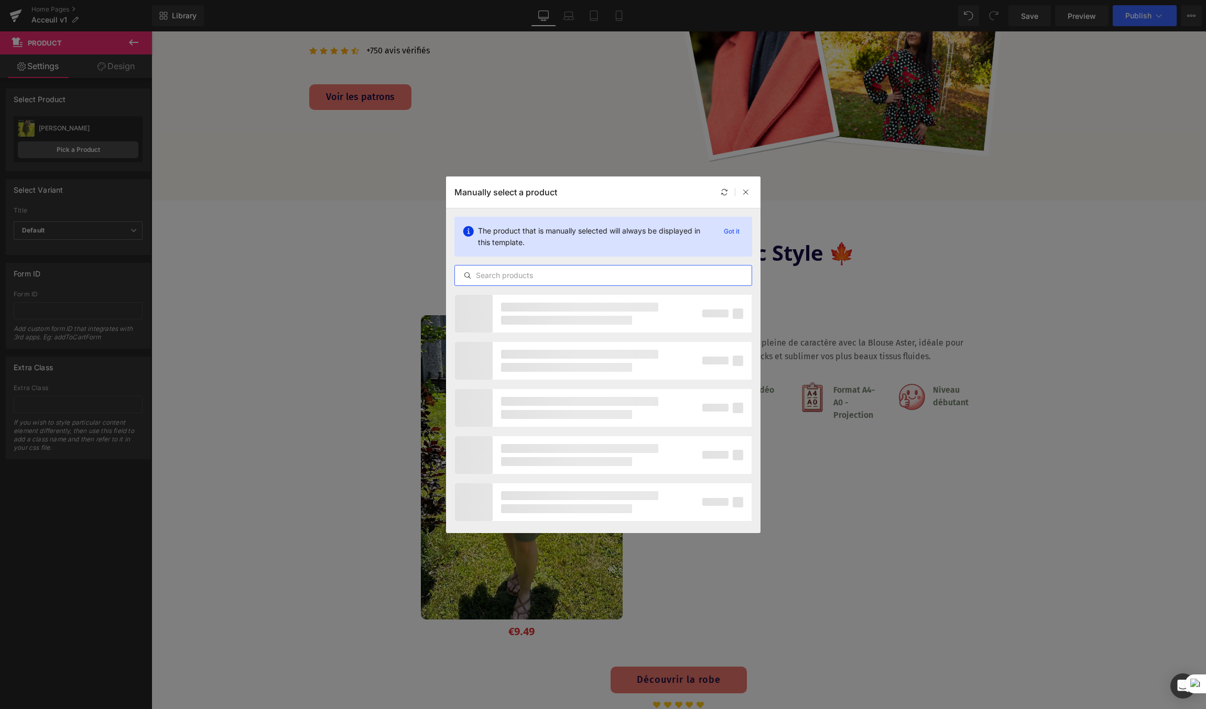
click at [496, 275] on input "text" at bounding box center [603, 275] width 297 height 13
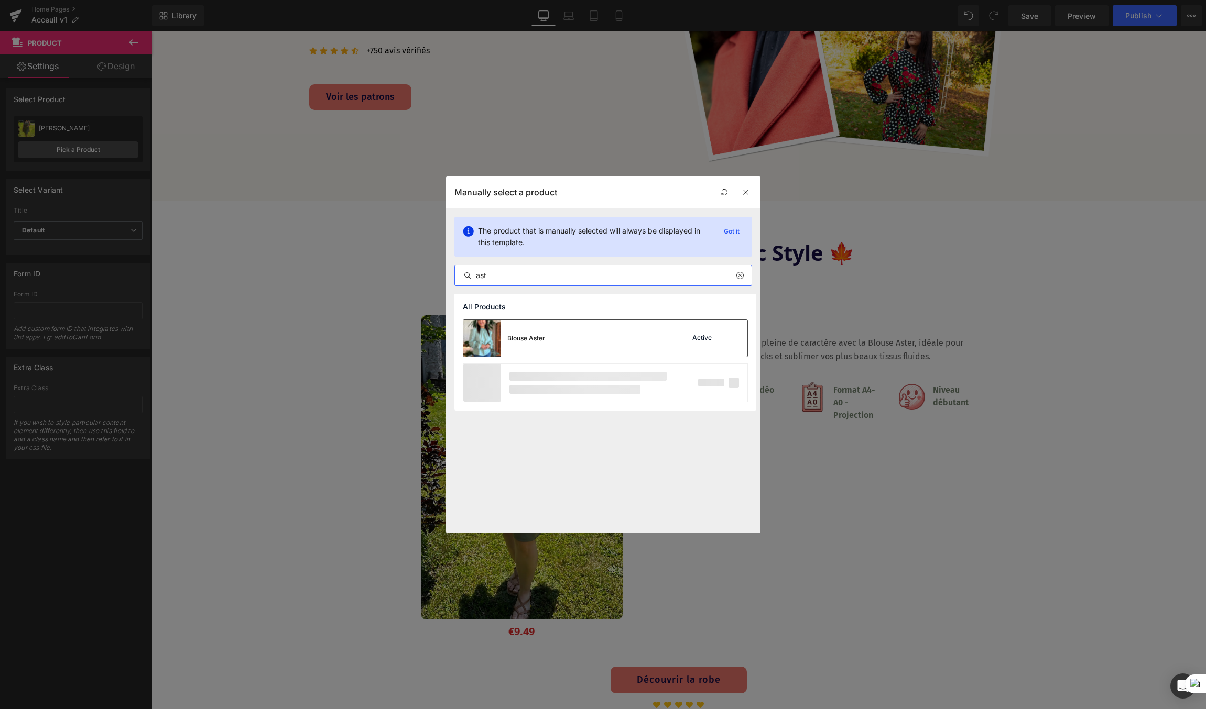
type input "ast"
click at [572, 340] on div "Blouse Aster Active" at bounding box center [605, 338] width 284 height 37
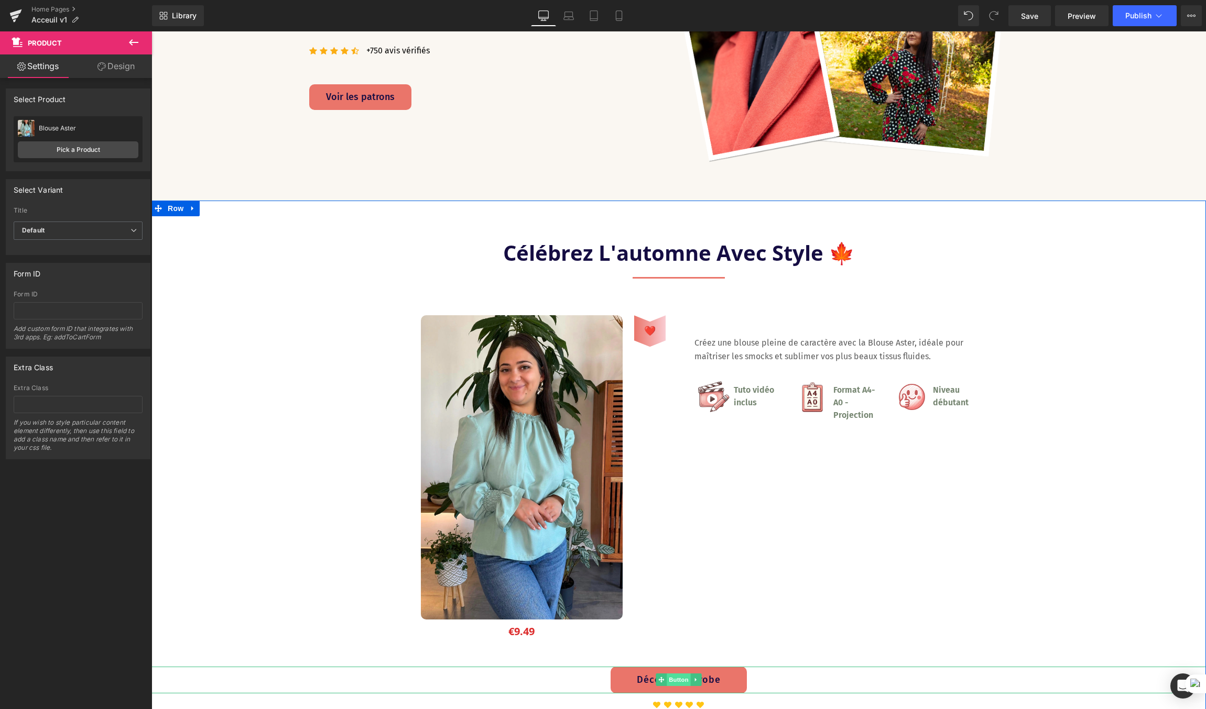
click at [680, 680] on span "Button" at bounding box center [678, 680] width 24 height 13
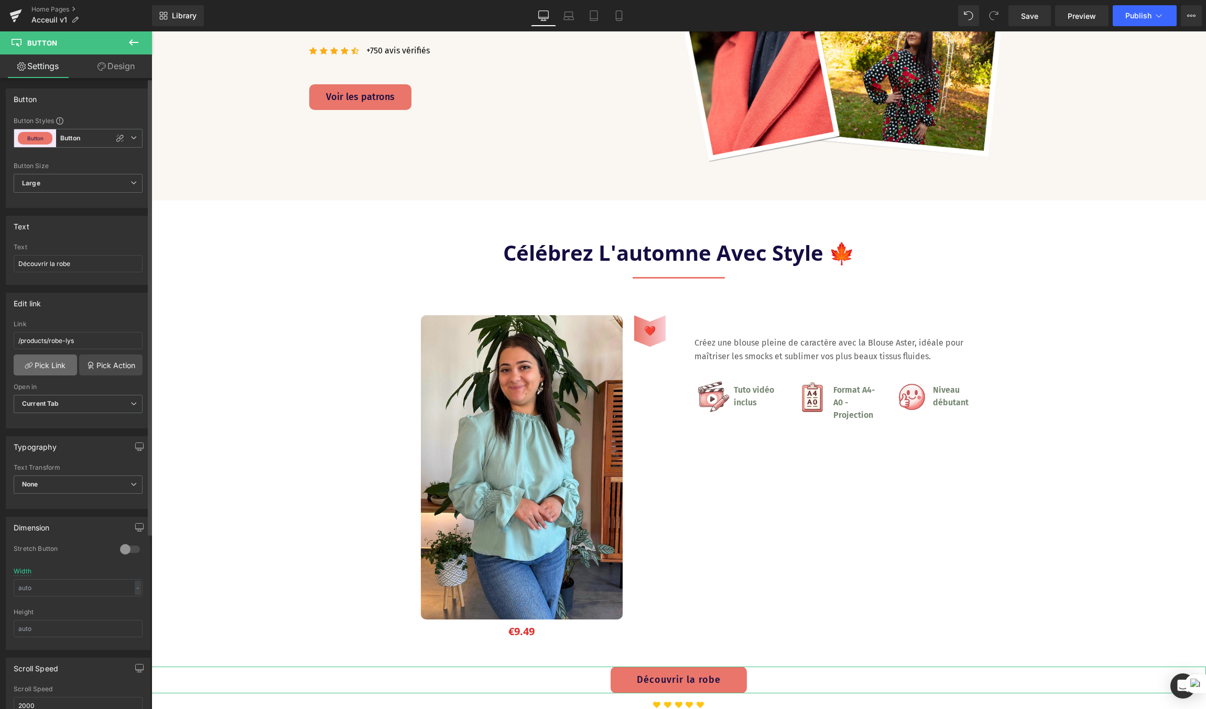
click at [57, 357] on link "Pick Link" at bounding box center [45, 365] width 63 height 21
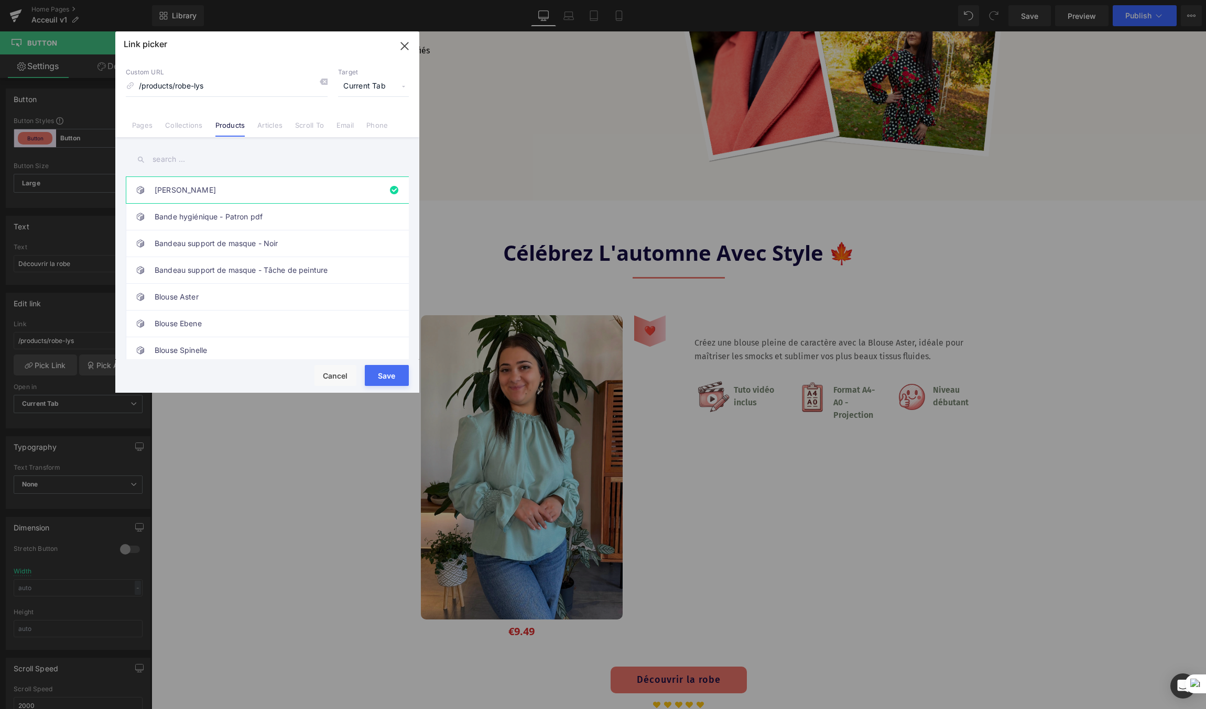
click at [226, 164] on input "text" at bounding box center [267, 160] width 283 height 24
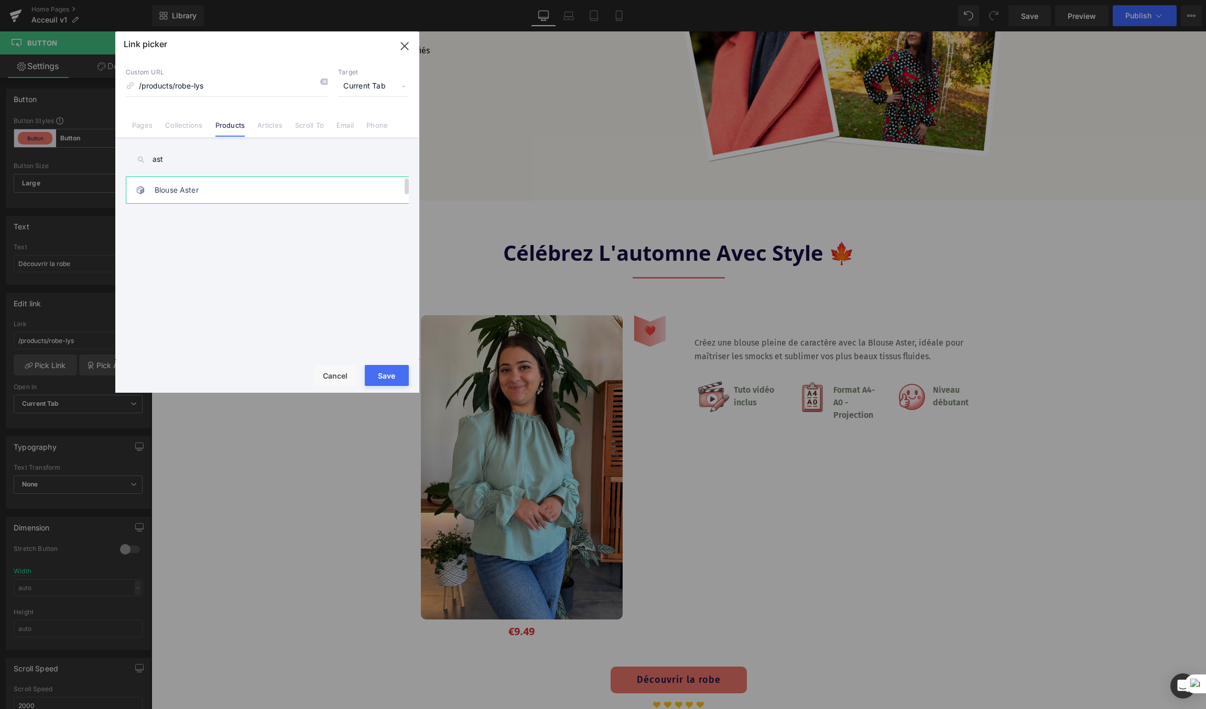
type input "ast"
click at [225, 197] on link "Blouse Aster" at bounding box center [270, 190] width 231 height 26
drag, startPoint x: 378, startPoint y: 374, endPoint x: 226, endPoint y: 342, distance: 154.6
click at [378, 374] on button "Save" at bounding box center [387, 375] width 44 height 21
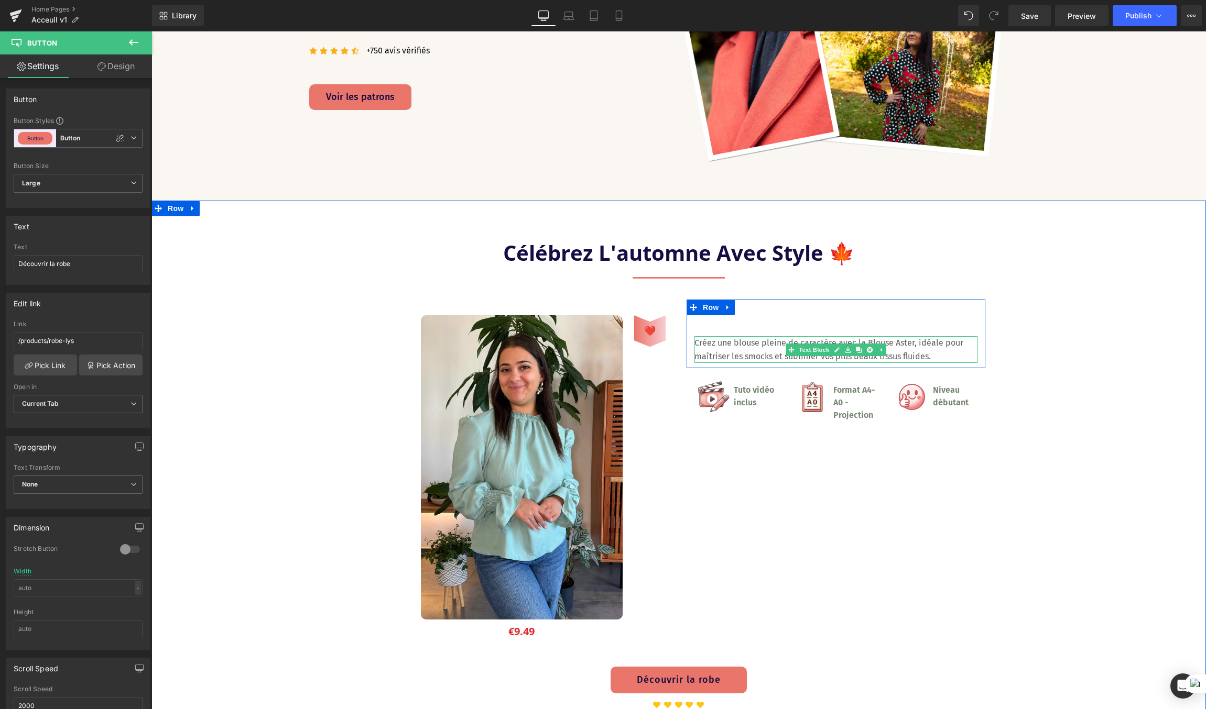
click at [779, 349] on p "Créez une blouse pleine de caractère avec la Blouse Aster, idéale pour maîtrise…" at bounding box center [835, 349] width 283 height 27
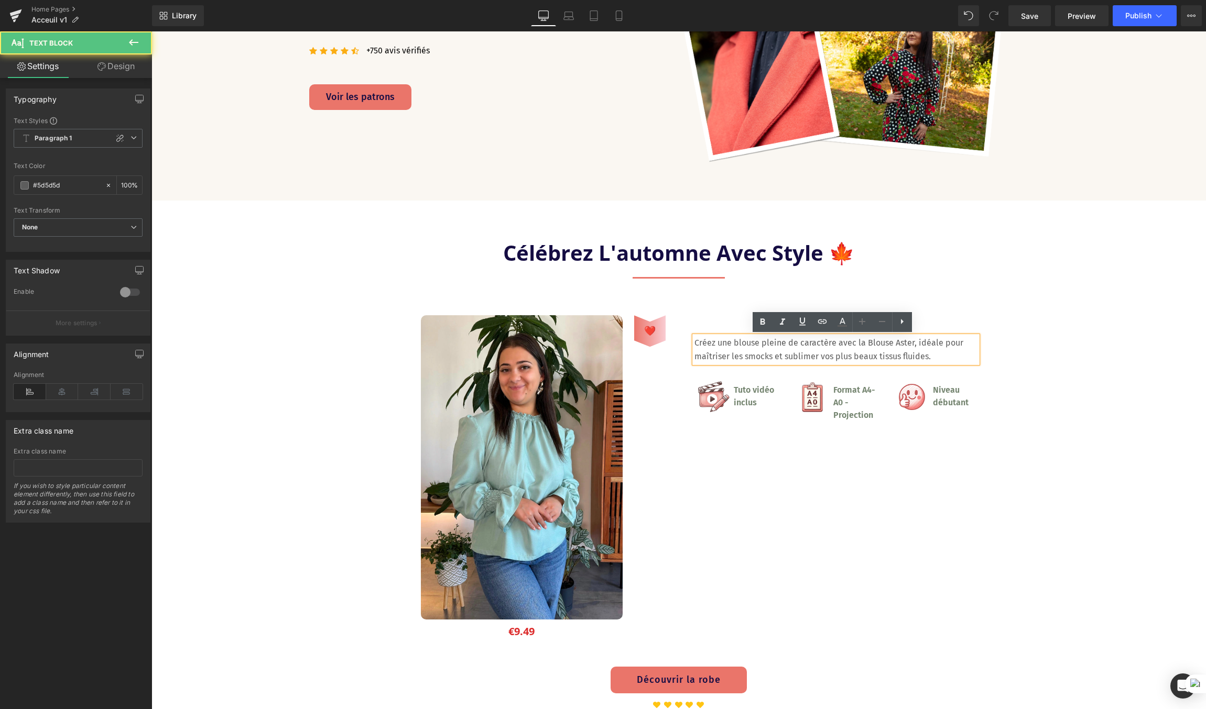
click at [765, 349] on p "Créez une blouse pleine de caractère avec la Blouse Aster, idéale pour maîtrise…" at bounding box center [835, 349] width 283 height 27
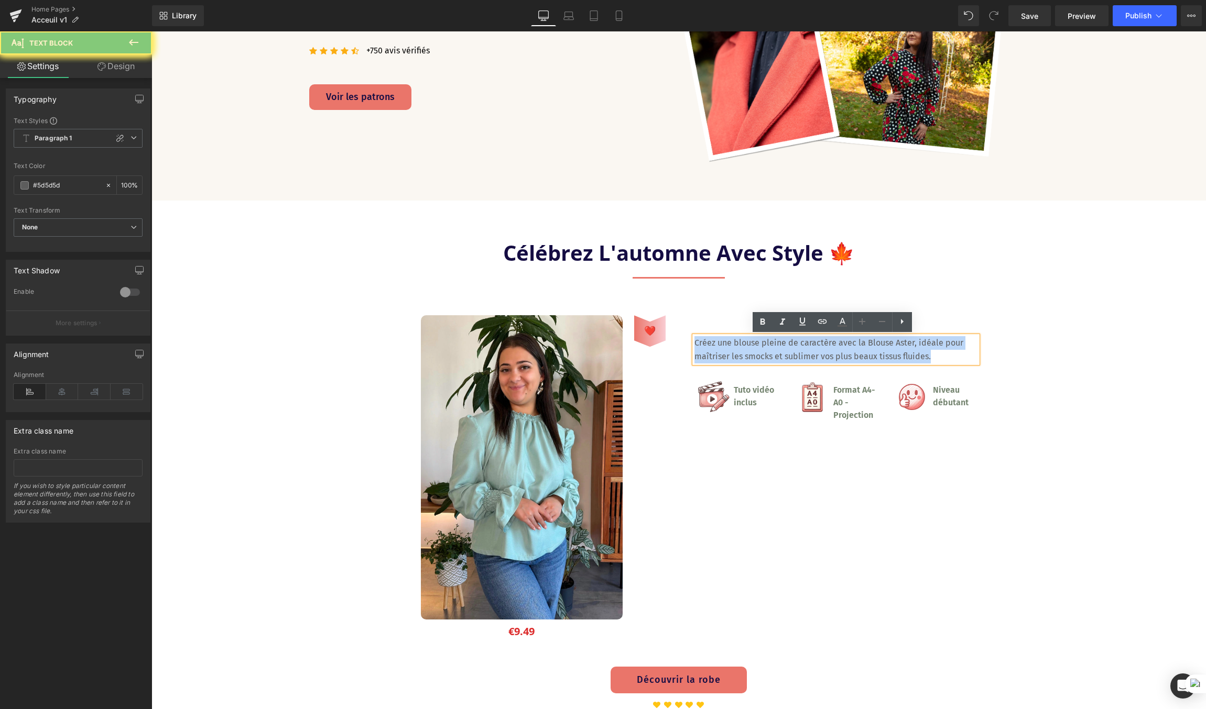
click at [765, 349] on p "Créez une blouse pleine de caractère avec la Blouse Aster, idéale pour maîtrise…" at bounding box center [835, 349] width 283 height 27
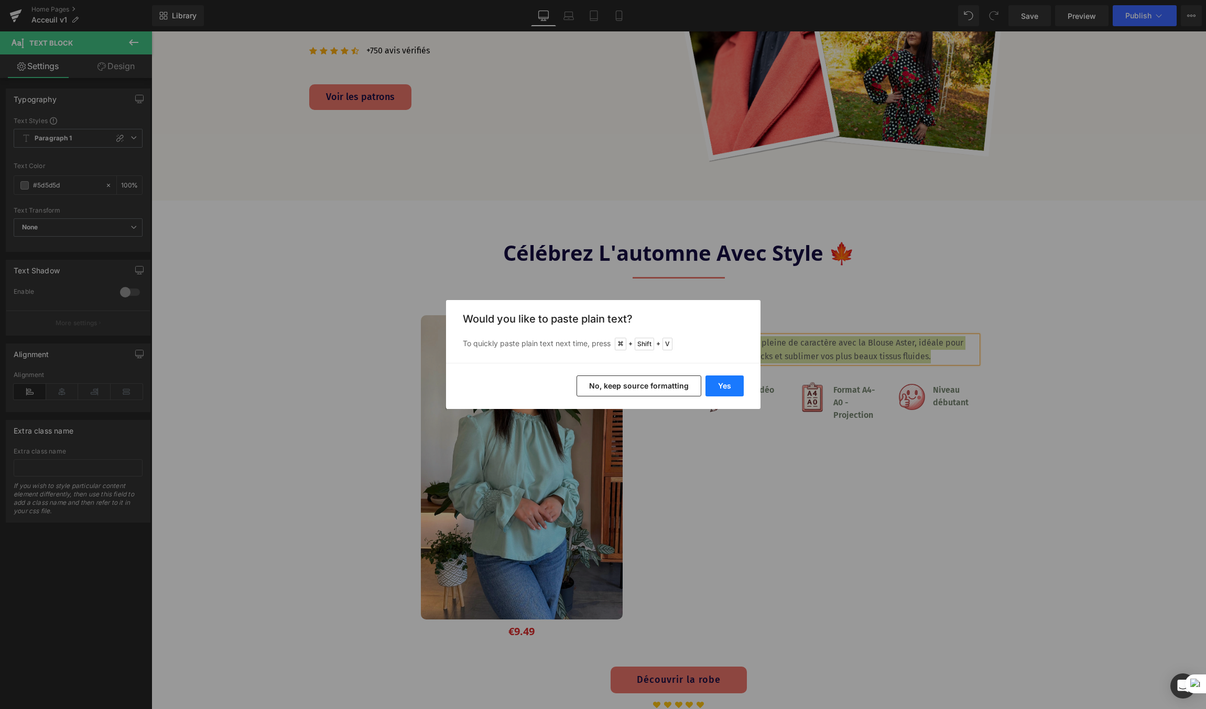
click at [711, 384] on button "Yes" at bounding box center [724, 386] width 38 height 21
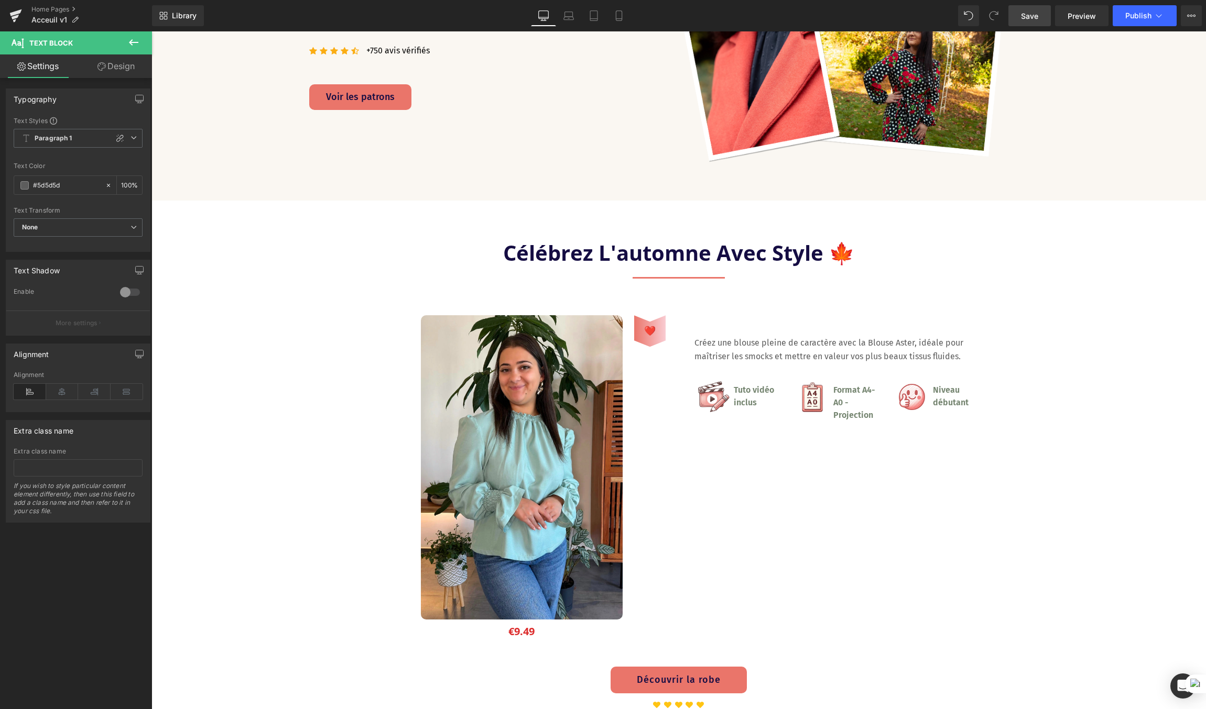
click at [1025, 16] on span "Save" at bounding box center [1029, 15] width 17 height 11
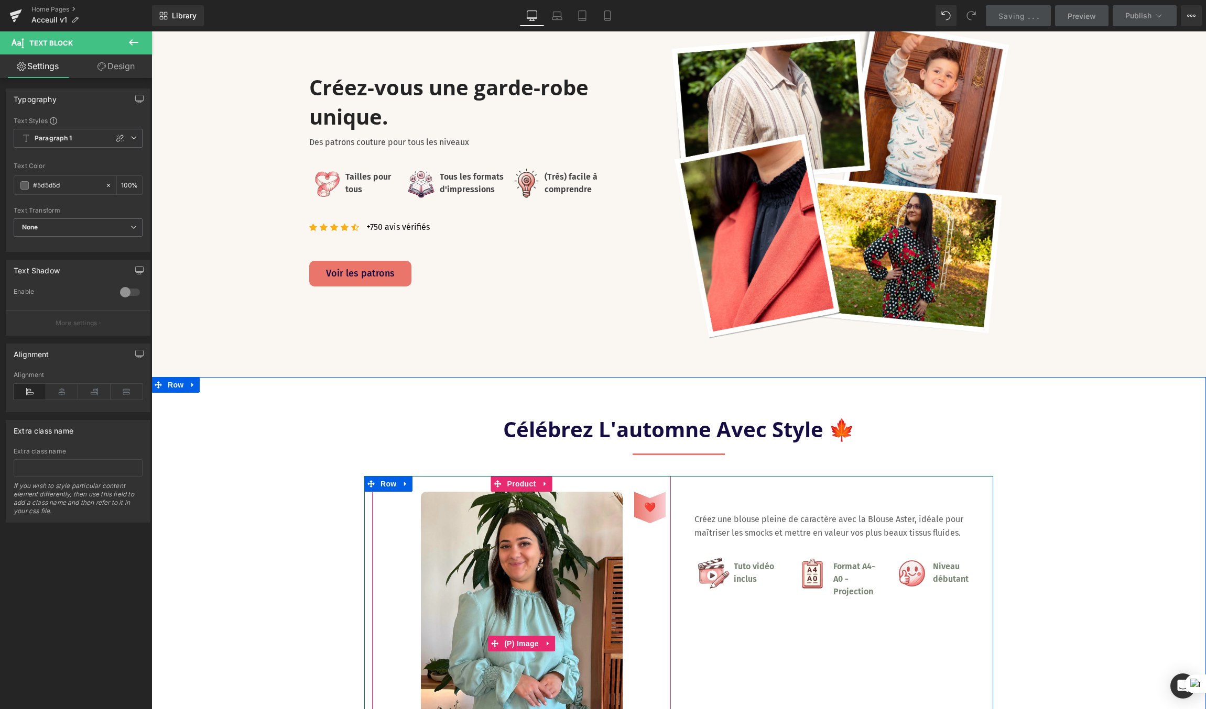
scroll to position [42, 0]
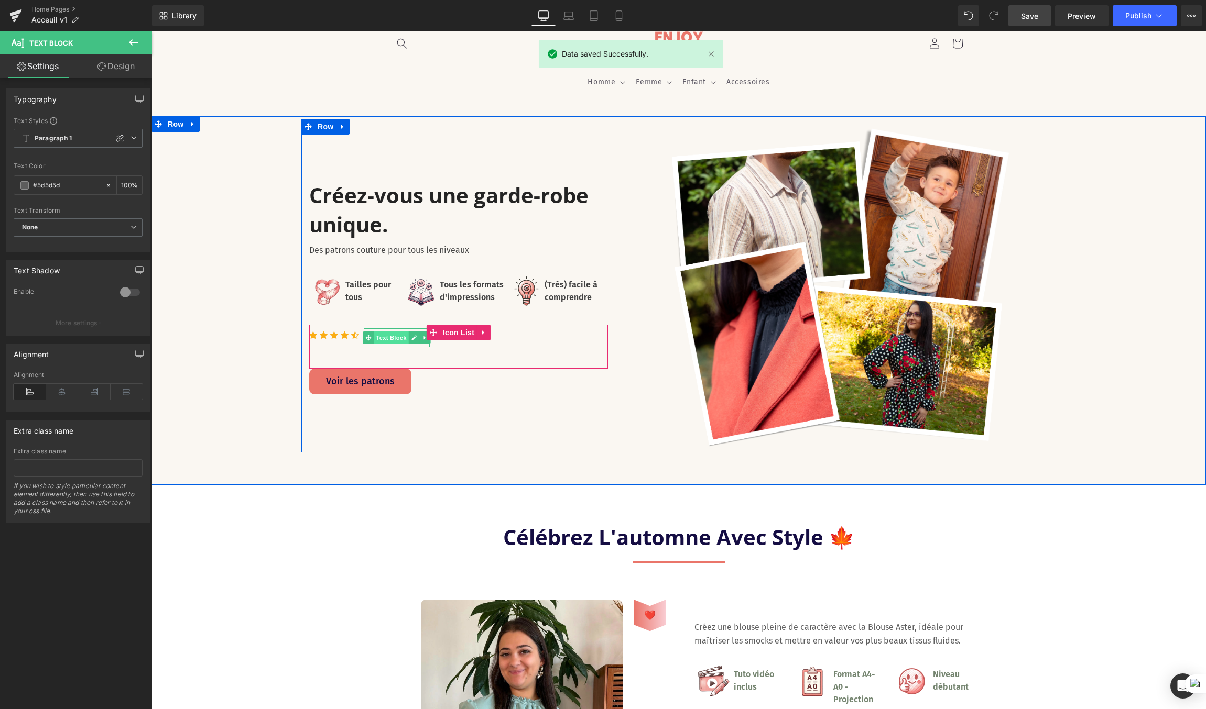
click at [378, 334] on span "Text Block" at bounding box center [391, 338] width 35 height 13
click at [376, 345] on div at bounding box center [397, 346] width 66 height 3
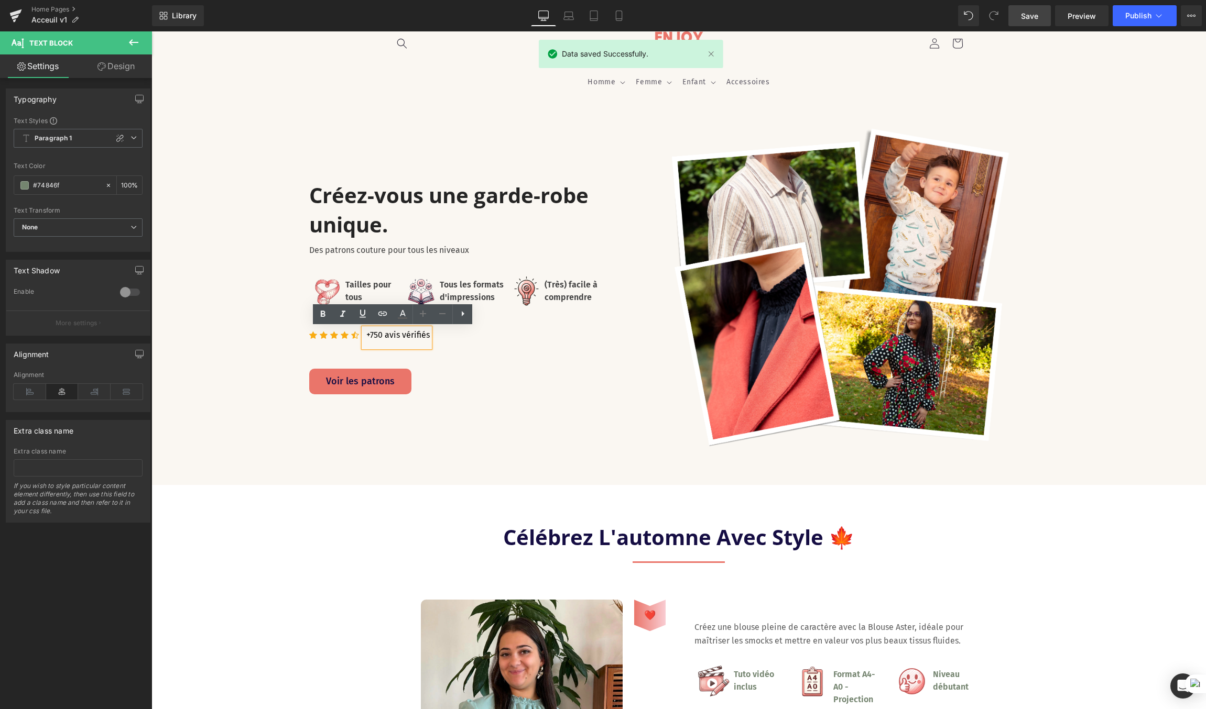
click at [400, 336] on span "+750 avis vérifiés" at bounding box center [397, 335] width 63 height 10
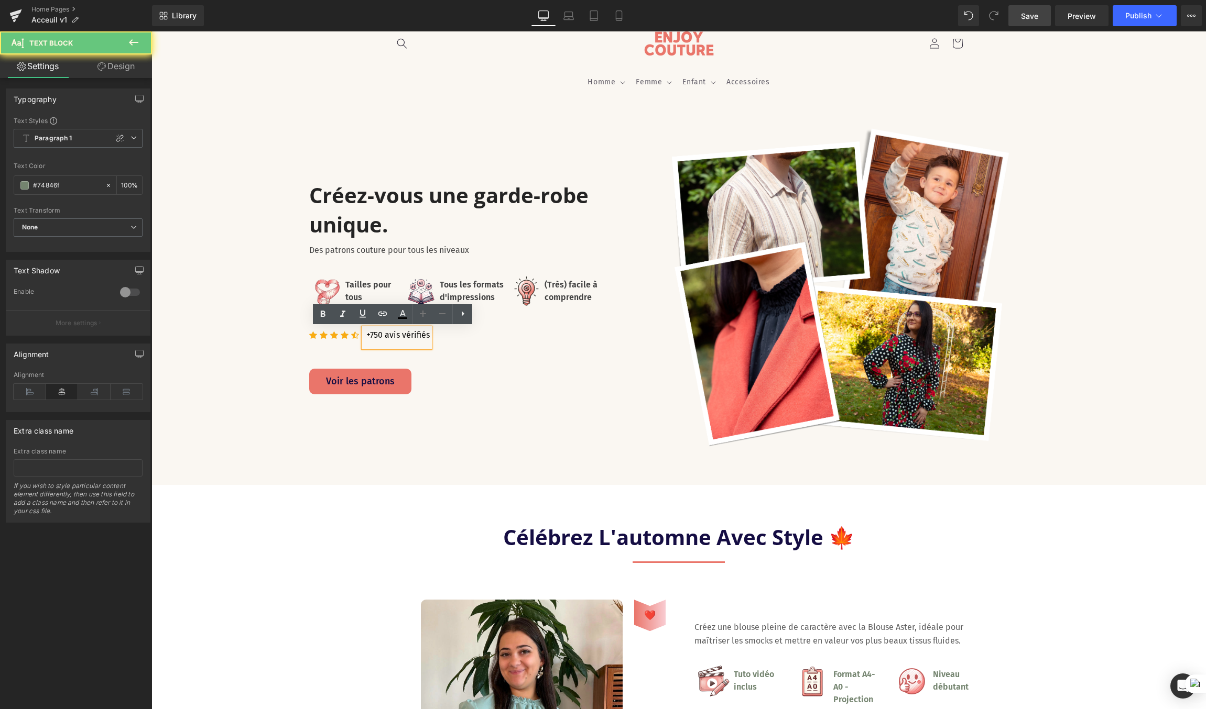
click at [375, 333] on span "+750 avis vérifiés" at bounding box center [397, 335] width 63 height 10
click at [584, 445] on div "Créez-vous une garde-robe unique. Heading Des patrons couture pour tous les niv…" at bounding box center [458, 287] width 314 height 320
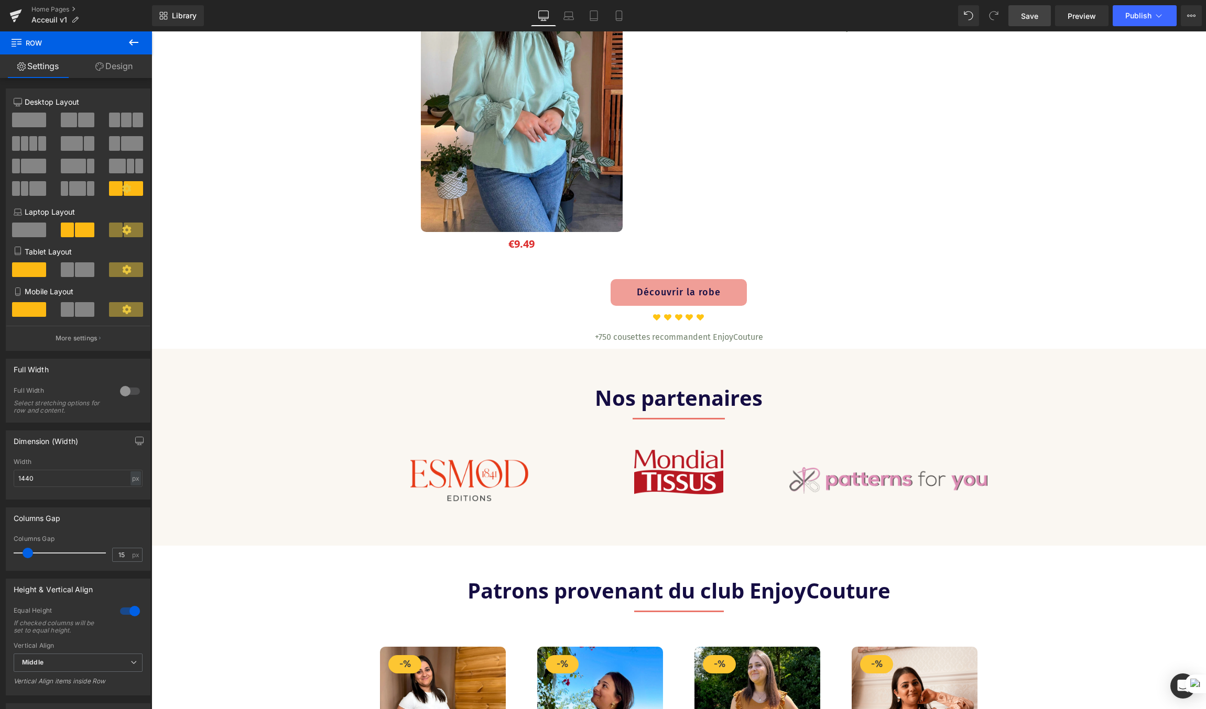
scroll to position [721, 0]
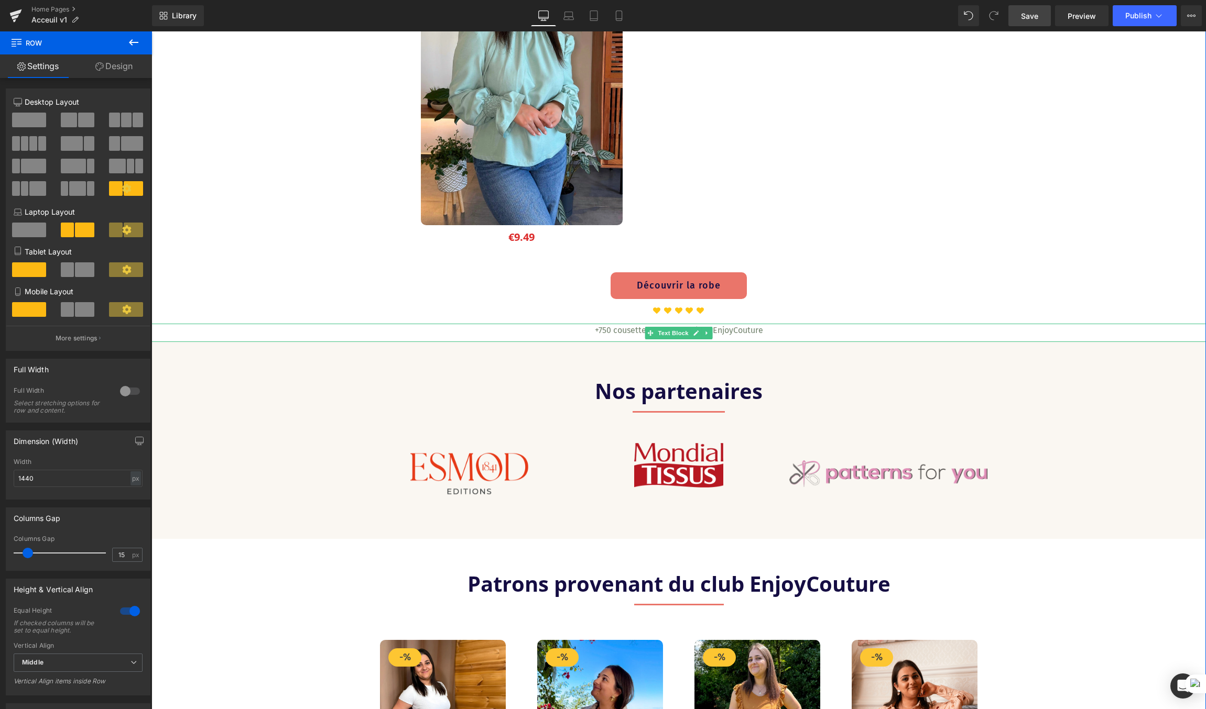
click at [612, 333] on p "+750 cousettes recommandent EnjoyCouture" at bounding box center [678, 331] width 1054 height 14
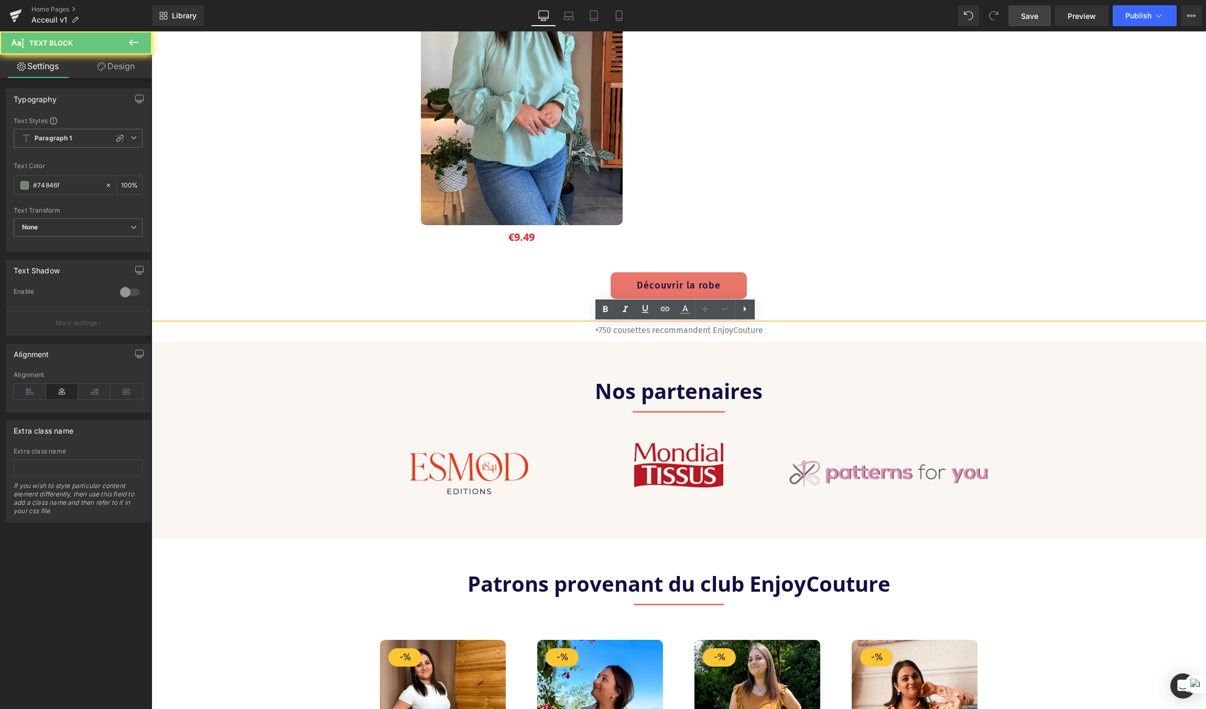
click at [607, 331] on p "+750 cousettes recommandent EnjoyCouture" at bounding box center [678, 331] width 1054 height 14
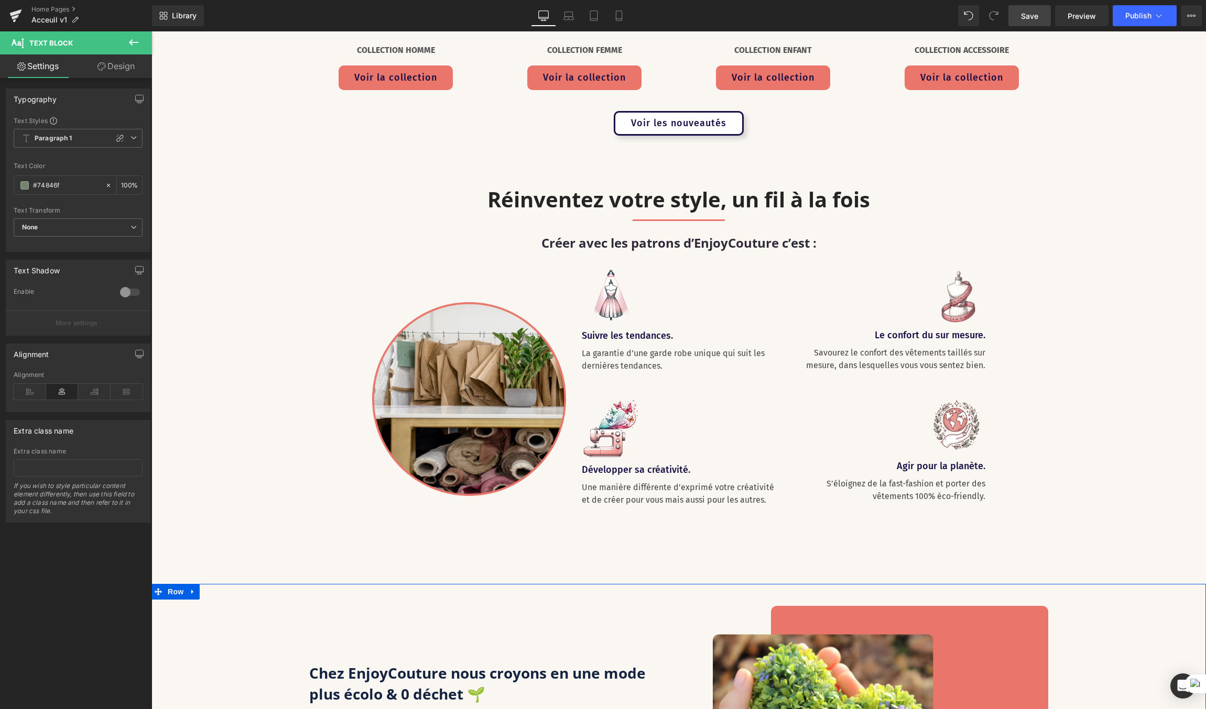
scroll to position [1992, 0]
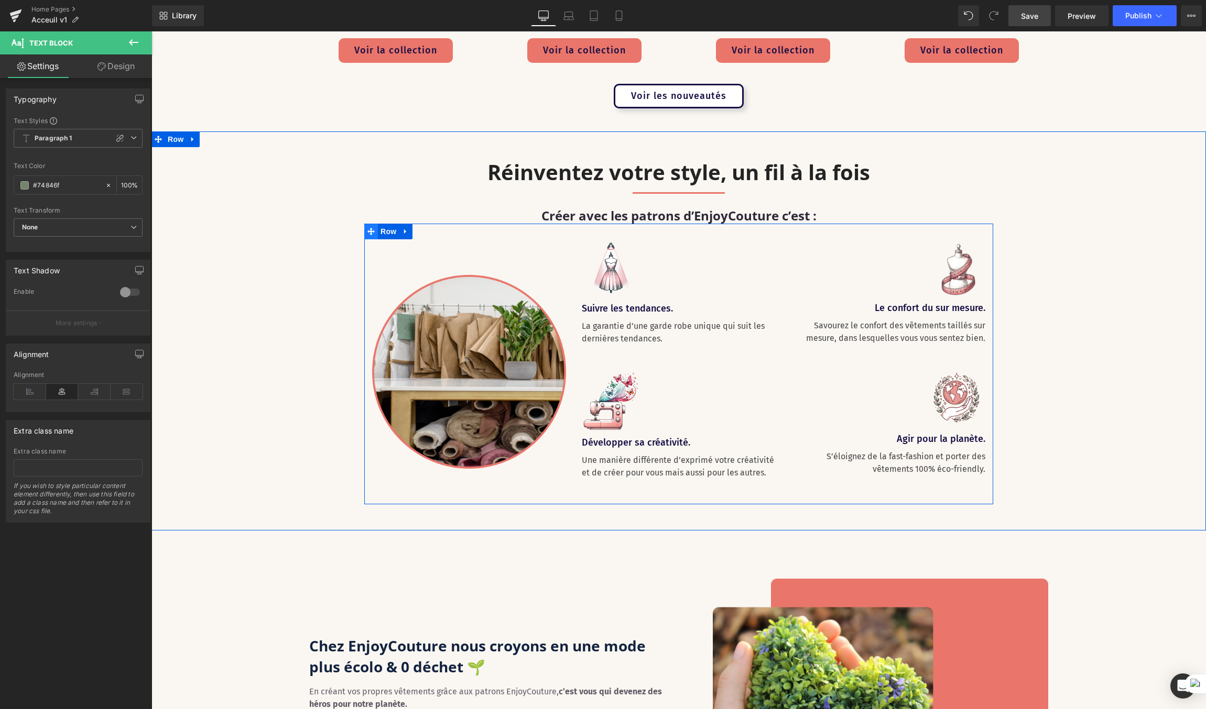
click at [367, 234] on icon at bounding box center [370, 231] width 7 height 7
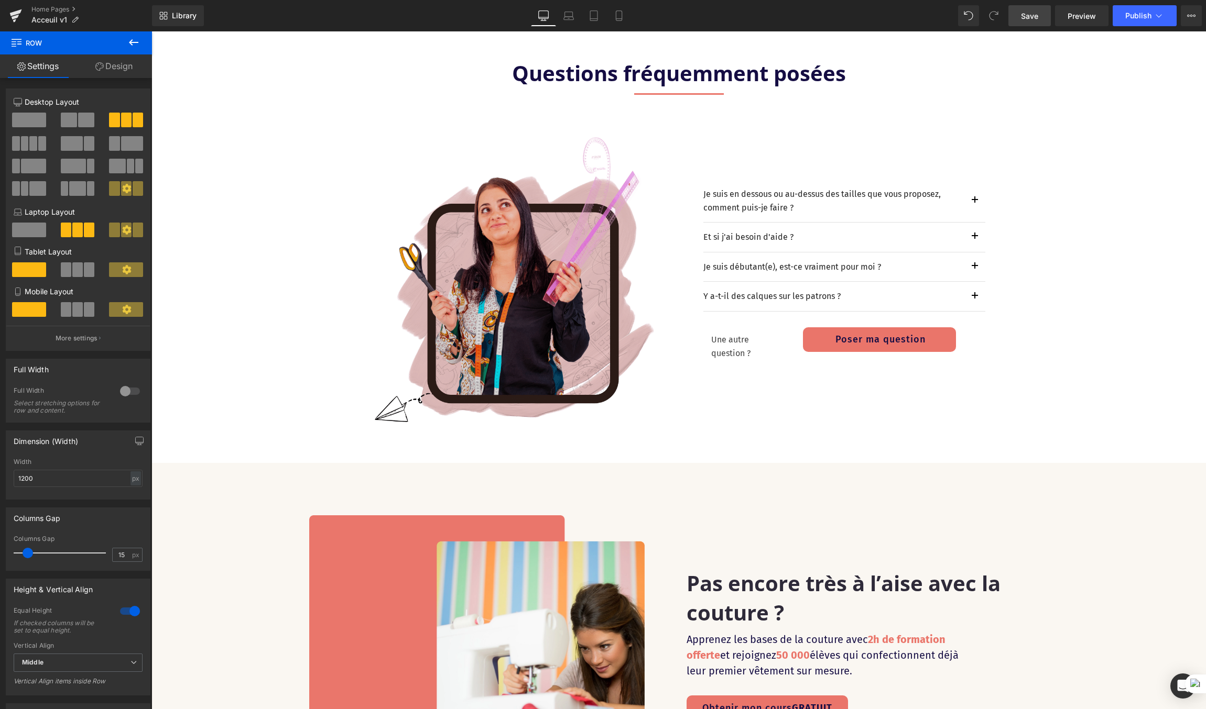
scroll to position [3306, 0]
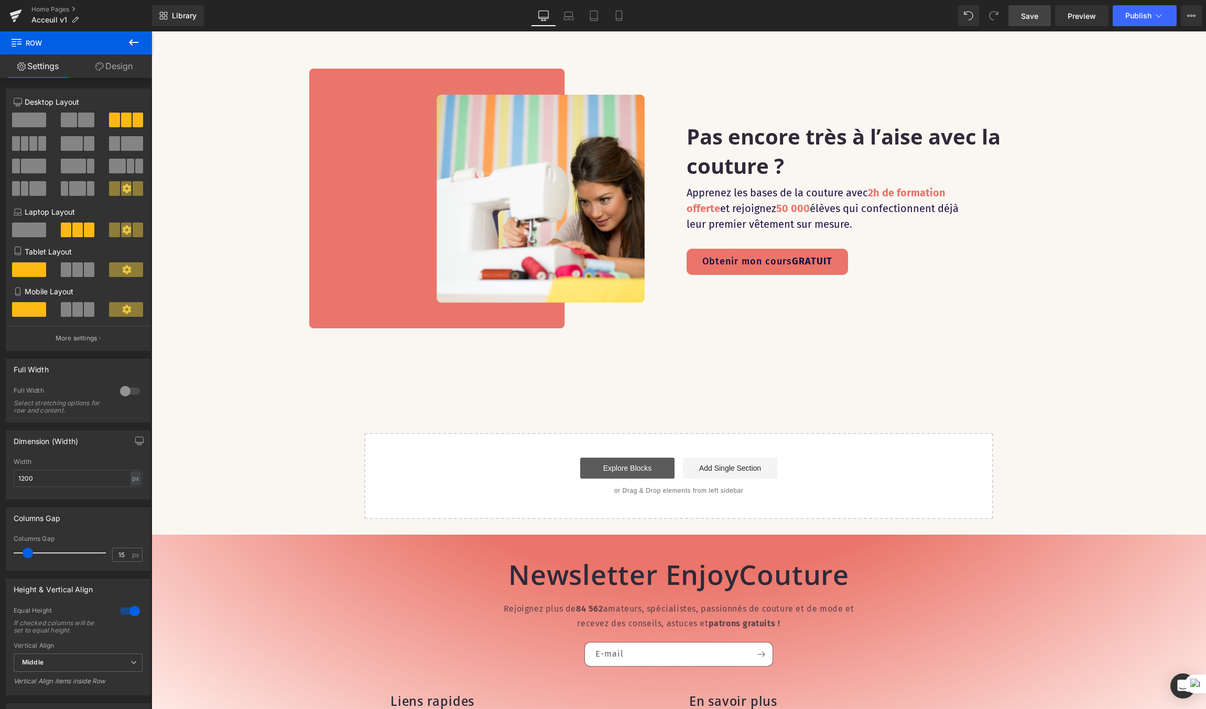
click at [643, 465] on link "Explore Blocks" at bounding box center [627, 468] width 94 height 21
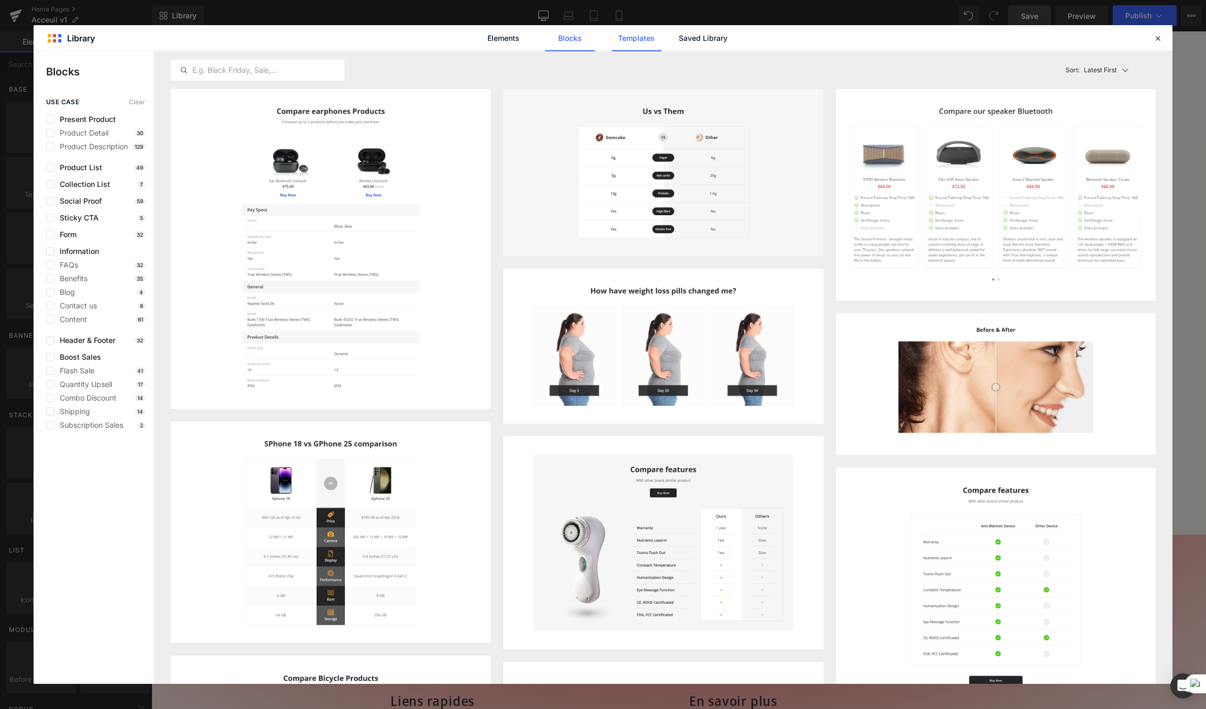
click at [645, 40] on link "Templates" at bounding box center [636, 38] width 50 height 26
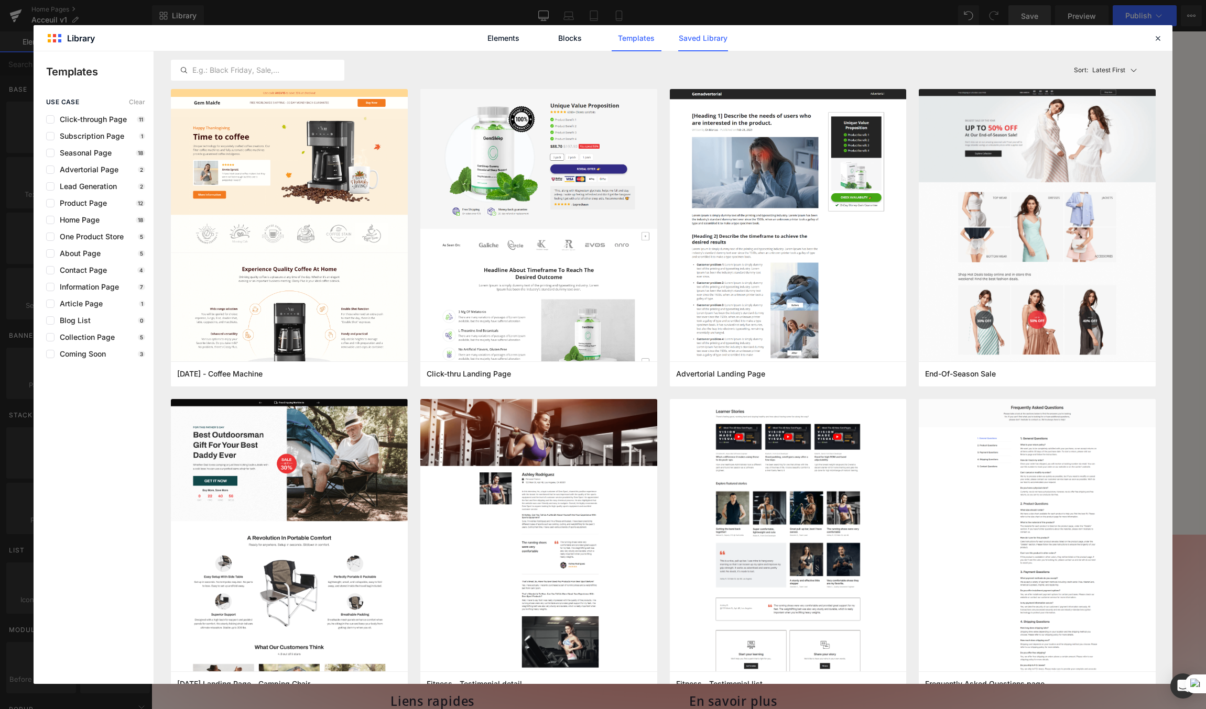
click at [691, 41] on link "Saved Library" at bounding box center [703, 38] width 50 height 26
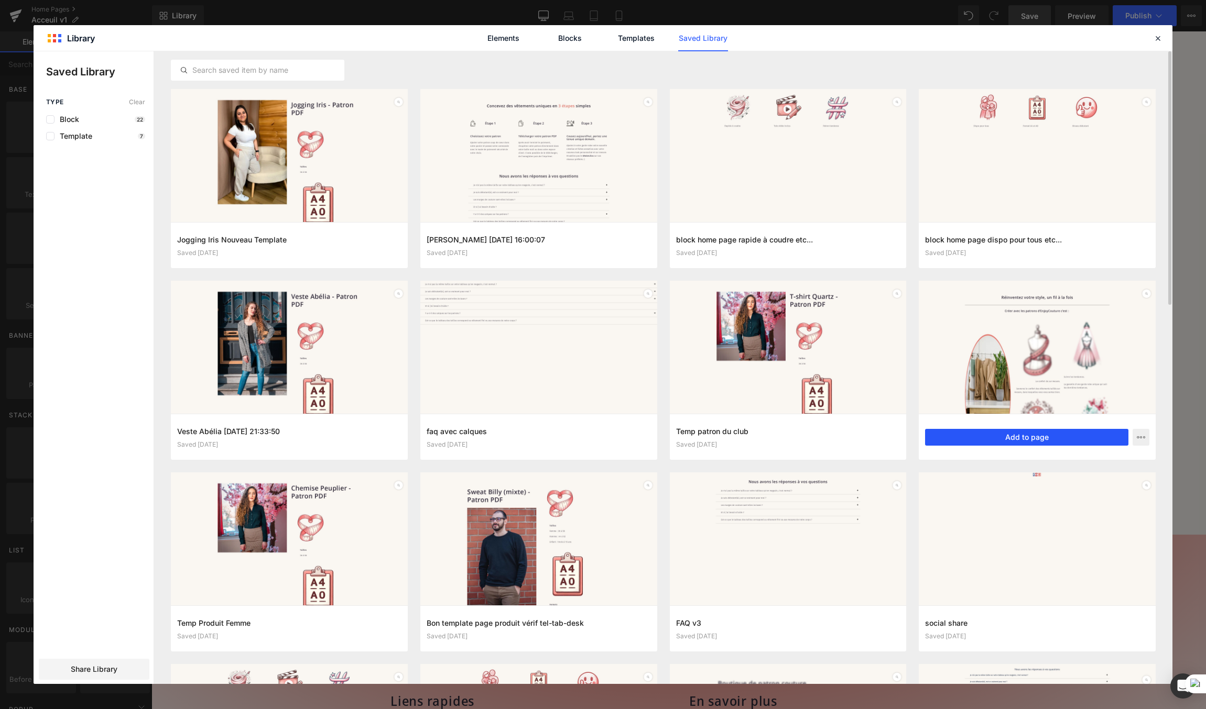
click at [982, 437] on button "Add to page" at bounding box center [1026, 437] width 203 height 17
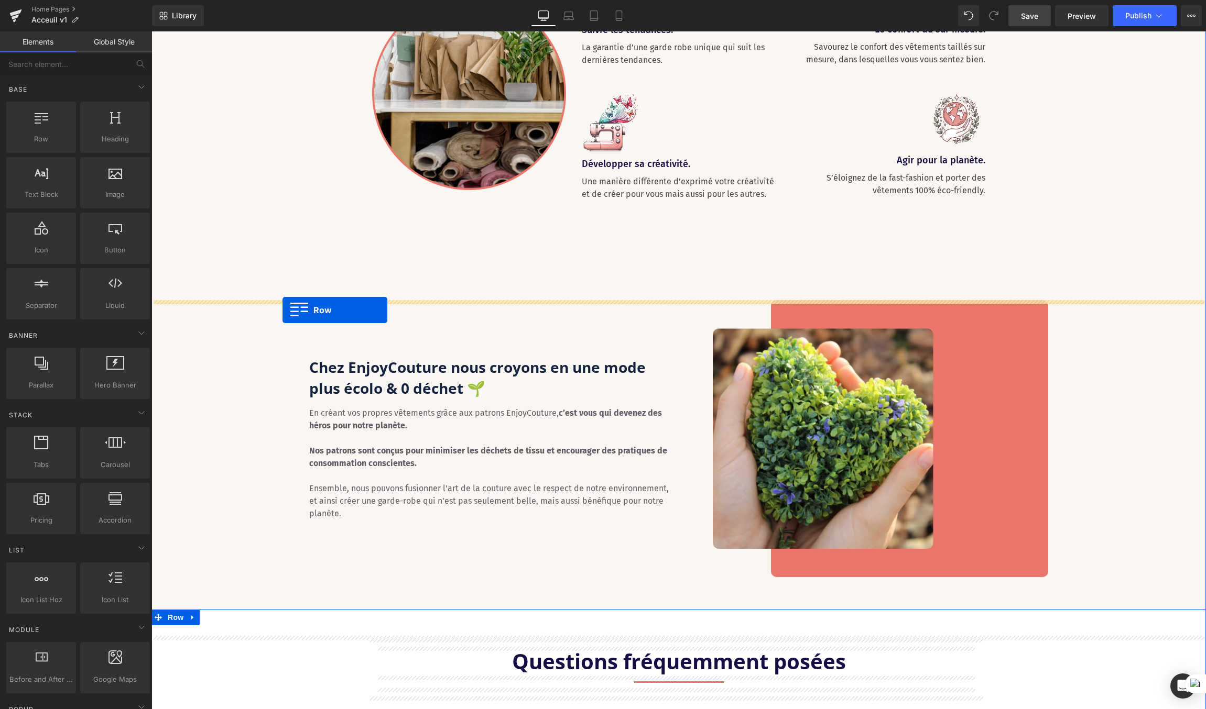
scroll to position [2038, 0]
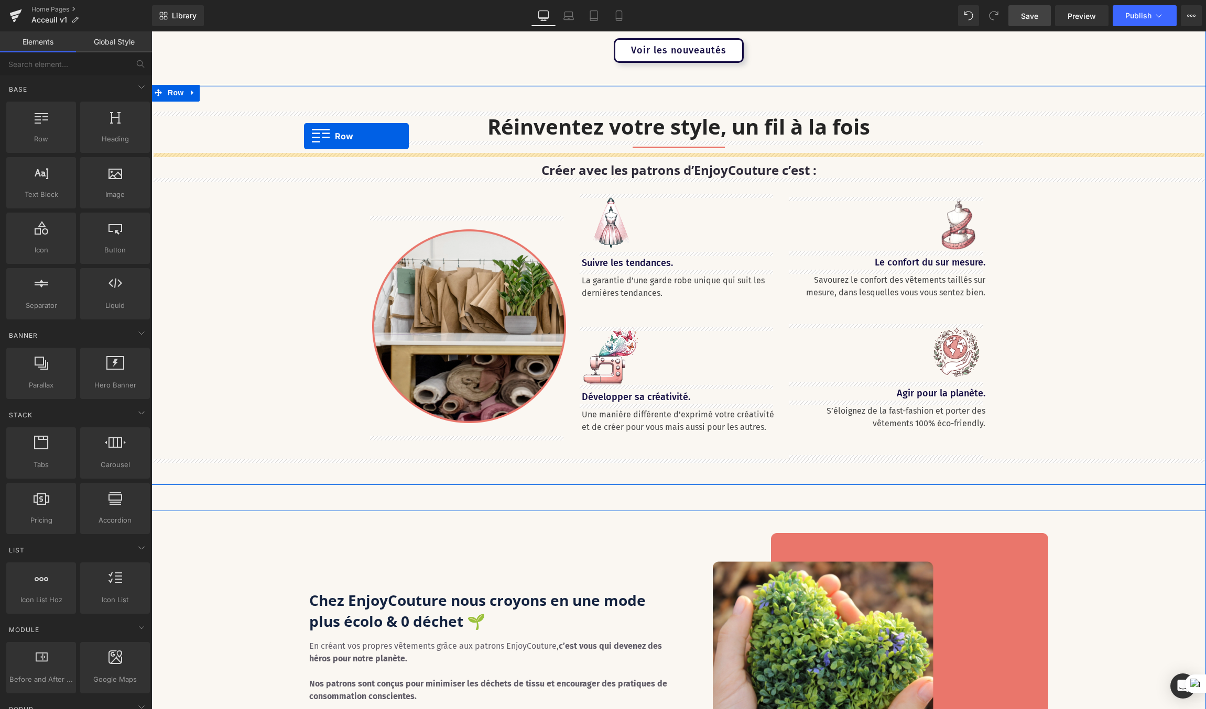
drag, startPoint x: 158, startPoint y: 178, endPoint x: 304, endPoint y: 136, distance: 152.1
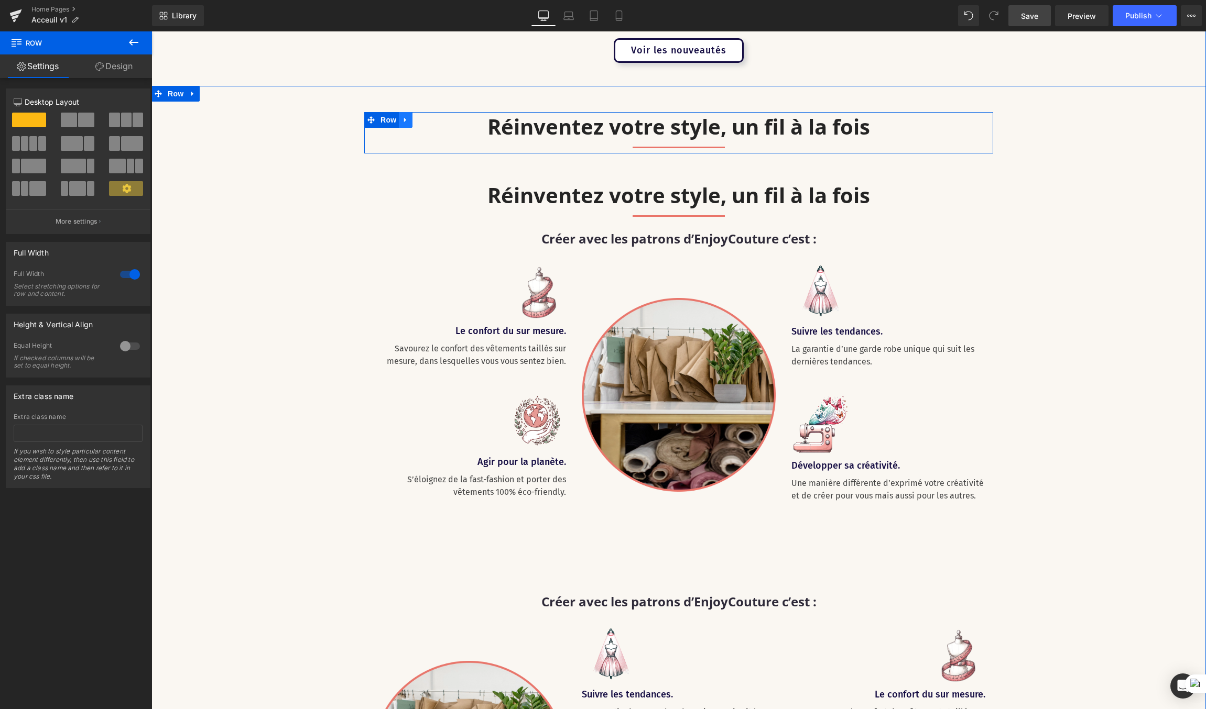
click at [404, 119] on icon at bounding box center [405, 120] width 2 height 5
click at [429, 118] on icon at bounding box center [432, 119] width 7 height 7
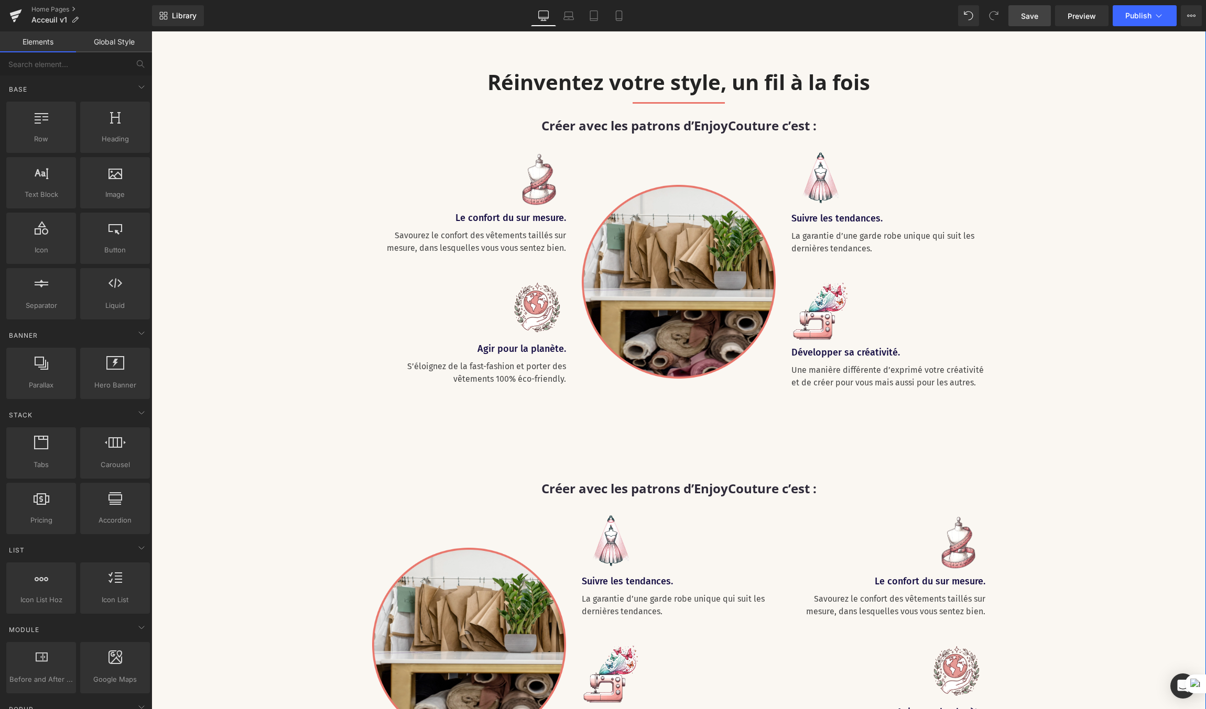
scroll to position [2157, 0]
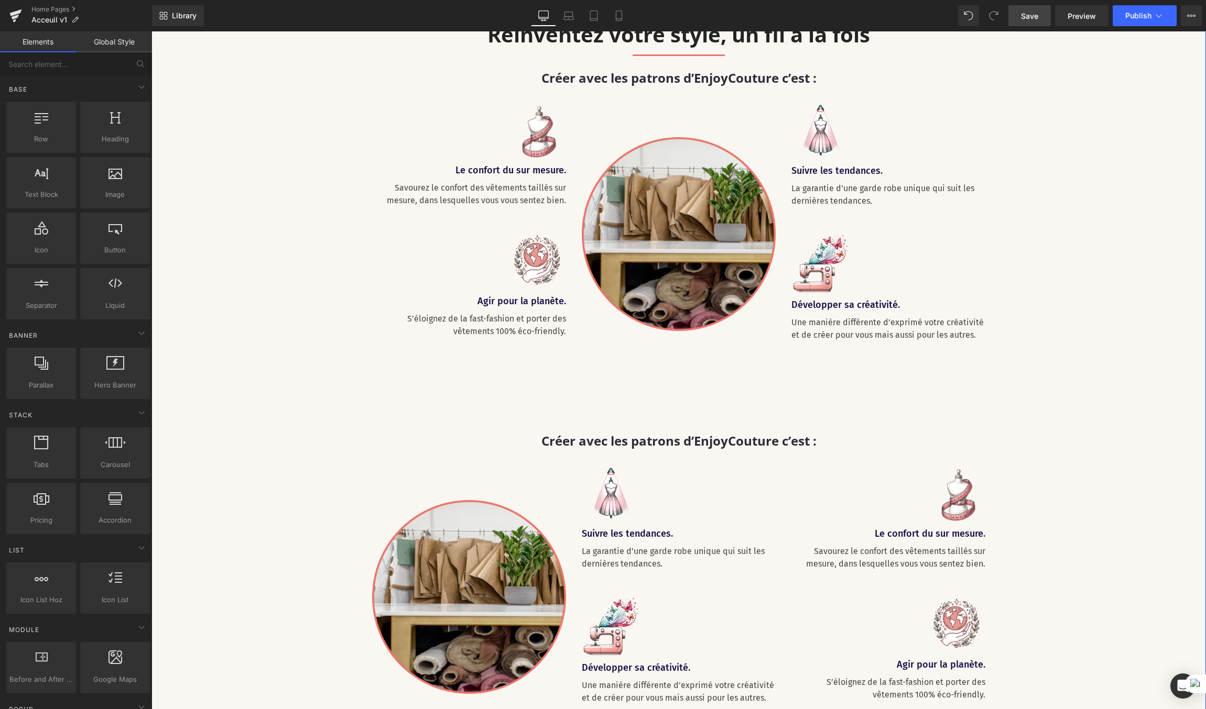
click at [304, 466] on div "Réinventez votre style, un fil à la fois Heading Separator Row Créer avec les p…" at bounding box center [678, 361] width 1054 height 737
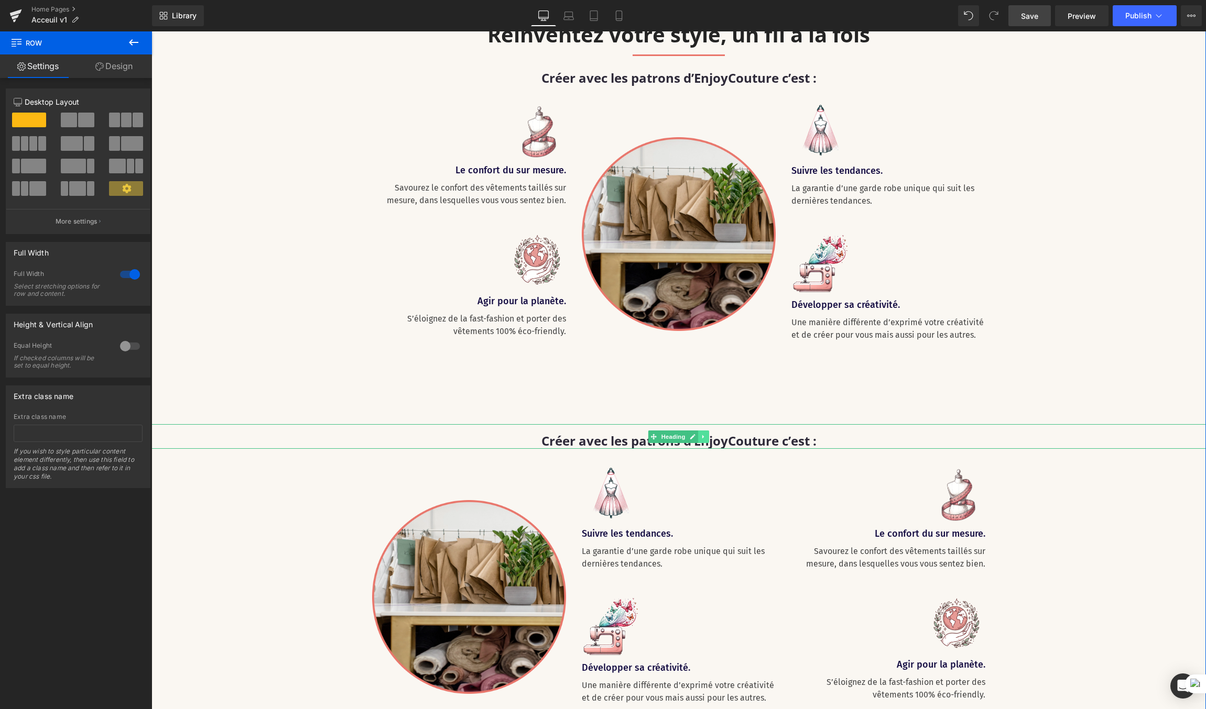
click at [700, 437] on icon at bounding box center [703, 437] width 6 height 6
click at [706, 435] on icon at bounding box center [709, 437] width 6 height 6
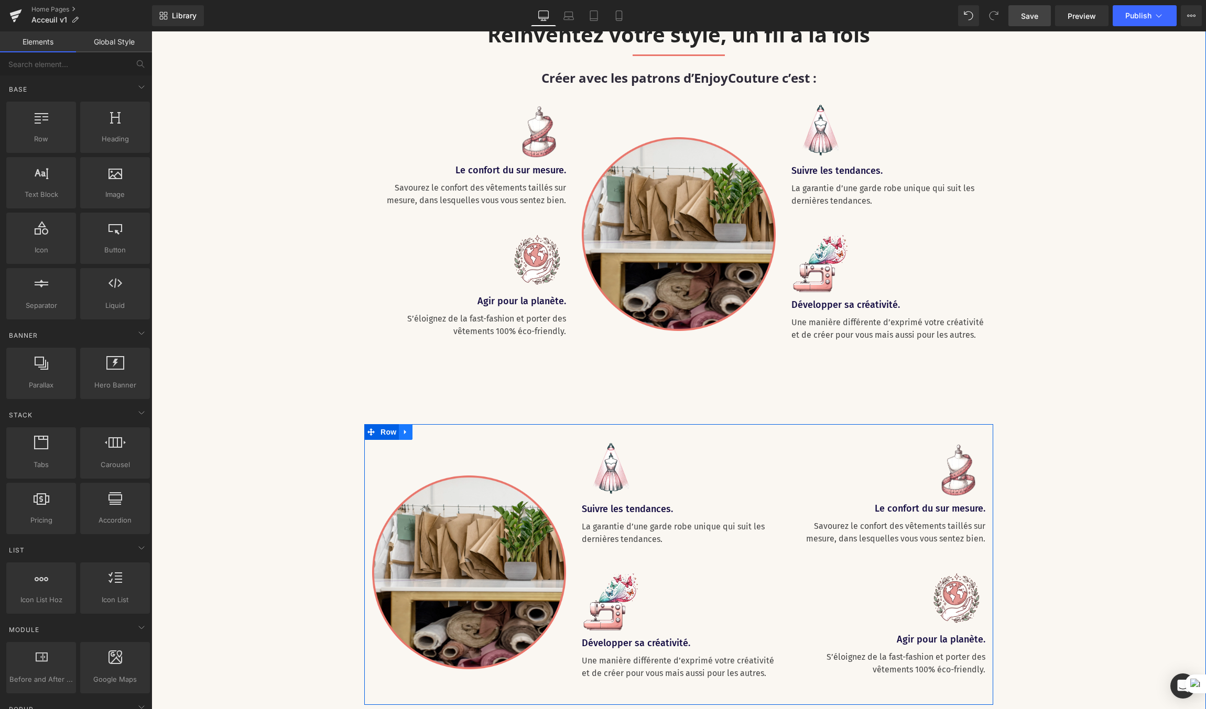
click at [402, 432] on icon at bounding box center [405, 433] width 7 height 8
click at [429, 434] on icon at bounding box center [432, 433] width 7 height 8
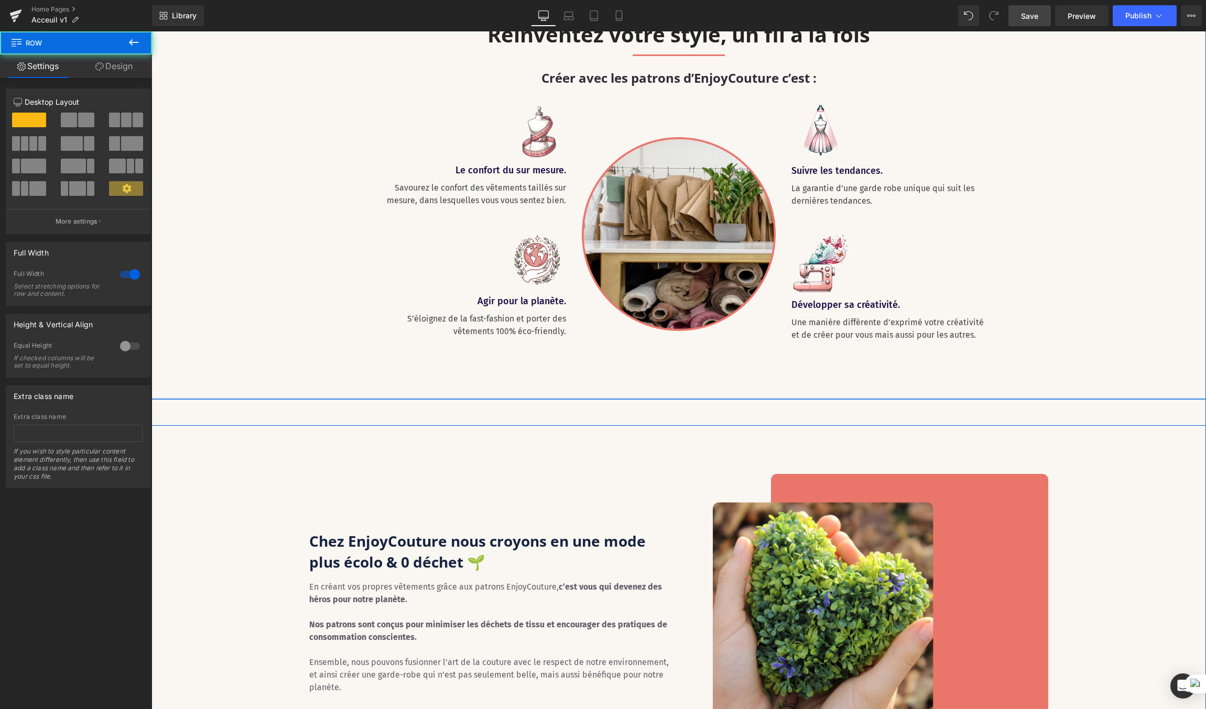
drag, startPoint x: 333, startPoint y: 420, endPoint x: 337, endPoint y: 395, distance: 25.0
click at [337, 395] on div "Réinventez votre style, un fil à la fois Heading Separator Row Créer avec les p…" at bounding box center [678, 196] width 1054 height 407
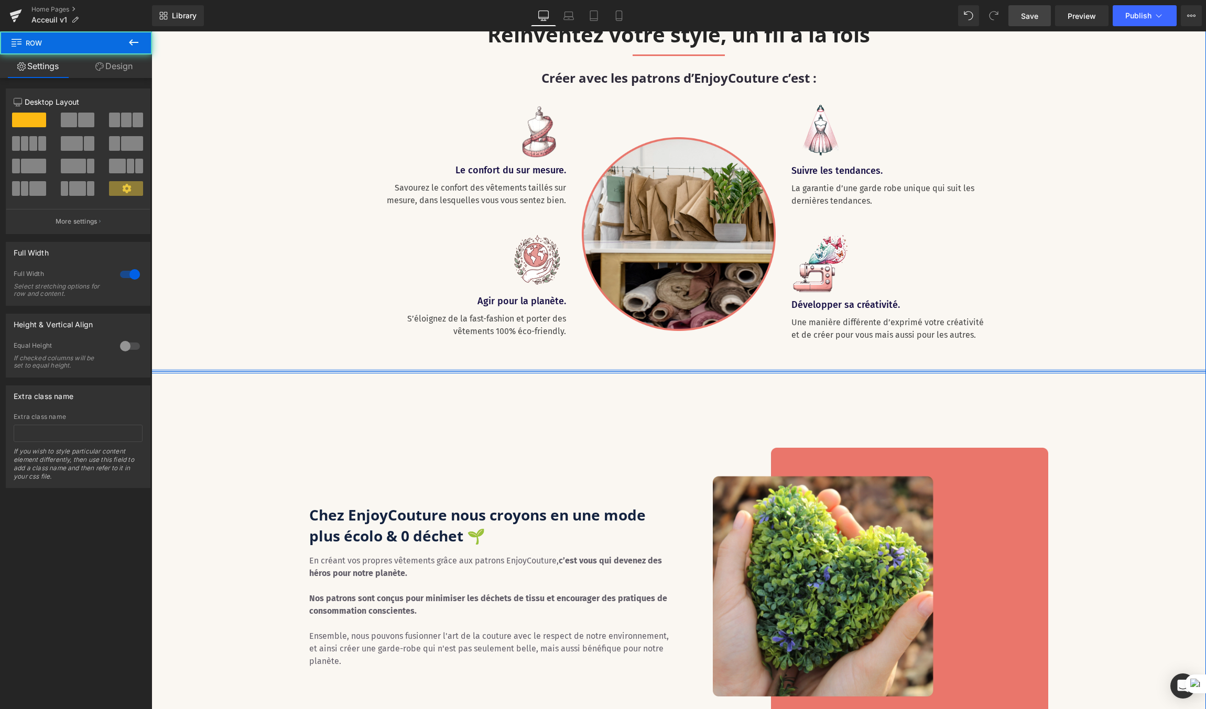
drag, startPoint x: 337, startPoint y: 393, endPoint x: 342, endPoint y: 366, distance: 27.0
click at [342, 366] on div "Réinventez votre style, un fil à la fois Heading Separator Row Créer avec les p…" at bounding box center [678, 183] width 1054 height 378
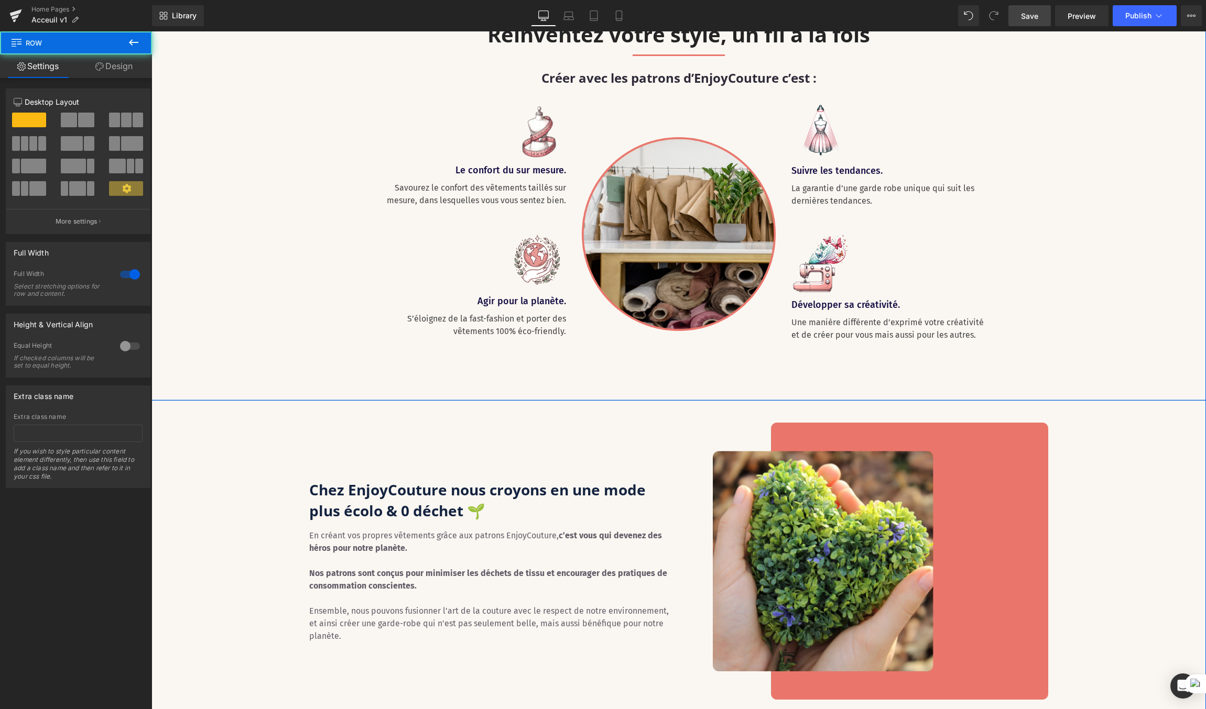
drag, startPoint x: 335, startPoint y: 422, endPoint x: 337, endPoint y: 397, distance: 25.3
click at [337, 397] on div "Réinventez votre style, un fil à la fois Heading Separator Row Créer avec les p…" at bounding box center [678, 182] width 1054 height 435
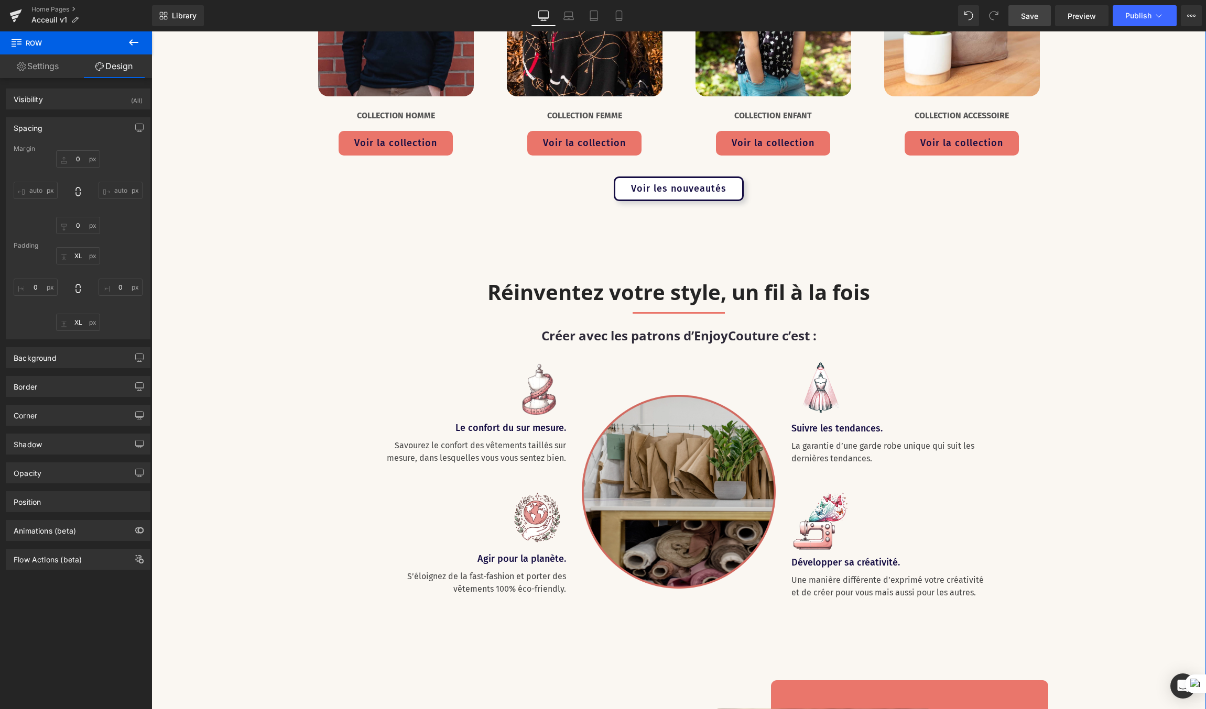
scroll to position [1845, 0]
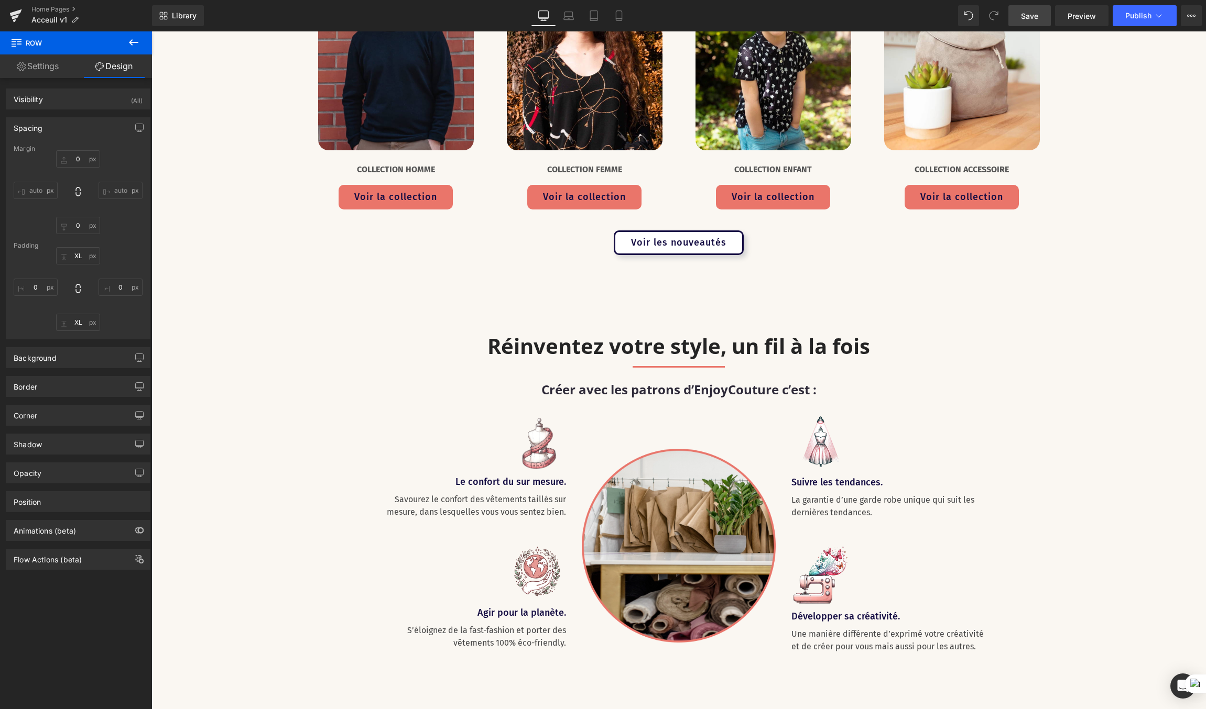
click at [1025, 14] on span "Save" at bounding box center [1029, 15] width 17 height 11
click at [1130, 19] on span "Publish" at bounding box center [1138, 16] width 26 height 8
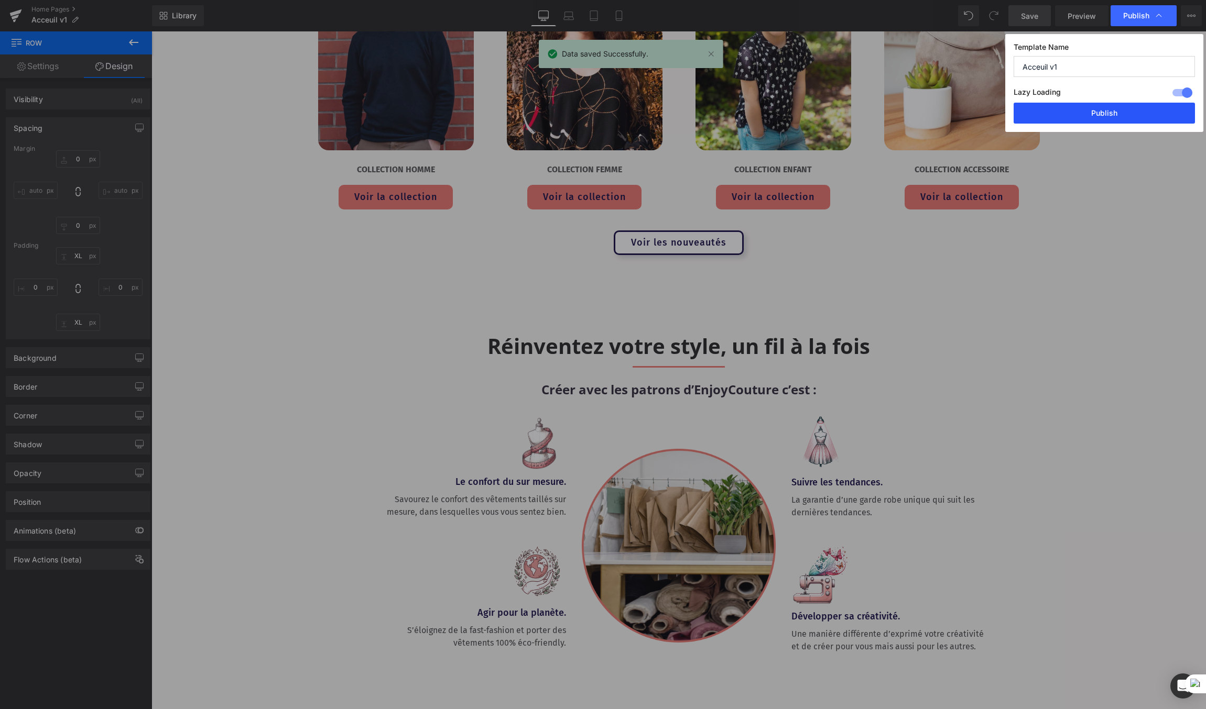
click at [1115, 115] on button "Publish" at bounding box center [1103, 113] width 181 height 21
